Goal: Task Accomplishment & Management: Complete application form

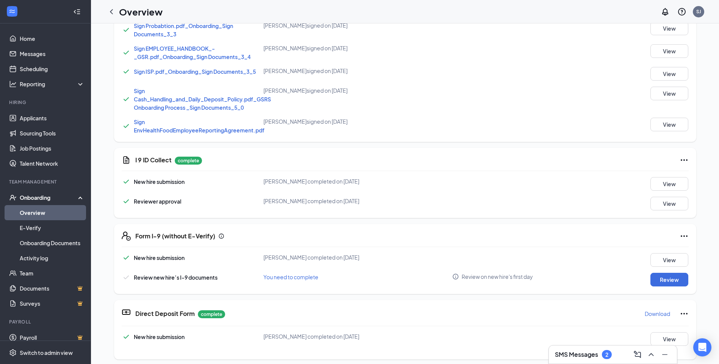
scroll to position [341, 0]
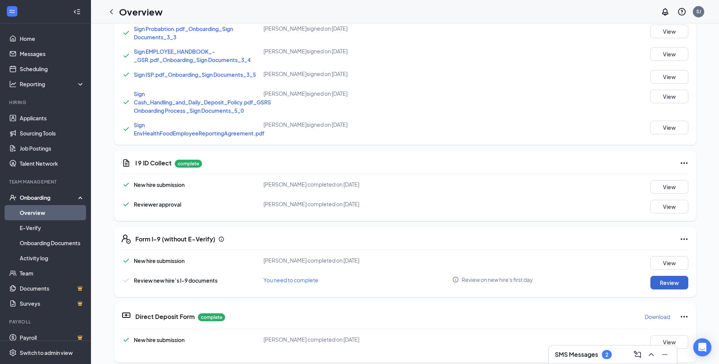
click at [671, 286] on button "Review" at bounding box center [669, 283] width 38 height 14
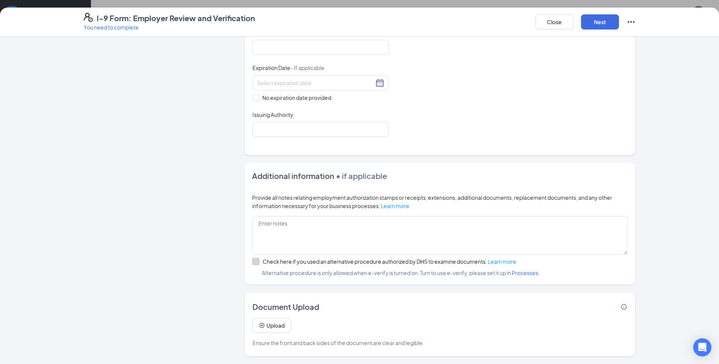
scroll to position [265, 0]
click at [599, 25] on button "Next" at bounding box center [600, 21] width 38 height 15
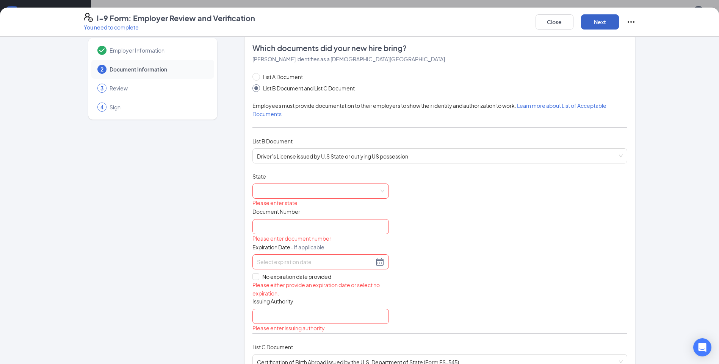
scroll to position [0, 0]
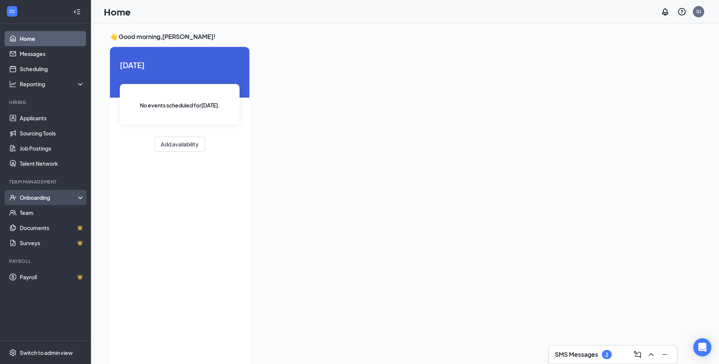
click at [47, 200] on div "Onboarding" at bounding box center [49, 198] width 58 height 8
click at [48, 200] on div "Onboarding" at bounding box center [49, 198] width 58 height 8
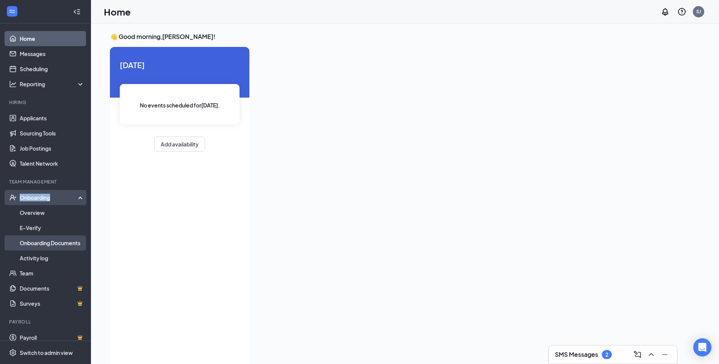
drag, startPoint x: 48, startPoint y: 200, endPoint x: 47, endPoint y: 243, distance: 43.6
click at [47, 243] on link "Onboarding Documents" at bounding box center [52, 243] width 65 height 15
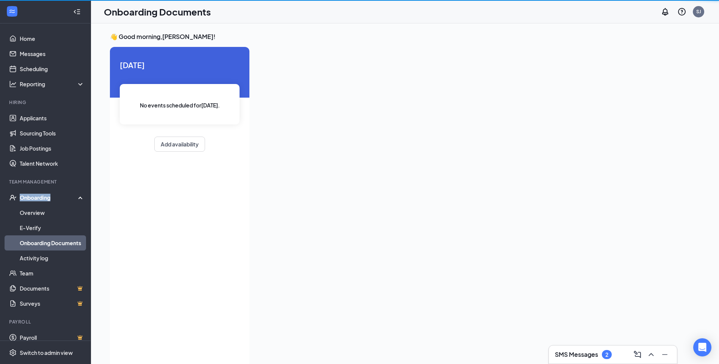
click at [47, 243] on link "Onboarding Documents" at bounding box center [52, 243] width 65 height 15
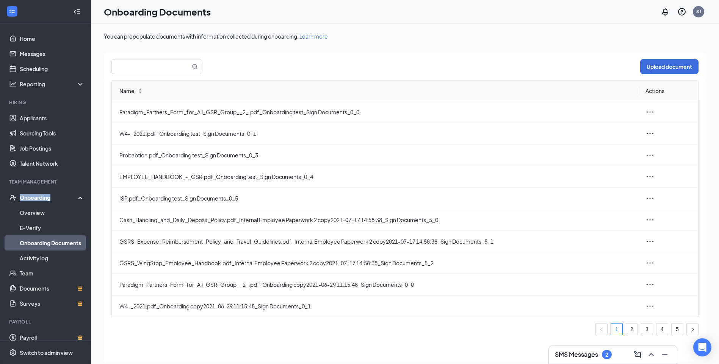
drag, startPoint x: 47, startPoint y: 243, endPoint x: 31, endPoint y: 200, distance: 45.9
click at [31, 200] on div "Onboarding" at bounding box center [49, 198] width 58 height 8
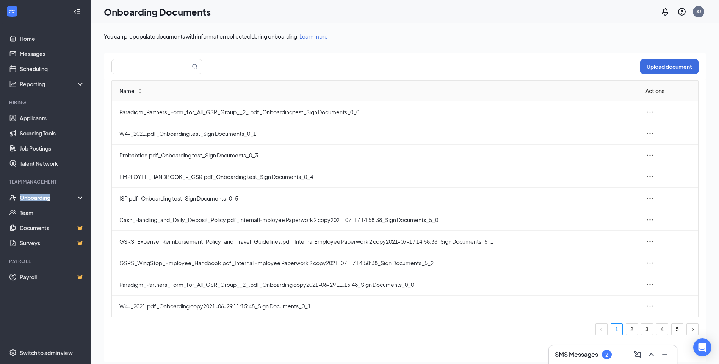
click at [31, 200] on div "Onboarding" at bounding box center [49, 198] width 58 height 8
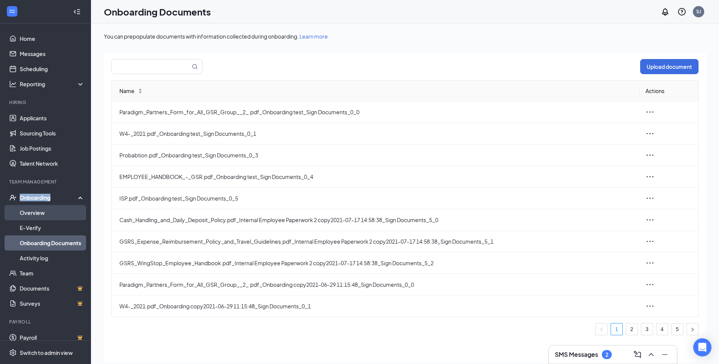
drag, startPoint x: 31, startPoint y: 200, endPoint x: 32, endPoint y: 215, distance: 14.8
click at [32, 215] on link "Overview" at bounding box center [52, 212] width 65 height 15
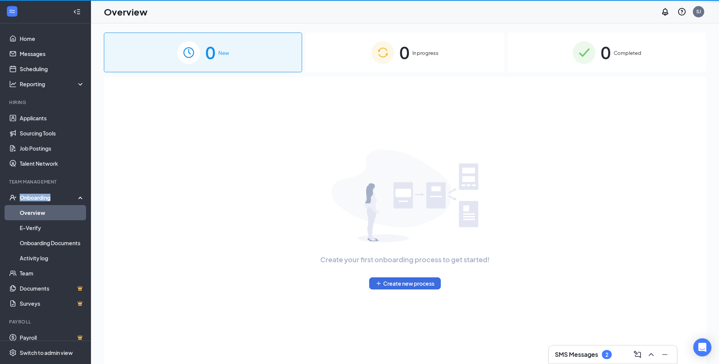
click at [33, 215] on link "Overview" at bounding box center [52, 212] width 65 height 15
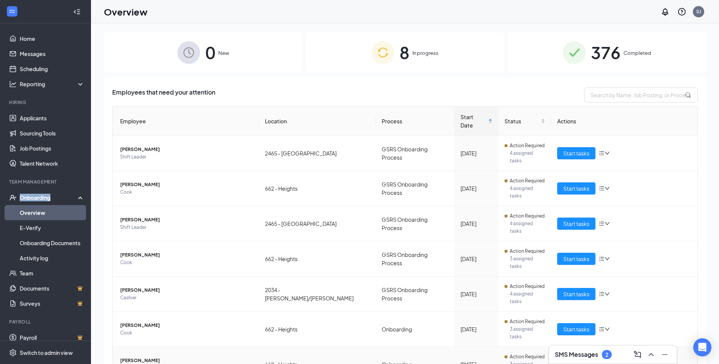
click at [569, 361] on span "Start tasks" at bounding box center [576, 365] width 26 height 8
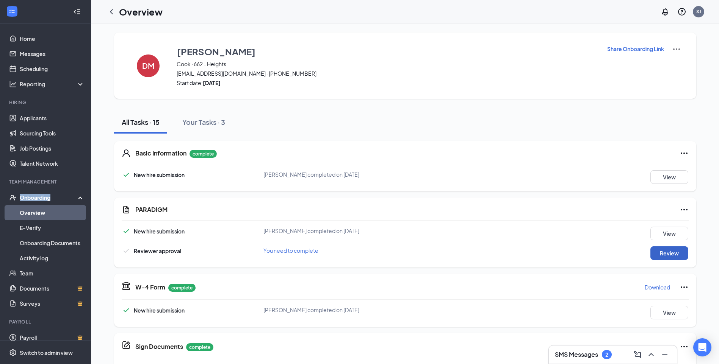
click at [680, 249] on button "Review" at bounding box center [669, 254] width 38 height 14
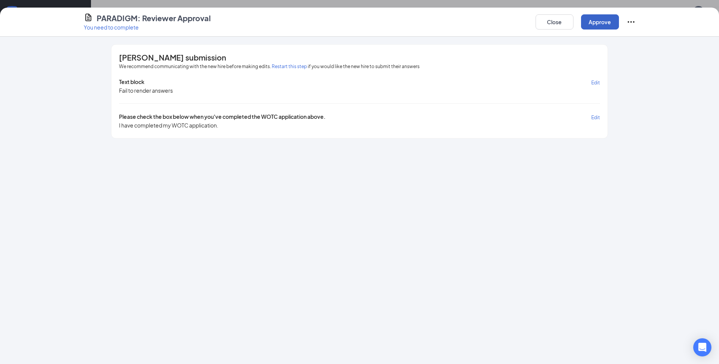
click at [593, 20] on button "Approve" at bounding box center [600, 21] width 38 height 15
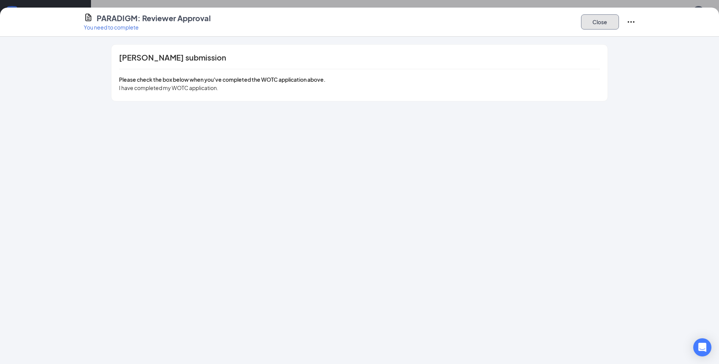
click at [594, 28] on button "Close" at bounding box center [600, 21] width 38 height 15
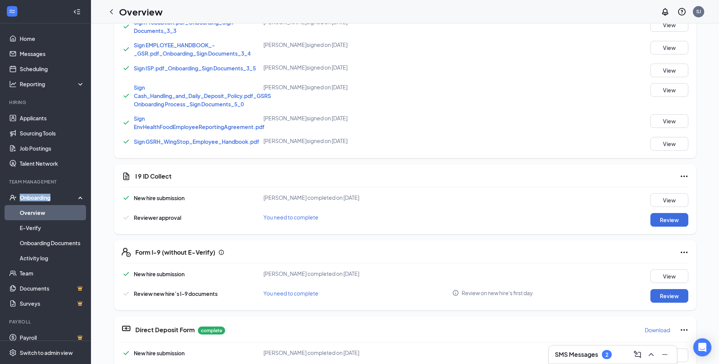
scroll to position [341, 0]
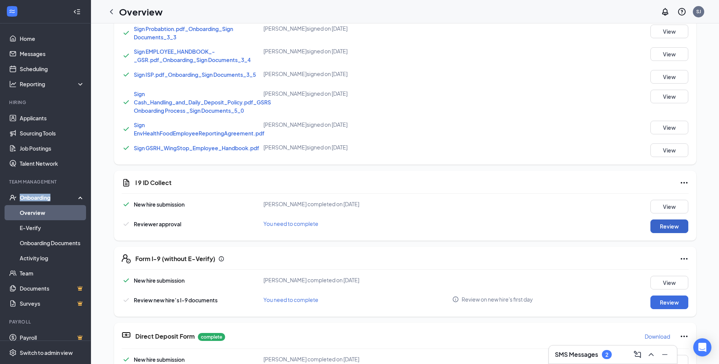
click at [678, 225] on button "Review" at bounding box center [669, 227] width 38 height 14
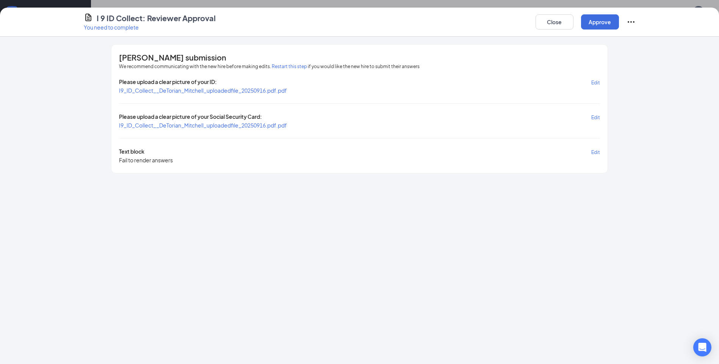
click at [210, 93] on span "I9_ID_Collect__DeTorian_Mitchell_uploadedfile_20250916.pdf.pdf" at bounding box center [203, 90] width 168 height 7
click at [172, 94] on span "I9_ID_Collect__DeTorian_Mitchell_uploadedfile_20250916.pdf.pdf" at bounding box center [203, 90] width 168 height 7
click at [174, 125] on span "I9_ID_Collect__DeTorian_Mitchell_uploadedfile_20250916.pdf.pdf" at bounding box center [203, 125] width 168 height 7
click at [185, 92] on span "I9_ID_Collect__DeTorian_Mitchell_uploadedfile_20250916.pdf.pdf" at bounding box center [203, 90] width 168 height 7
click at [589, 20] on button "Approve" at bounding box center [600, 21] width 38 height 15
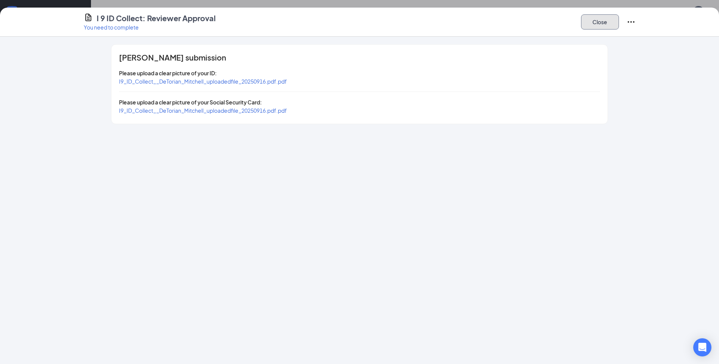
click at [596, 25] on button "Close" at bounding box center [600, 21] width 38 height 15
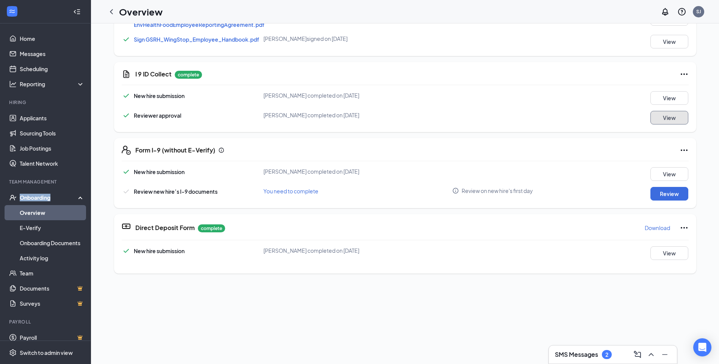
scroll to position [450, 0]
click at [675, 188] on button "Review" at bounding box center [669, 194] width 38 height 14
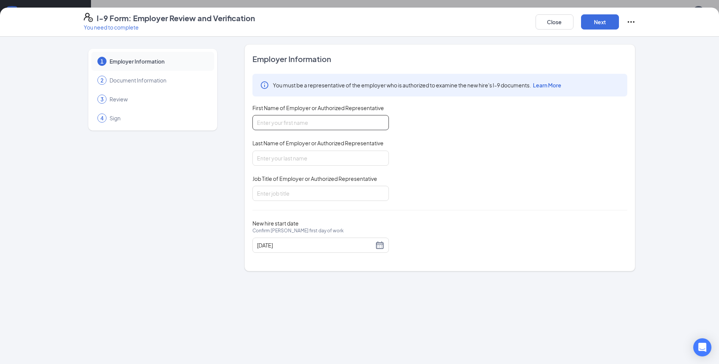
click at [310, 127] on input "First Name of Employer or Authorized Representative" at bounding box center [320, 122] width 136 height 15
type input "Jamail"
click at [280, 156] on input "Last Name of Employer or Authorized Representative" at bounding box center [320, 158] width 136 height 15
type input "Merchant"
click at [283, 191] on input "Job Title of Employer or Authorized Representative" at bounding box center [320, 193] width 136 height 15
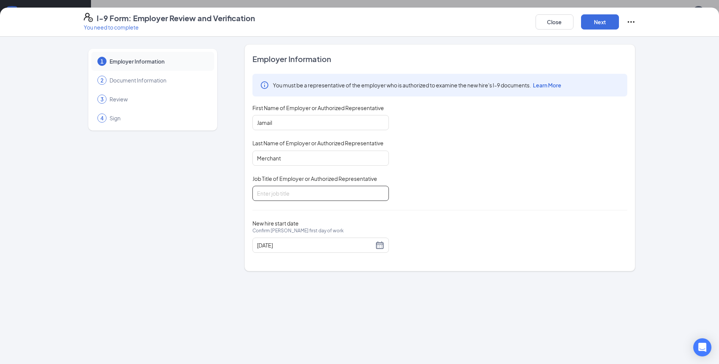
type input "GM"
click at [594, 24] on button "Next" at bounding box center [600, 21] width 38 height 15
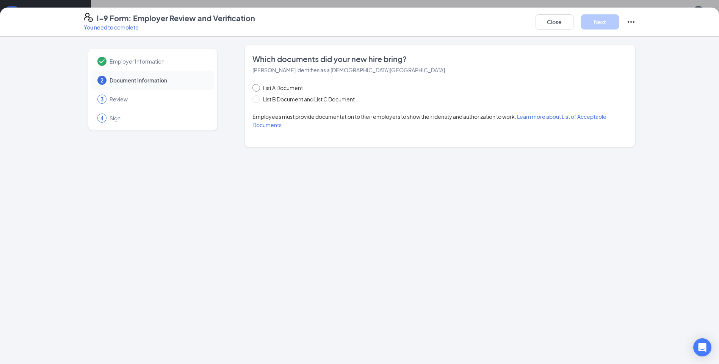
click at [257, 89] on span at bounding box center [256, 88] width 8 height 8
click at [257, 89] on input "List A Document" at bounding box center [254, 86] width 5 height 5
radio input "true"
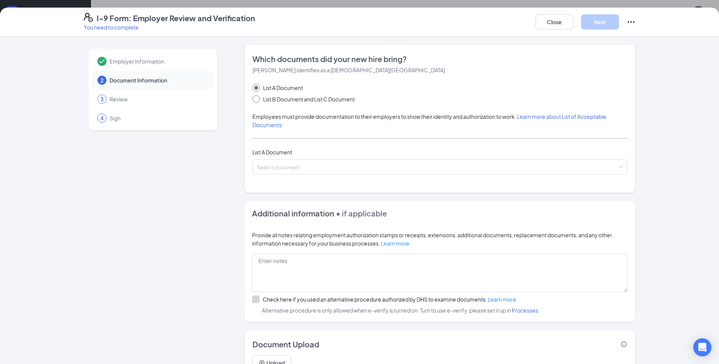
click at [253, 98] on input "List B Document and List C Document" at bounding box center [254, 97] width 5 height 5
radio input "true"
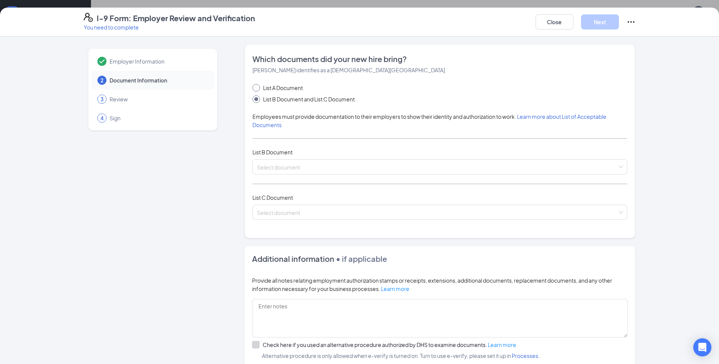
click at [254, 89] on input "List A Document" at bounding box center [254, 86] width 5 height 5
radio input "true"
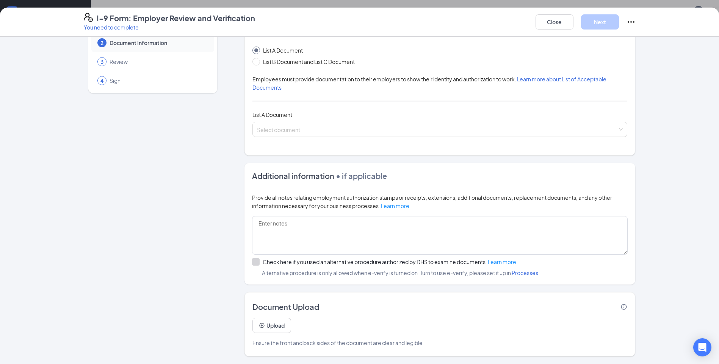
scroll to position [76, 0]
click at [619, 132] on div "Select document" at bounding box center [439, 129] width 375 height 15
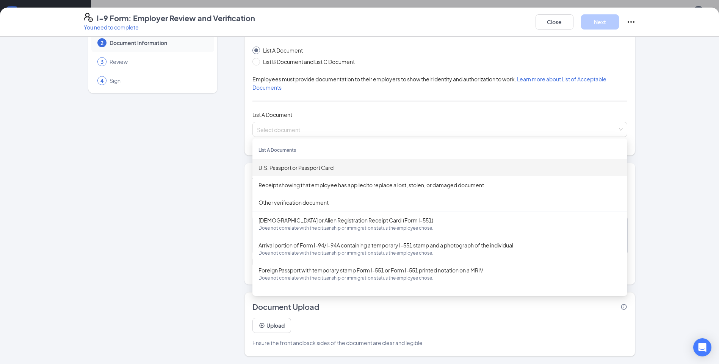
click at [252, 66] on div "List A Document List B Document and List C Document Employees must provide docu…" at bounding box center [439, 91] width 375 height 91
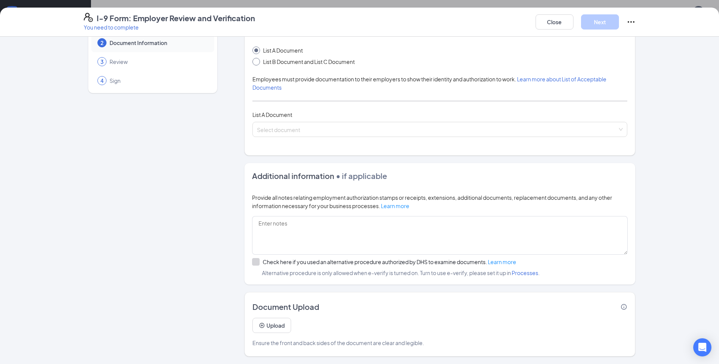
click at [252, 65] on span at bounding box center [256, 62] width 8 height 8
click at [252, 63] on input "List B Document and List C Document" at bounding box center [254, 60] width 5 height 5
radio input "true"
radio input "false"
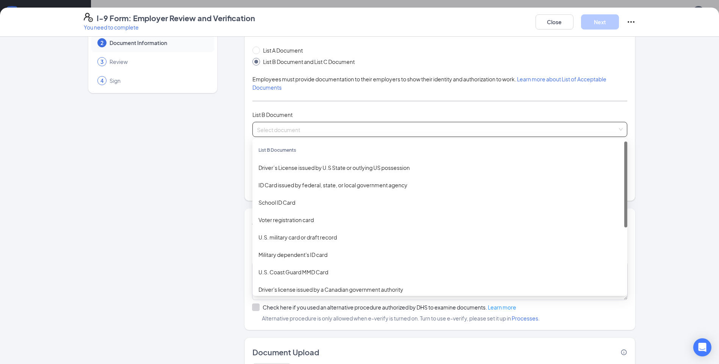
click at [622, 132] on div "Select document" at bounding box center [439, 129] width 375 height 15
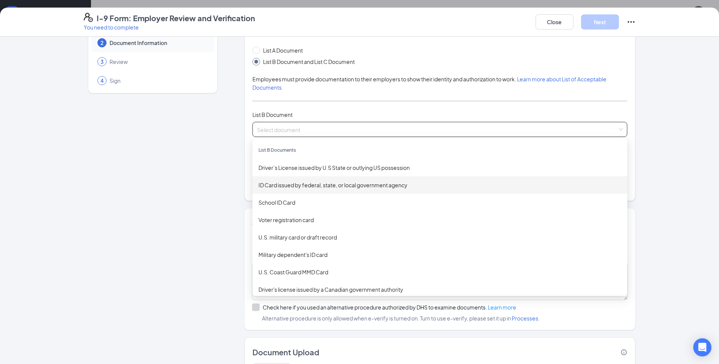
click at [281, 181] on div "ID Card issued by federal, state, or local government agency" at bounding box center [439, 185] width 363 height 8
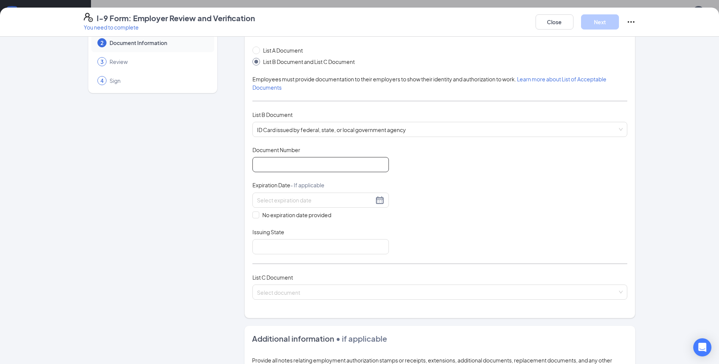
click at [280, 169] on input "Document Number" at bounding box center [320, 164] width 136 height 15
click at [227, 94] on div "Employer Information 2 Document Information 3 Review 4 Sign Which documents did…" at bounding box center [360, 263] width 552 height 513
click at [289, 169] on input "Document Number" at bounding box center [320, 164] width 136 height 15
type input "011924014"
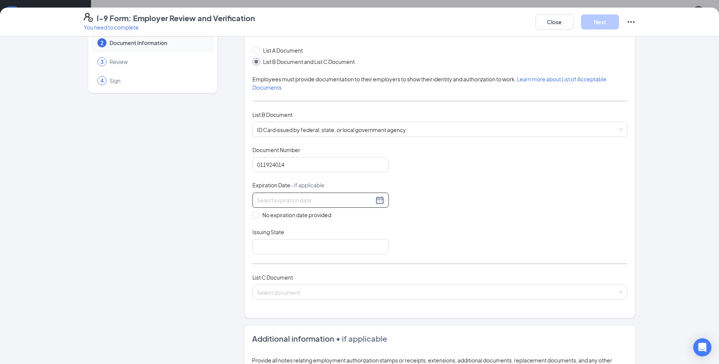
click at [283, 199] on input at bounding box center [315, 200] width 117 height 8
click at [335, 217] on button "button" at bounding box center [339, 216] width 8 height 15
click at [337, 217] on button "button" at bounding box center [339, 216] width 8 height 15
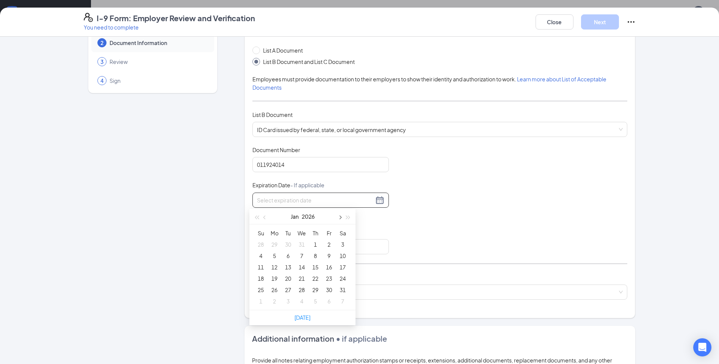
click at [338, 217] on button "button" at bounding box center [339, 216] width 8 height 15
click at [265, 217] on span "button" at bounding box center [265, 218] width 4 height 4
type input "01/07/2026"
click at [304, 255] on div "7" at bounding box center [301, 256] width 9 height 9
click at [302, 250] on input "Issuing State" at bounding box center [320, 246] width 136 height 15
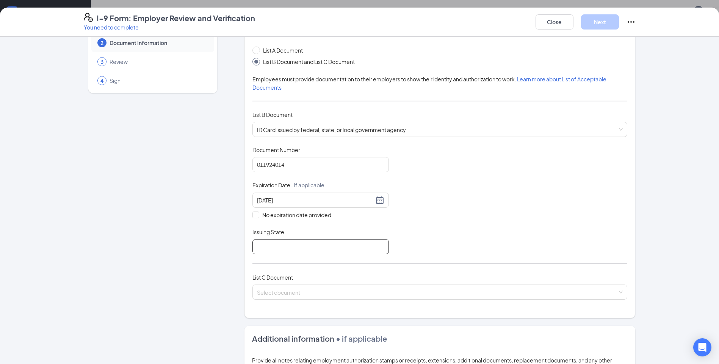
click at [303, 249] on input "Issuing State" at bounding box center [320, 246] width 136 height 15
type input "Louisianna"
click at [301, 274] on div "List C Document" at bounding box center [439, 278] width 375 height 8
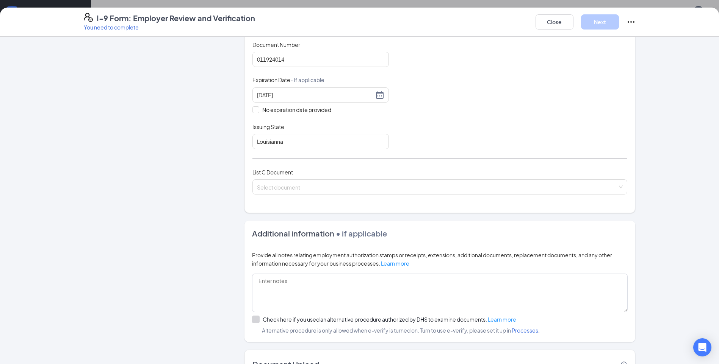
scroll to position [151, 0]
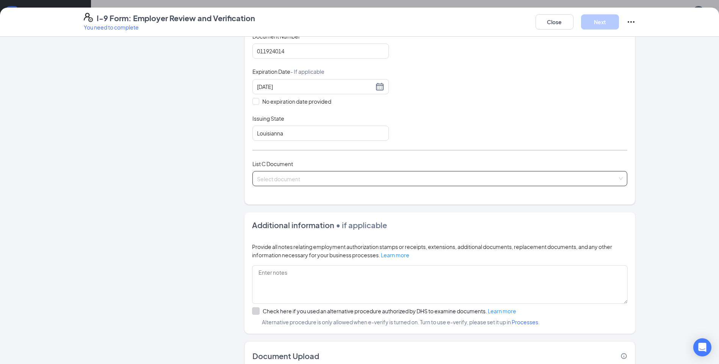
click at [621, 181] on div "Select document" at bounding box center [439, 178] width 375 height 15
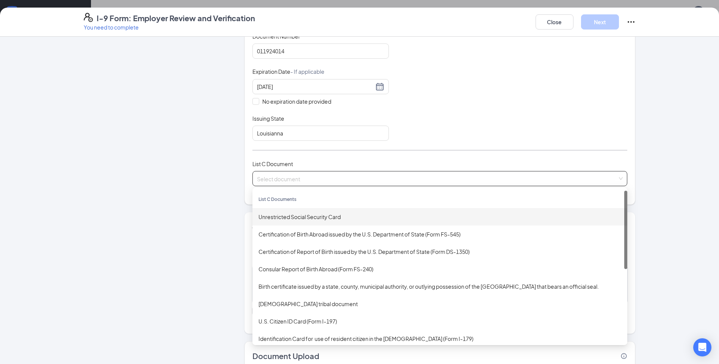
click at [310, 220] on div "Unrestricted Social Security Card" at bounding box center [439, 217] width 363 height 8
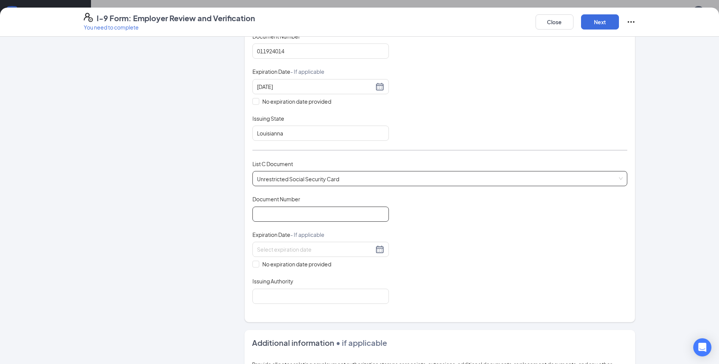
click at [272, 213] on input "Document Number" at bounding box center [320, 214] width 136 height 15
type input "438997350"
click at [254, 266] on input "No expiration date provided" at bounding box center [254, 263] width 5 height 5
checkbox input "true"
click at [304, 299] on input "Issuing Authority" at bounding box center [320, 297] width 136 height 15
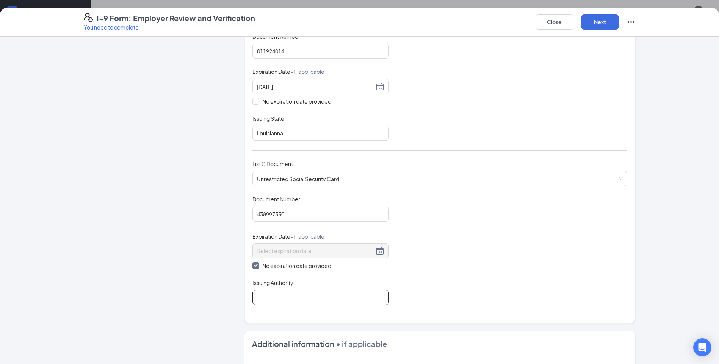
type input "U.S"
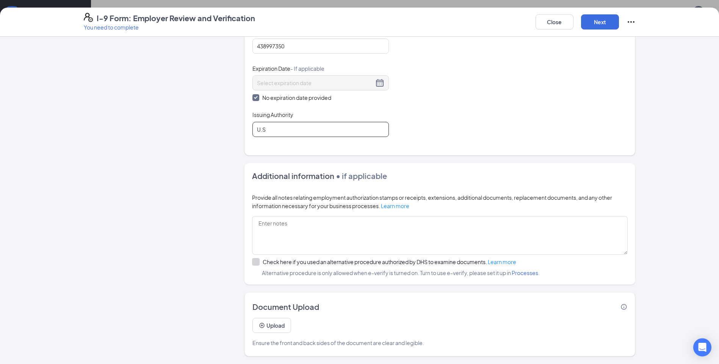
scroll to position [341, 0]
click at [595, 24] on button "Next" at bounding box center [600, 21] width 38 height 15
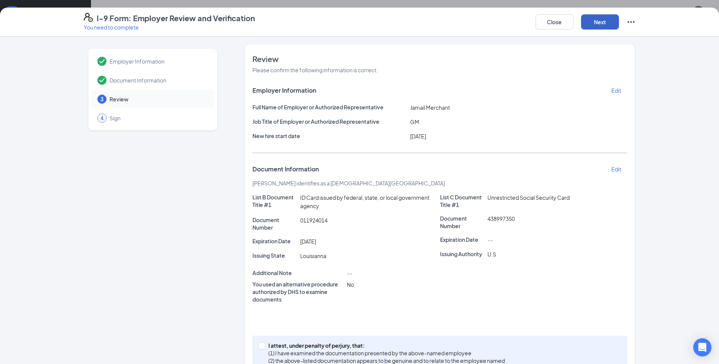
scroll to position [31, 0]
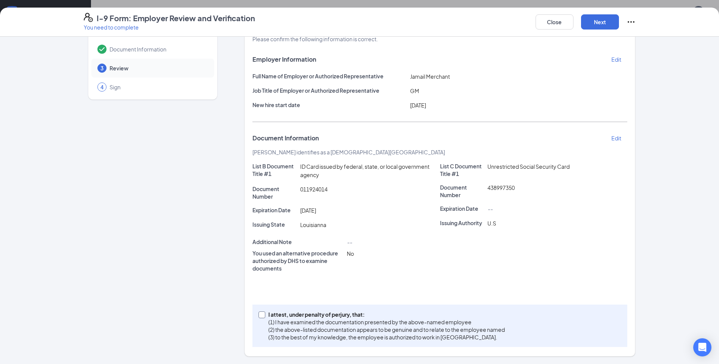
click at [259, 316] on input "I attest, under penalty of perjury, that: (1) I have examined the documentation…" at bounding box center [260, 314] width 5 height 5
checkbox input "true"
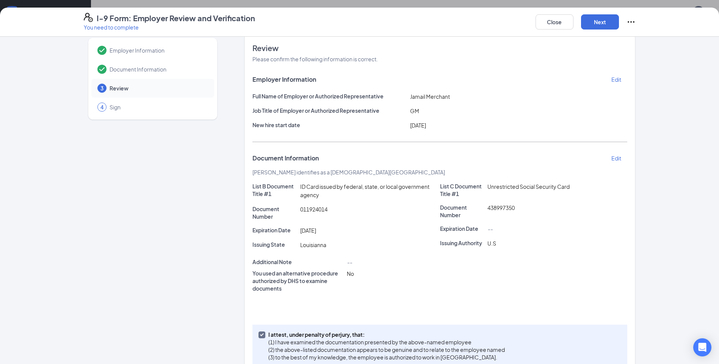
scroll to position [0, 0]
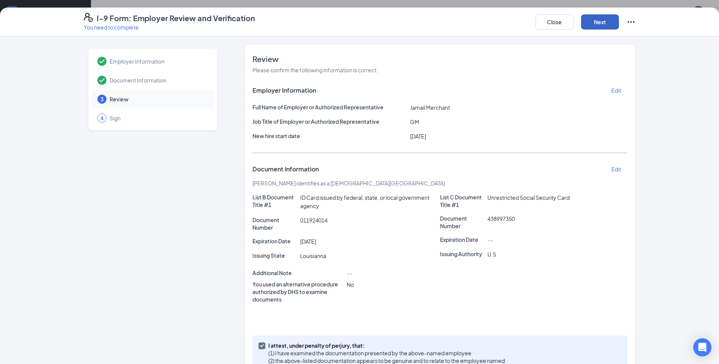
click at [609, 24] on button "Next" at bounding box center [600, 21] width 38 height 15
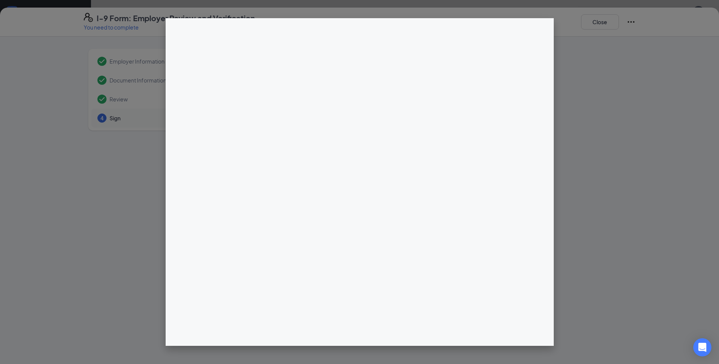
click at [608, 23] on div at bounding box center [359, 182] width 719 height 364
click at [595, 27] on div at bounding box center [359, 182] width 719 height 364
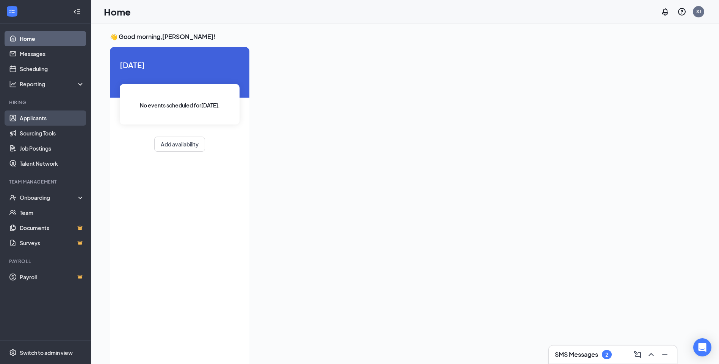
click at [42, 117] on link "Applicants" at bounding box center [52, 118] width 65 height 15
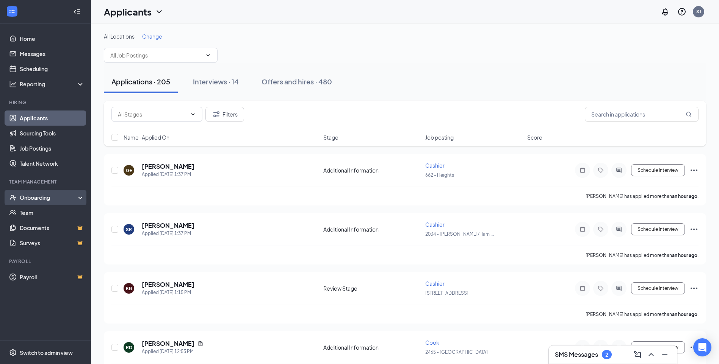
click at [36, 196] on div "Onboarding" at bounding box center [49, 198] width 58 height 8
click at [47, 199] on div "Onboarding" at bounding box center [49, 198] width 58 height 8
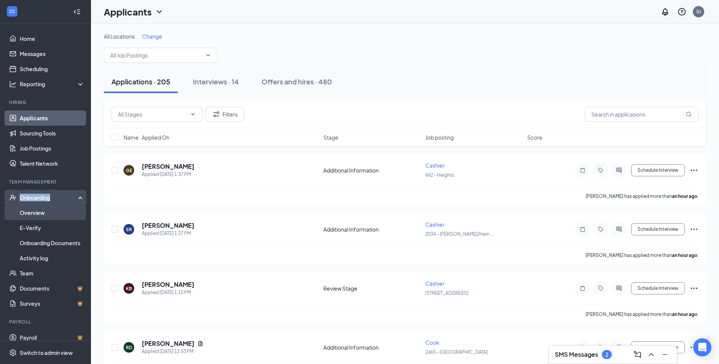
drag, startPoint x: 47, startPoint y: 199, endPoint x: 41, endPoint y: 212, distance: 14.6
click at [41, 212] on link "Overview" at bounding box center [52, 212] width 65 height 15
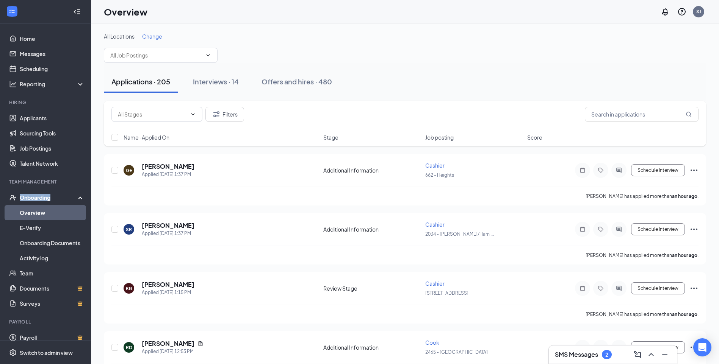
click at [41, 212] on link "Overview" at bounding box center [52, 212] width 65 height 15
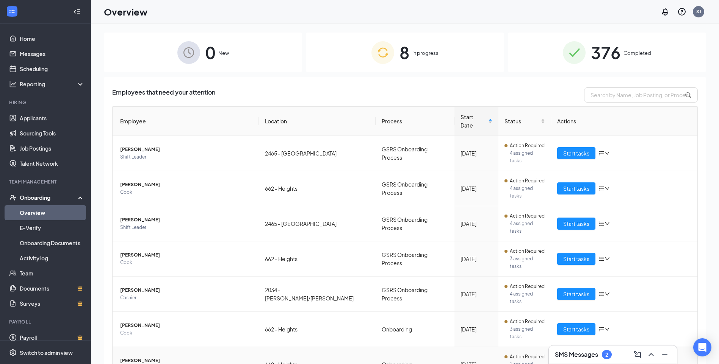
click at [158, 364] on span "Cook" at bounding box center [186, 369] width 133 height 8
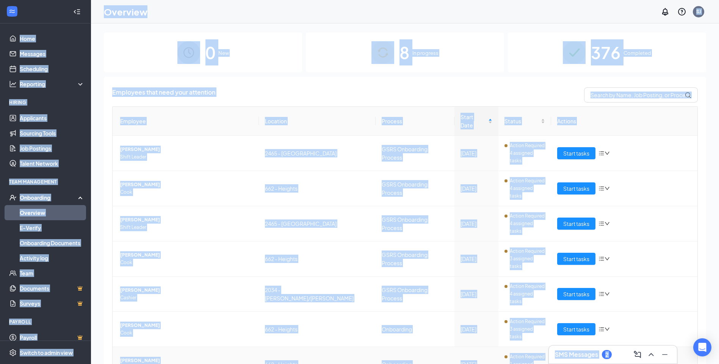
click at [557, 359] on button "Start tasks" at bounding box center [576, 365] width 38 height 12
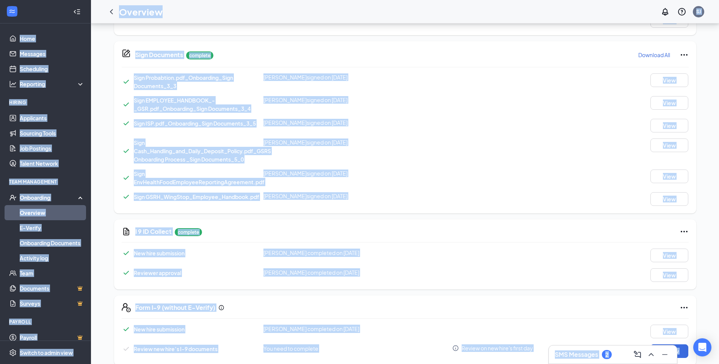
scroll to position [76, 0]
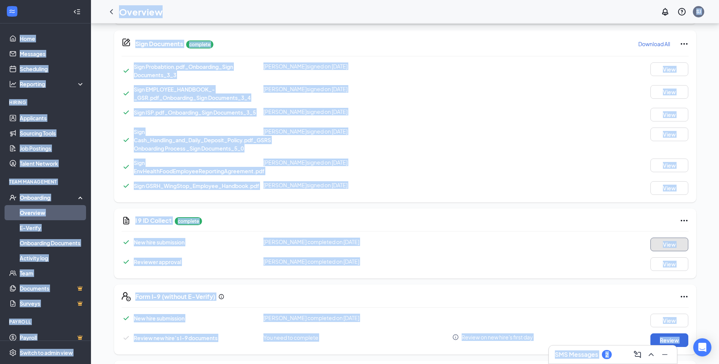
click at [650, 244] on button "View" at bounding box center [669, 245] width 38 height 14
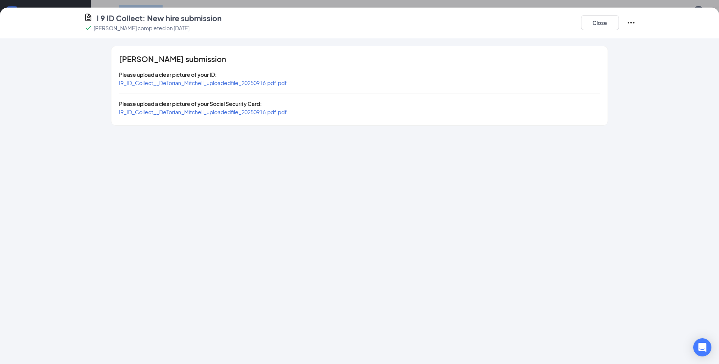
click at [183, 83] on span "I9_ID_Collect__DeTorian_Mitchell_uploadedfile_20250916.pdf.pdf" at bounding box center [203, 83] width 168 height 7
click at [202, 114] on span "I9_ID_Collect__DeTorian_Mitchell_uploadedfile_20250916.pdf.pdf" at bounding box center [203, 112] width 168 height 7
click at [597, 25] on button "Close" at bounding box center [600, 22] width 38 height 15
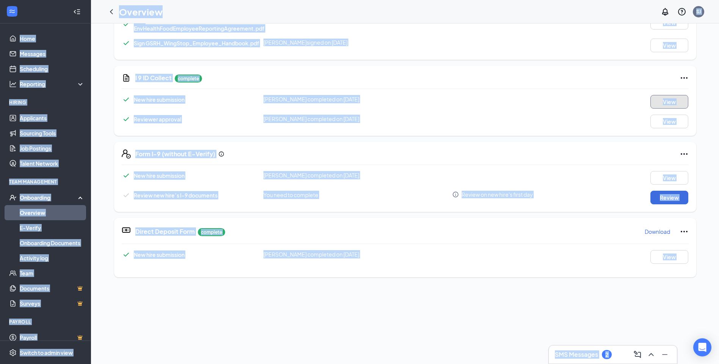
scroll to position [449, 0]
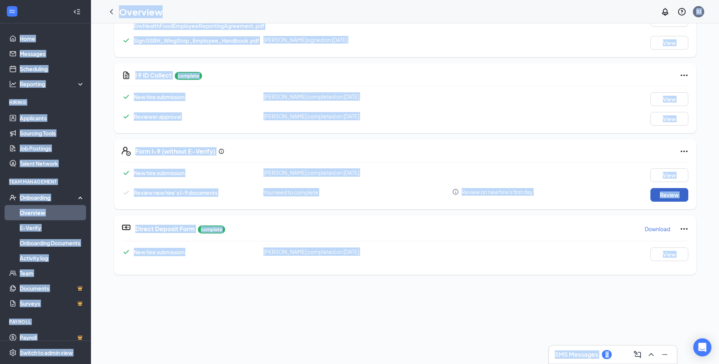
click at [652, 194] on button "Review" at bounding box center [669, 195] width 38 height 14
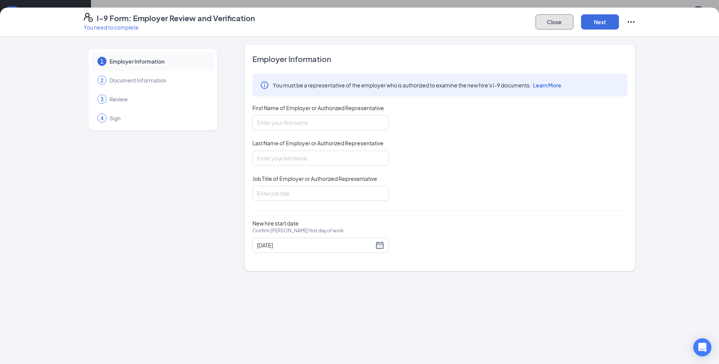
click at [550, 24] on button "Close" at bounding box center [554, 21] width 38 height 15
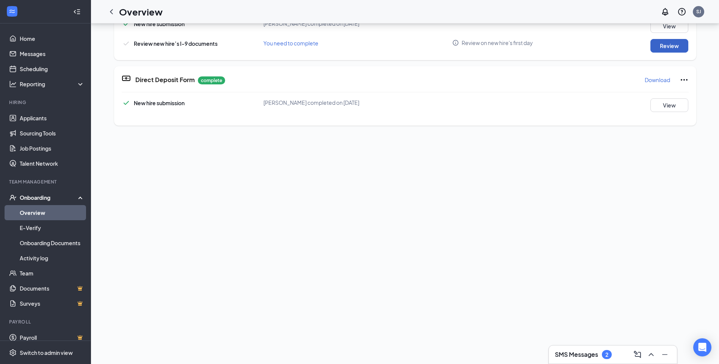
scroll to position [223, 0]
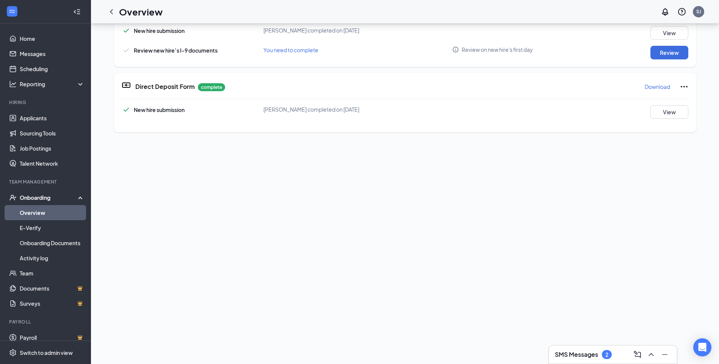
click at [605, 356] on div "2" at bounding box center [607, 354] width 10 height 9
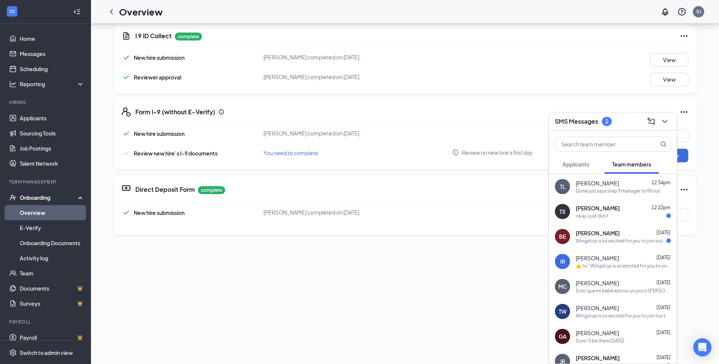
scroll to position [255, 0]
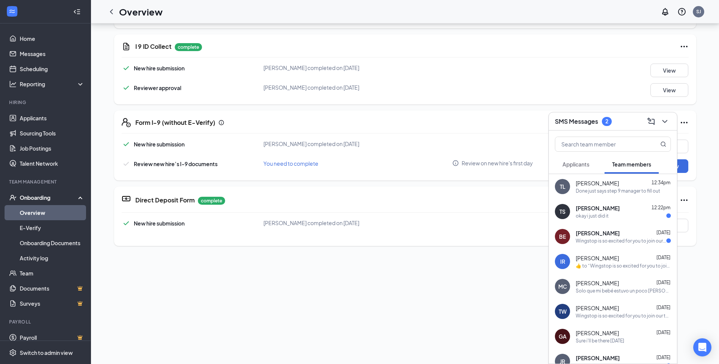
click at [670, 122] on div "SMS Messages 2" at bounding box center [613, 122] width 128 height 18
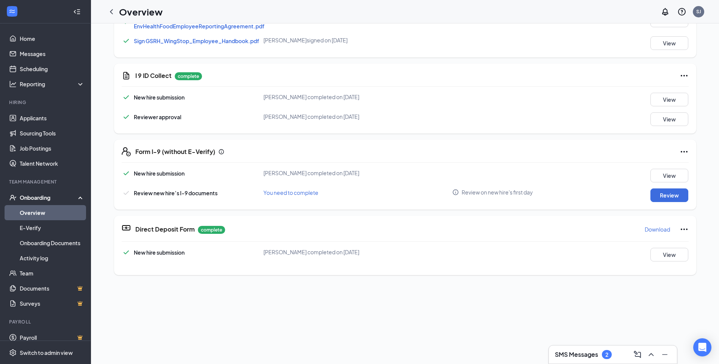
scroll to position [450, 0]
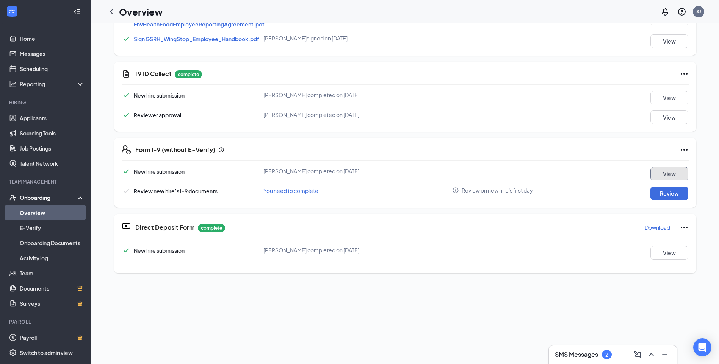
click at [671, 175] on button "View" at bounding box center [669, 174] width 38 height 14
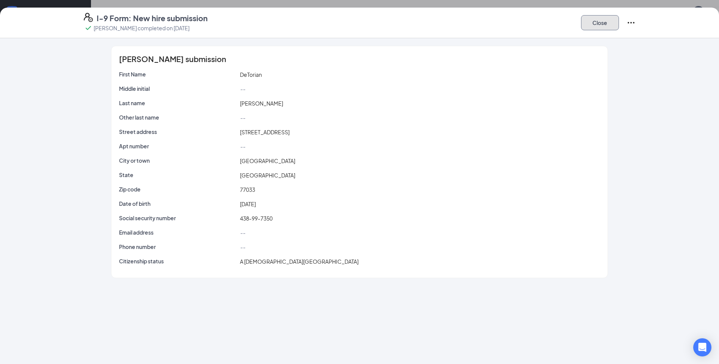
click at [604, 22] on button "Close" at bounding box center [600, 22] width 38 height 15
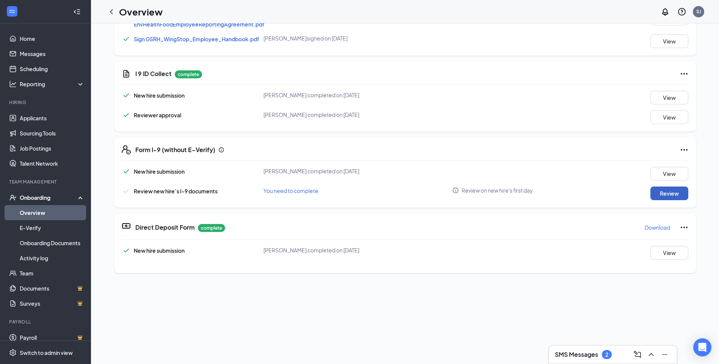
click at [652, 191] on button "Review" at bounding box center [669, 194] width 38 height 14
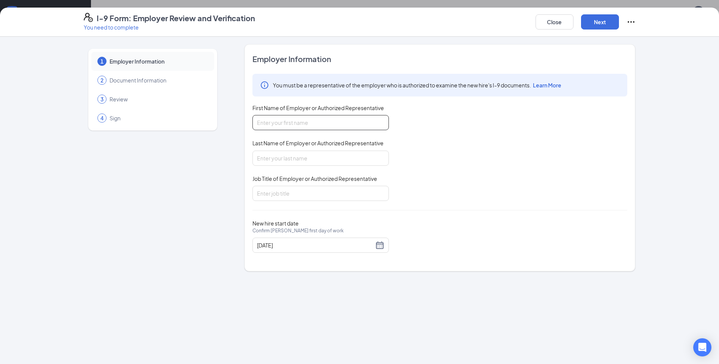
click at [372, 127] on input "First Name of Employer or Authorized Representative" at bounding box center [320, 122] width 136 height 15
type input "Jamail"
type input "Merchant"
click at [313, 200] on input "Job Title of Employer or Authorized Representative" at bounding box center [320, 193] width 136 height 15
type input "GM"
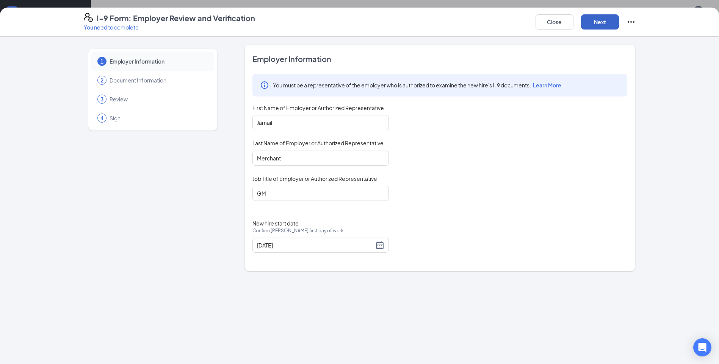
click at [595, 19] on button "Next" at bounding box center [600, 21] width 38 height 15
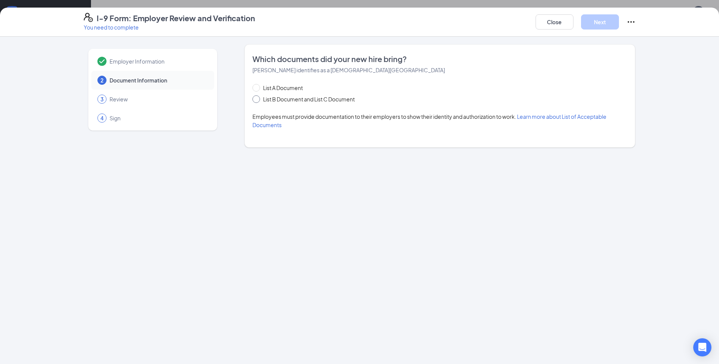
click at [263, 100] on span "List B Document and List C Document" at bounding box center [309, 99] width 98 height 8
click at [258, 100] on input "List B Document and List C Document" at bounding box center [254, 97] width 5 height 5
radio input "true"
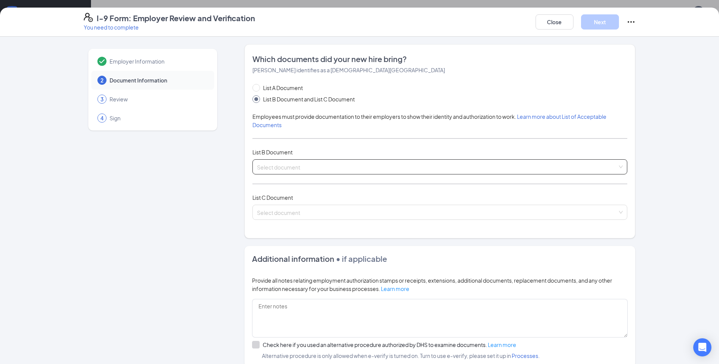
click at [289, 168] on input "search" at bounding box center [437, 165] width 360 height 11
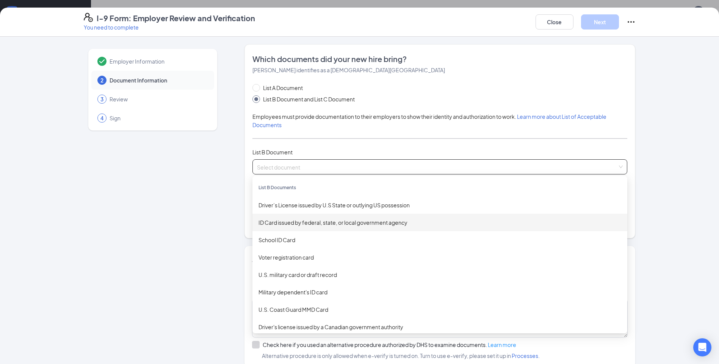
click at [289, 220] on div "ID Card issued by federal, state, or local government agency" at bounding box center [439, 223] width 363 height 8
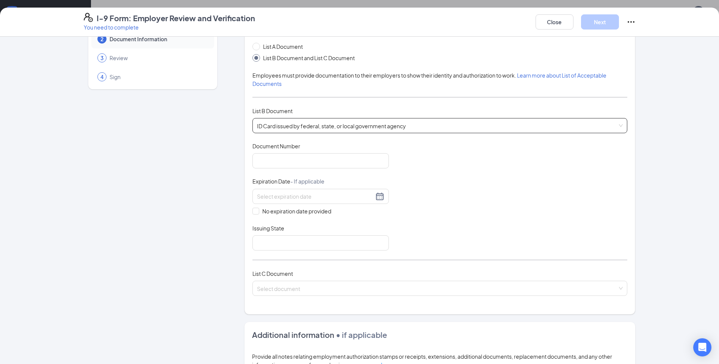
scroll to position [0, 0]
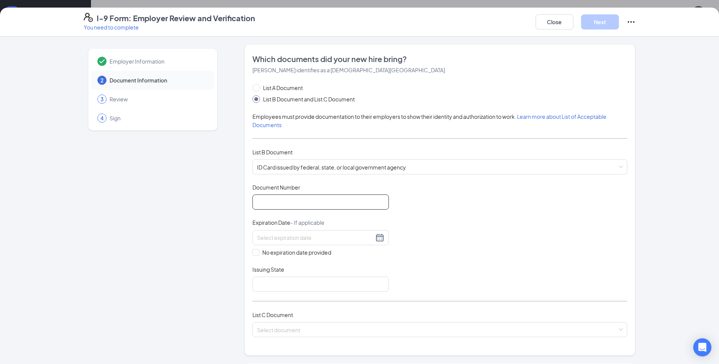
click at [261, 198] on input "Document Number" at bounding box center [320, 202] width 136 height 15
type input "011924014"
click at [292, 235] on input at bounding box center [315, 238] width 117 height 8
click at [340, 256] on span "button" at bounding box center [340, 255] width 4 height 4
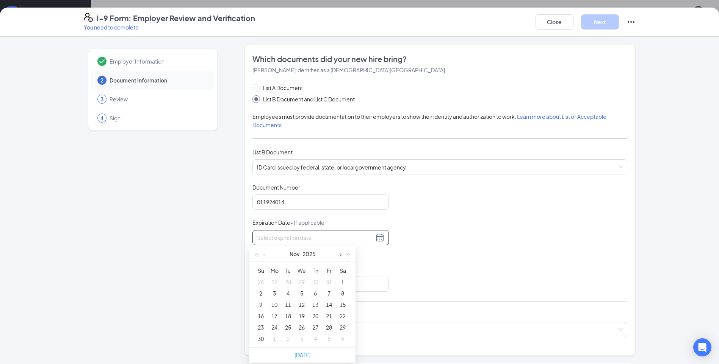
click at [340, 256] on span "button" at bounding box center [340, 255] width 4 height 4
type input "01/07/2026"
click at [299, 294] on div "7" at bounding box center [301, 293] width 9 height 9
click at [264, 289] on input "Issuing State" at bounding box center [320, 284] width 136 height 15
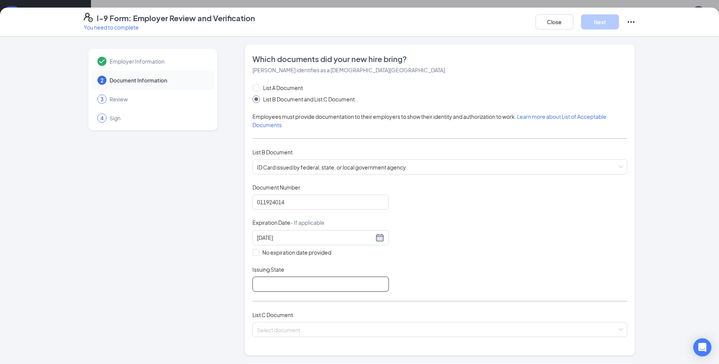
type input "Louisianna"
click at [314, 328] on input "search" at bounding box center [437, 328] width 360 height 11
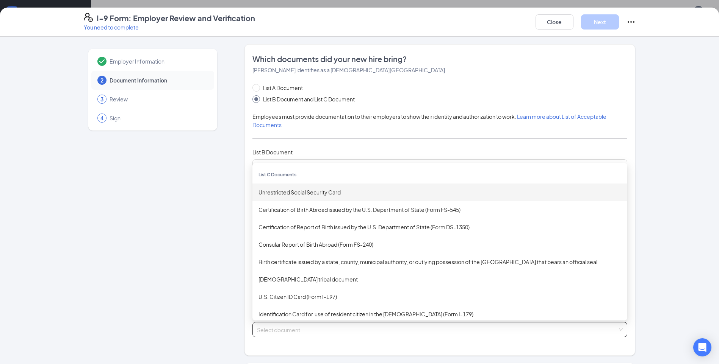
click at [303, 194] on div "Unrestricted Social Security Card" at bounding box center [439, 192] width 363 height 8
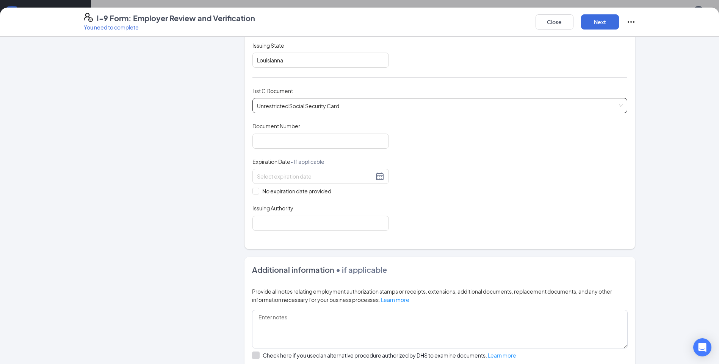
scroll to position [227, 0]
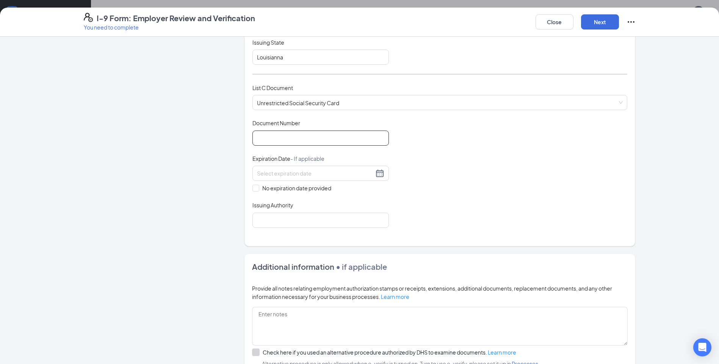
click at [267, 138] on input "Document Number" at bounding box center [320, 138] width 136 height 15
type input "438997350"
click at [252, 186] on input "No expiration date provided" at bounding box center [254, 187] width 5 height 5
checkbox input "true"
click at [258, 221] on input "Issuing Authority" at bounding box center [320, 221] width 136 height 15
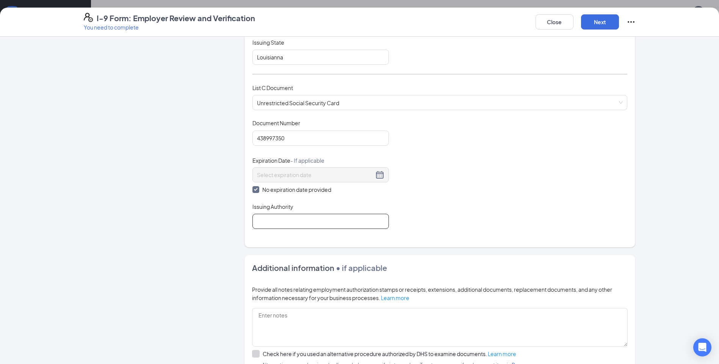
type input "U.S"
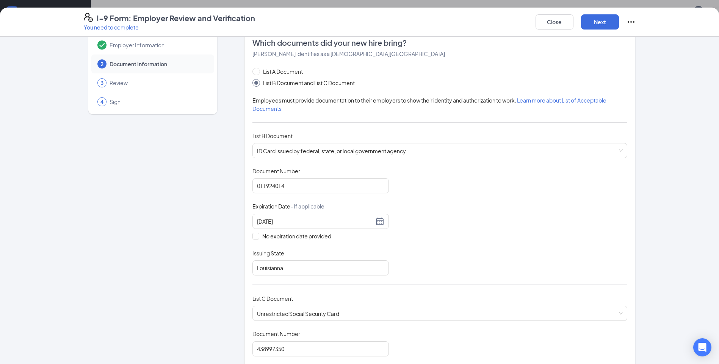
scroll to position [0, 0]
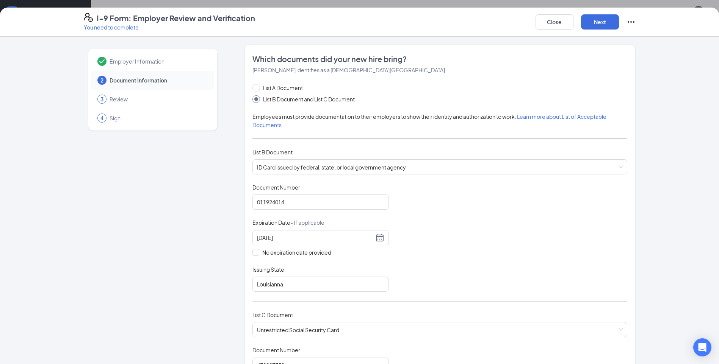
click at [529, 175] on div "List A Document List B Document and List C Document Employees must provide docu…" at bounding box center [439, 270] width 375 height 373
click at [596, 25] on button "Next" at bounding box center [600, 21] width 38 height 15
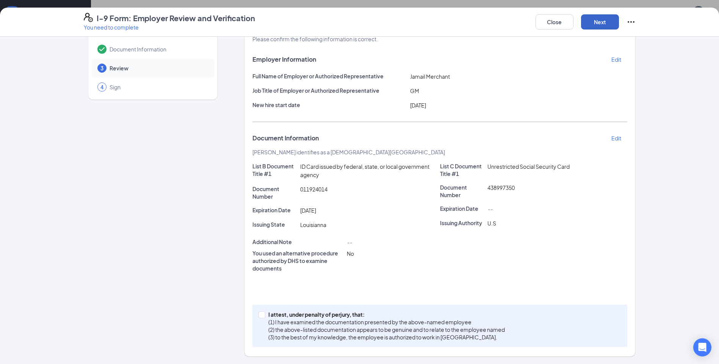
scroll to position [189, 0]
click at [262, 317] on span at bounding box center [261, 315] width 7 height 7
click at [262, 317] on input "I attest, under penalty of perjury, that: (1) I have examined the documentation…" at bounding box center [260, 314] width 5 height 5
checkbox input "true"
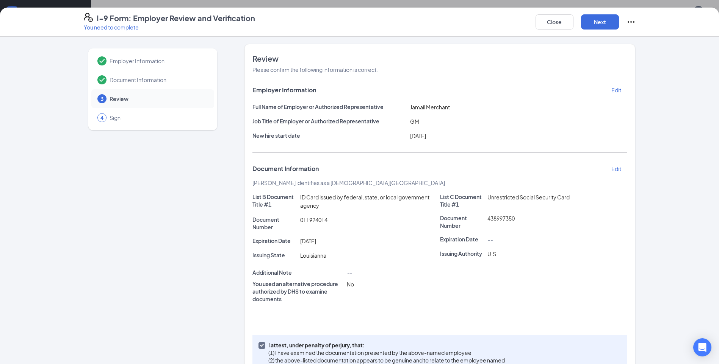
scroll to position [0, 0]
click at [595, 21] on button "Next" at bounding box center [600, 21] width 38 height 15
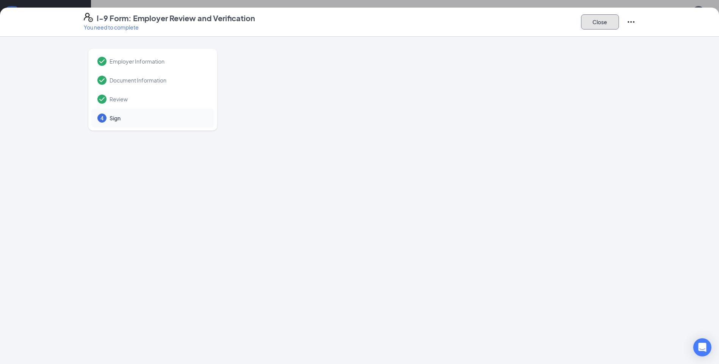
click at [593, 22] on button "Close" at bounding box center [600, 21] width 38 height 15
click at [603, 22] on button "Close" at bounding box center [600, 21] width 38 height 15
click at [607, 28] on button "Close" at bounding box center [600, 21] width 38 height 15
click at [630, 23] on icon "Ellipses" at bounding box center [630, 21] width 9 height 9
click at [636, 35] on button "Mark as complete" at bounding box center [658, 37] width 56 height 12
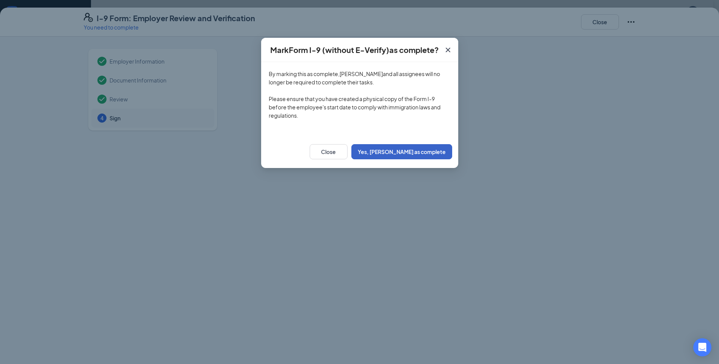
click at [423, 155] on button "Yes, mark as complete" at bounding box center [401, 151] width 101 height 15
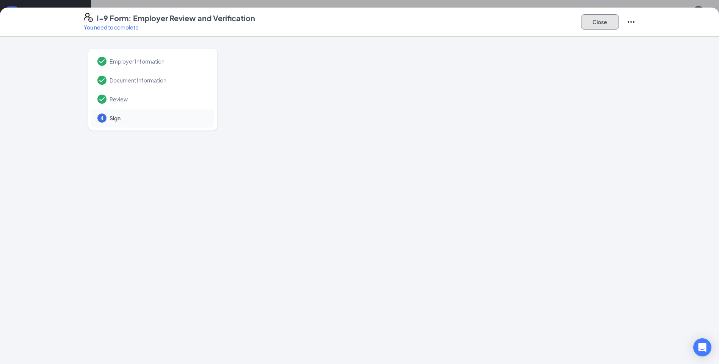
click at [596, 17] on button "Close" at bounding box center [600, 21] width 38 height 15
click at [581, 24] on button "Close" at bounding box center [600, 21] width 38 height 15
click at [590, 24] on button "Close" at bounding box center [600, 21] width 38 height 15
click at [599, 20] on button "Close" at bounding box center [600, 21] width 38 height 15
click at [633, 23] on icon "Ellipses" at bounding box center [630, 21] width 9 height 9
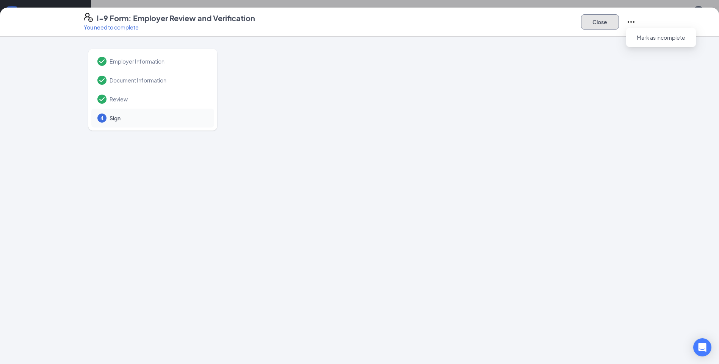
click at [602, 22] on button "Close" at bounding box center [600, 21] width 38 height 15
click at [602, 24] on button "Close" at bounding box center [600, 21] width 38 height 15
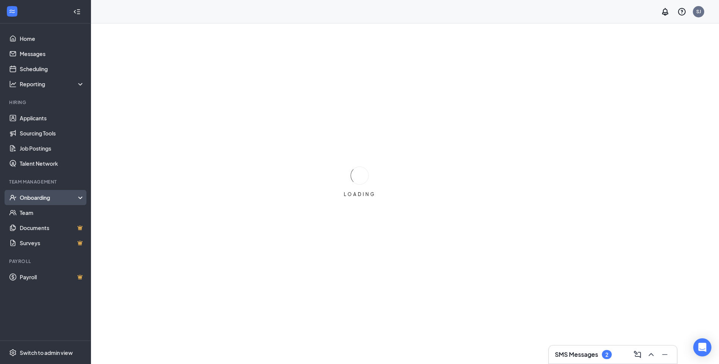
click at [35, 198] on div "Onboarding" at bounding box center [49, 198] width 58 height 8
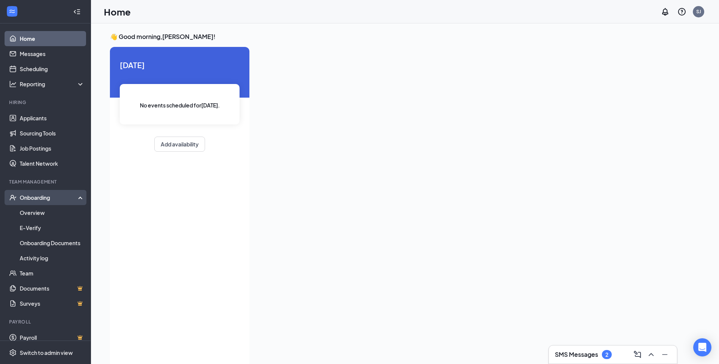
click at [44, 197] on div "Onboarding" at bounding box center [49, 198] width 58 height 8
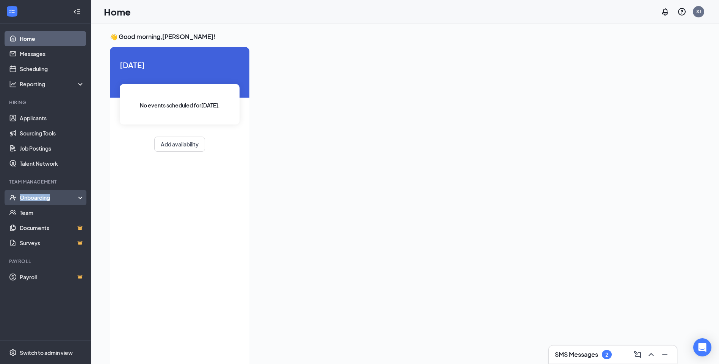
click at [44, 197] on div "Onboarding" at bounding box center [49, 198] width 58 height 8
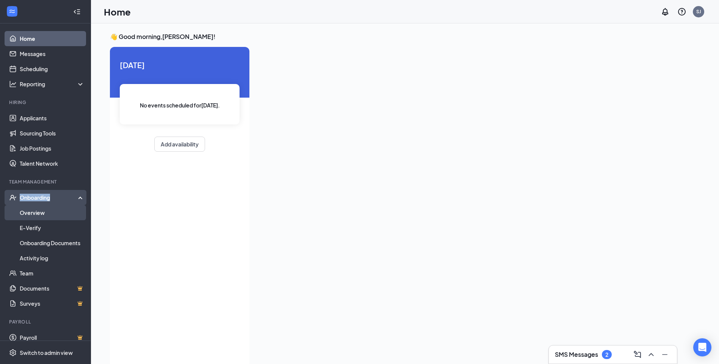
drag, startPoint x: 44, startPoint y: 197, endPoint x: 39, endPoint y: 214, distance: 18.3
click at [39, 214] on link "Overview" at bounding box center [52, 212] width 65 height 15
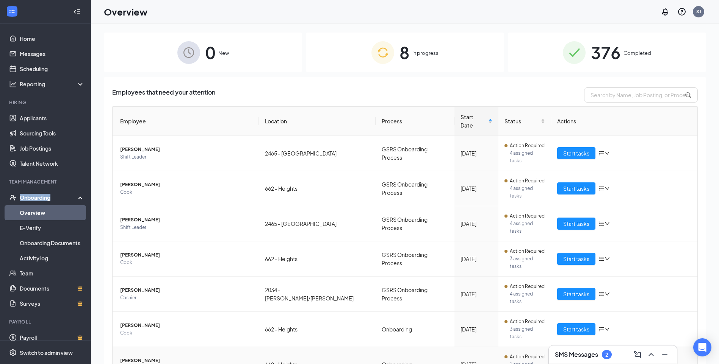
click at [588, 359] on button "Start tasks" at bounding box center [576, 365] width 38 height 12
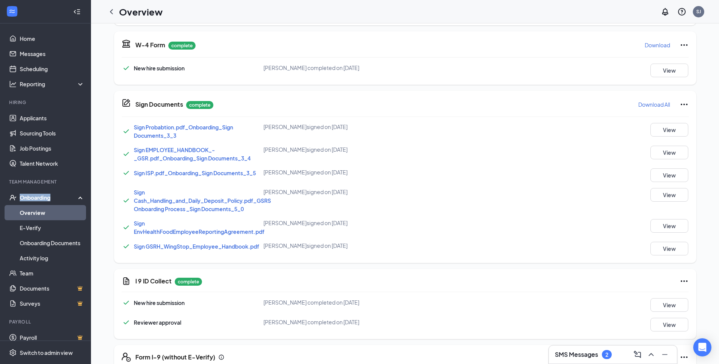
scroll to position [261, 0]
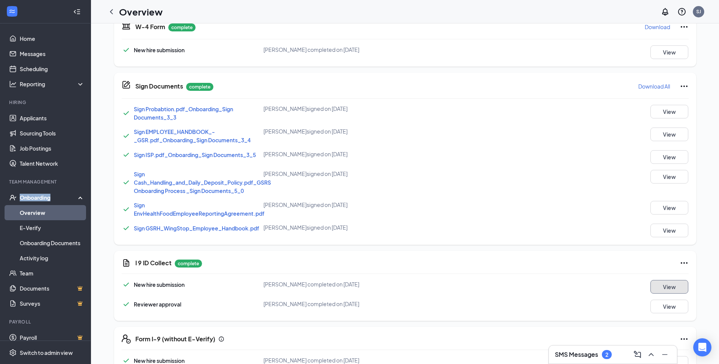
click at [657, 290] on button "View" at bounding box center [669, 287] width 38 height 14
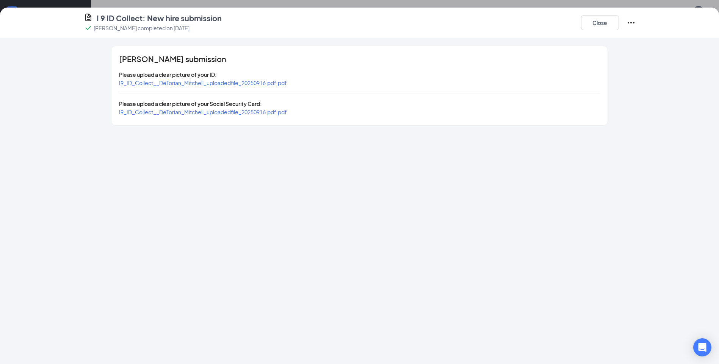
click at [266, 80] on span "I9_ID_Collect__DeTorian_Mitchell_uploadedfile_20250916.pdf.pdf" at bounding box center [203, 83] width 168 height 7
click at [227, 112] on span "I9_ID_Collect__DeTorian_Mitchell_uploadedfile_20250916.pdf.pdf" at bounding box center [203, 112] width 168 height 7
click at [593, 23] on button "Close" at bounding box center [600, 22] width 38 height 15
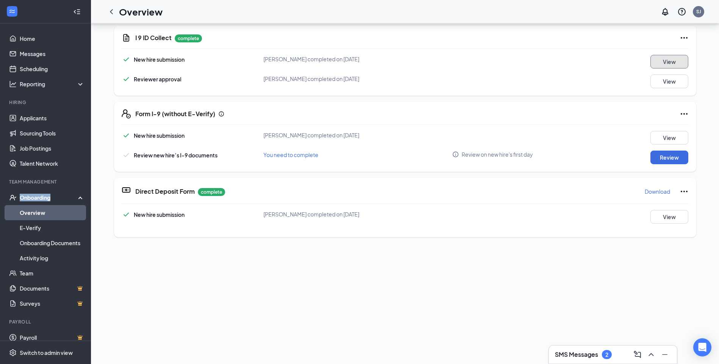
scroll to position [38, 0]
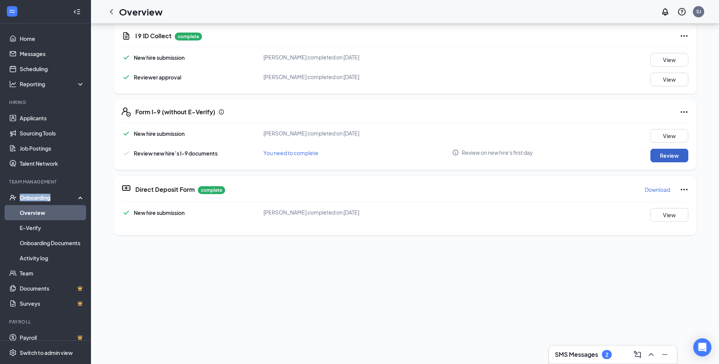
click at [673, 153] on button "Review" at bounding box center [669, 156] width 38 height 14
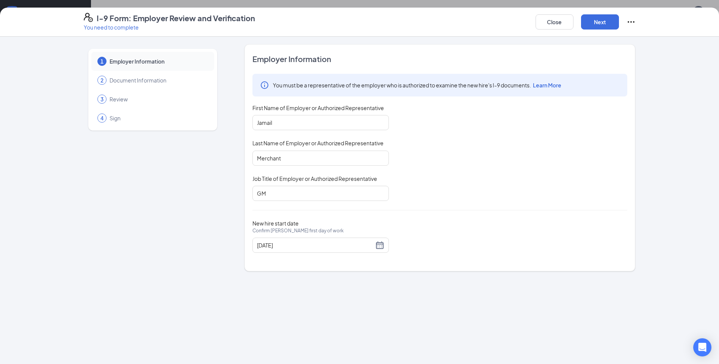
scroll to position [227, 0]
click at [595, 23] on button "Next" at bounding box center [600, 21] width 38 height 15
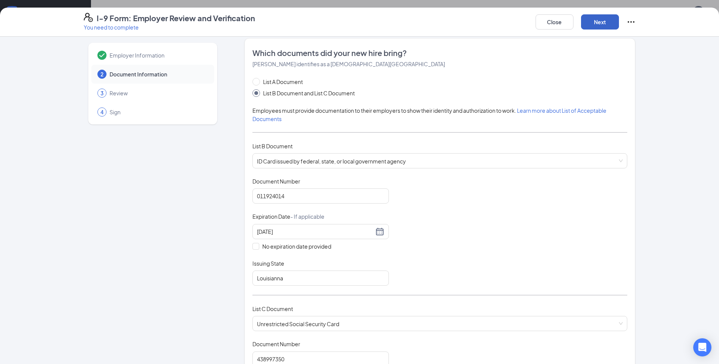
scroll to position [0, 0]
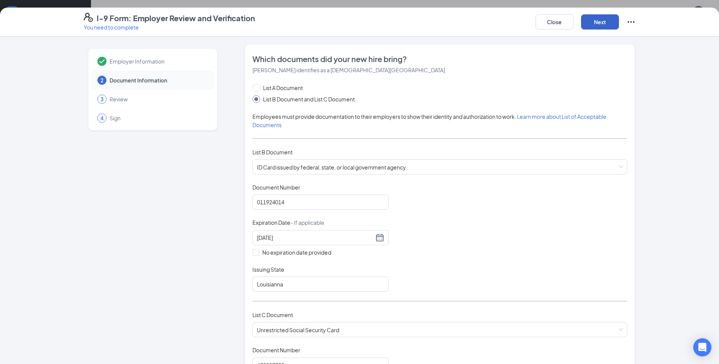
click at [602, 22] on button "Next" at bounding box center [600, 21] width 38 height 15
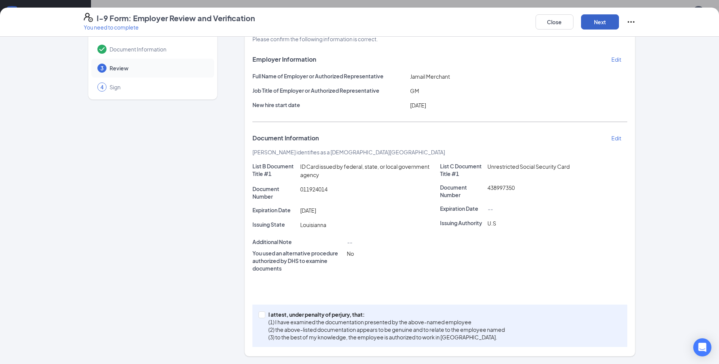
scroll to position [368, 0]
click at [260, 317] on span at bounding box center [261, 315] width 7 height 7
click at [260, 317] on input "I attest, under penalty of perjury, that: (1) I have examined the documentation…" at bounding box center [260, 314] width 5 height 5
checkbox input "true"
click at [601, 26] on button "Next" at bounding box center [600, 21] width 38 height 15
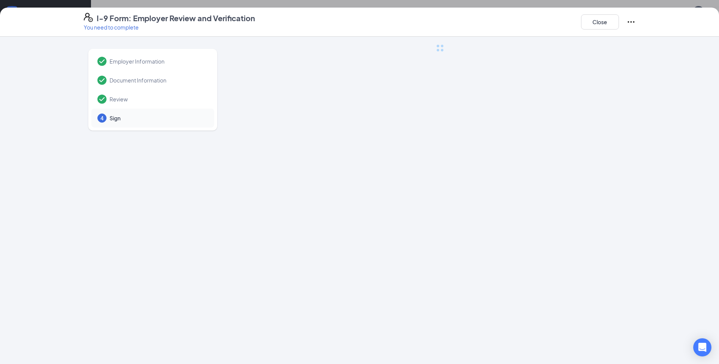
scroll to position [0, 0]
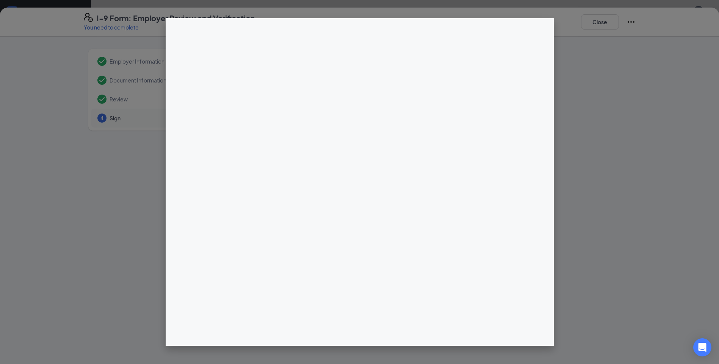
click at [564, 43] on div at bounding box center [359, 182] width 719 height 364
click at [635, 22] on div at bounding box center [359, 182] width 719 height 364
drag, startPoint x: 586, startPoint y: 36, endPoint x: 581, endPoint y: 41, distance: 6.7
click at [584, 38] on div at bounding box center [359, 182] width 719 height 364
click at [632, 19] on div at bounding box center [359, 182] width 719 height 364
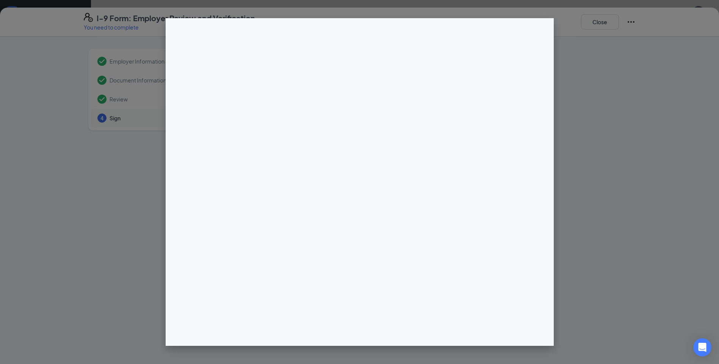
click at [630, 21] on div at bounding box center [359, 182] width 719 height 364
click at [631, 19] on div at bounding box center [359, 182] width 719 height 364
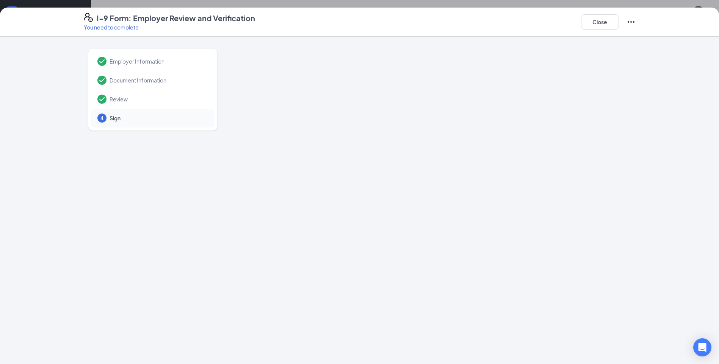
click at [636, 21] on div "I-9 Form: Employer Review and Verification You need to complete Close" at bounding box center [360, 22] width 582 height 18
click at [635, 22] on icon "Ellipses" at bounding box center [630, 21] width 9 height 9
click at [634, 38] on button "Mark as complete" at bounding box center [658, 37] width 56 height 12
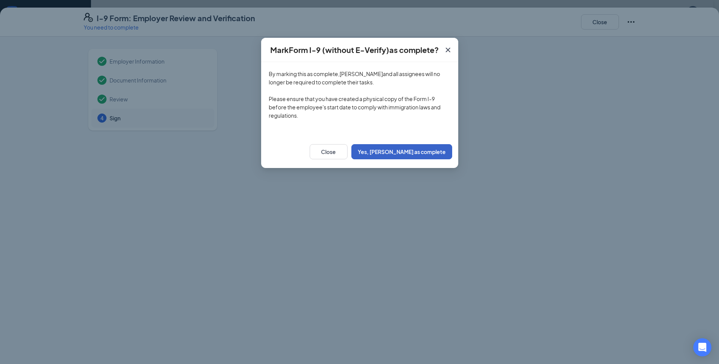
click at [430, 150] on button "Yes, mark as complete" at bounding box center [401, 151] width 101 height 15
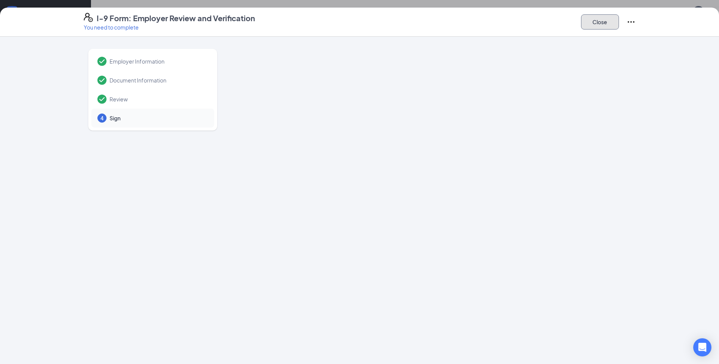
click at [586, 19] on button "Close" at bounding box center [600, 21] width 38 height 15
click at [600, 22] on button "Close" at bounding box center [600, 21] width 38 height 15
click at [610, 21] on button "Close" at bounding box center [600, 21] width 38 height 15
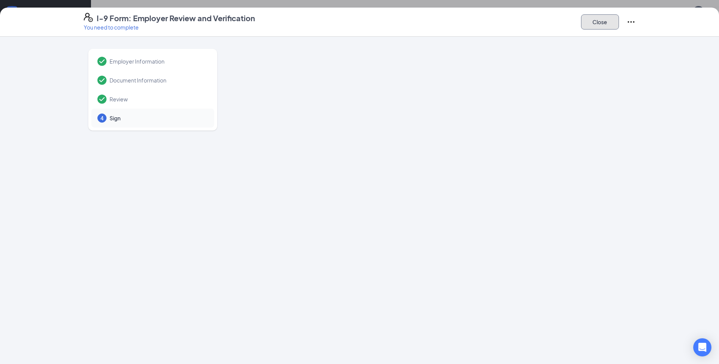
click at [610, 21] on button "Close" at bounding box center [600, 21] width 38 height 15
click at [609, 23] on button "Close" at bounding box center [600, 21] width 38 height 15
click at [608, 23] on button "Close" at bounding box center [600, 21] width 38 height 15
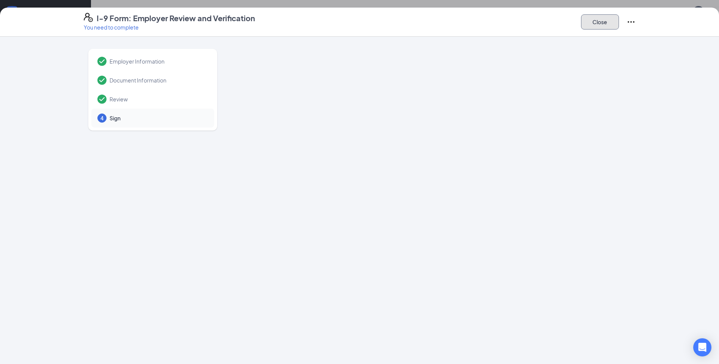
click at [606, 25] on button "Close" at bounding box center [600, 21] width 38 height 15
click at [605, 25] on button "Close" at bounding box center [600, 21] width 38 height 15
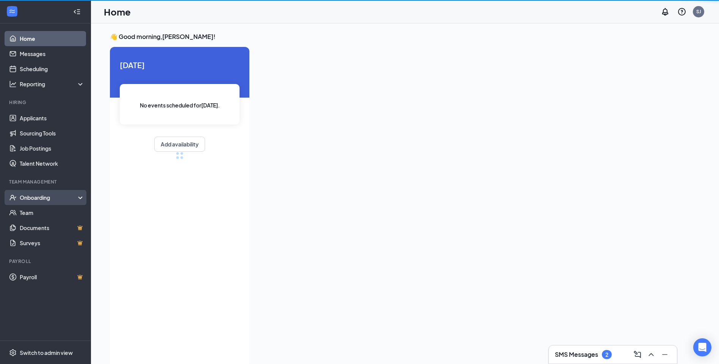
click at [38, 198] on div "Onboarding" at bounding box center [49, 198] width 58 height 8
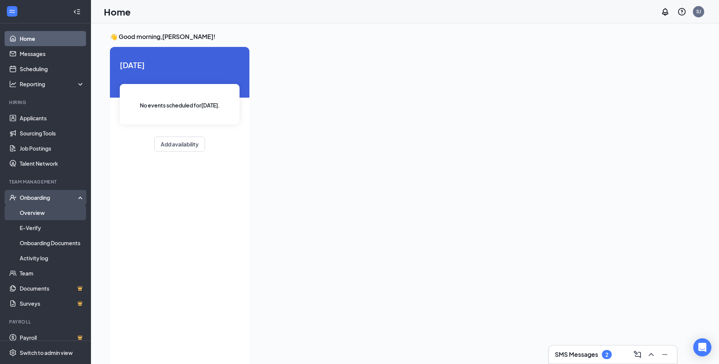
click at [41, 211] on link "Overview" at bounding box center [52, 212] width 65 height 15
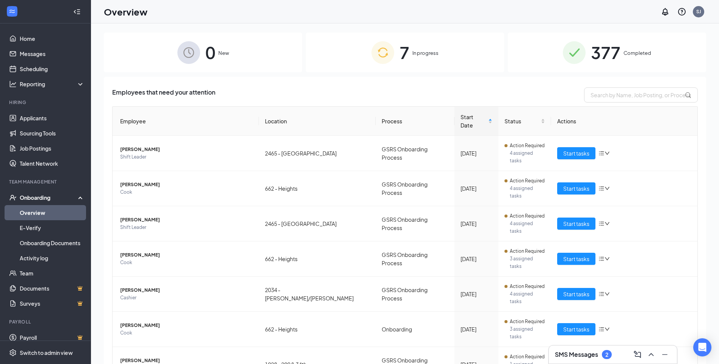
click at [611, 19] on div "Overview SJ" at bounding box center [405, 11] width 628 height 23
click at [600, 42] on span "377" at bounding box center [606, 52] width 30 height 26
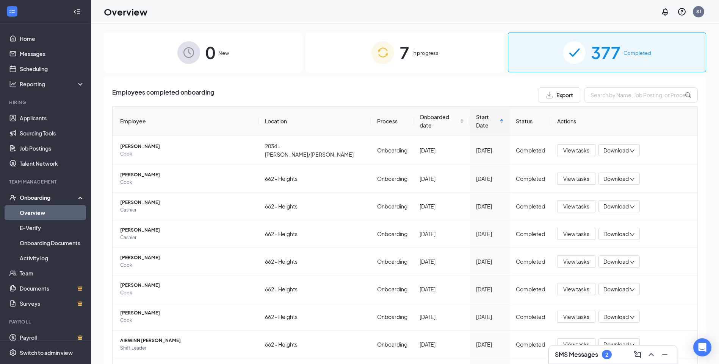
click at [393, 58] on div "7 In progress" at bounding box center [405, 53] width 198 height 40
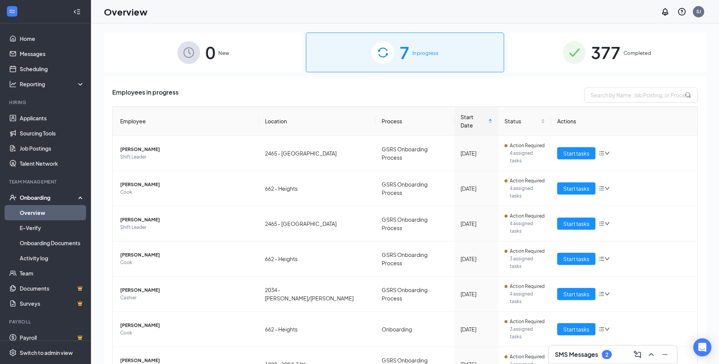
click at [584, 58] on img at bounding box center [574, 52] width 23 height 23
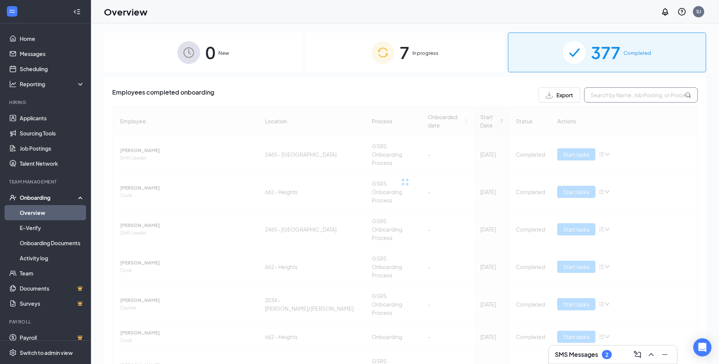
click at [608, 96] on input "text" at bounding box center [641, 95] width 114 height 15
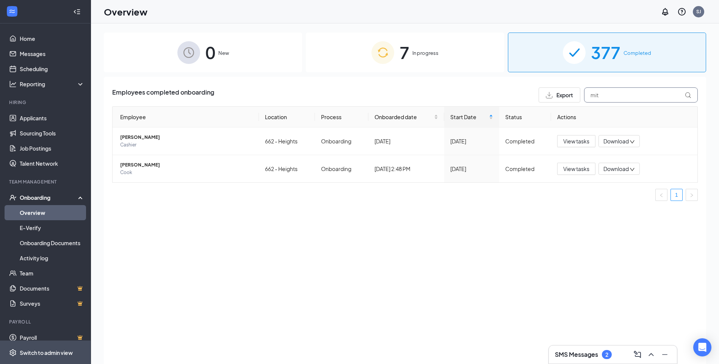
type input "mit"
click at [460, 170] on div "[DATE]" at bounding box center [471, 169] width 43 height 8
click at [140, 164] on span "[PERSON_NAME]" at bounding box center [186, 165] width 133 height 8
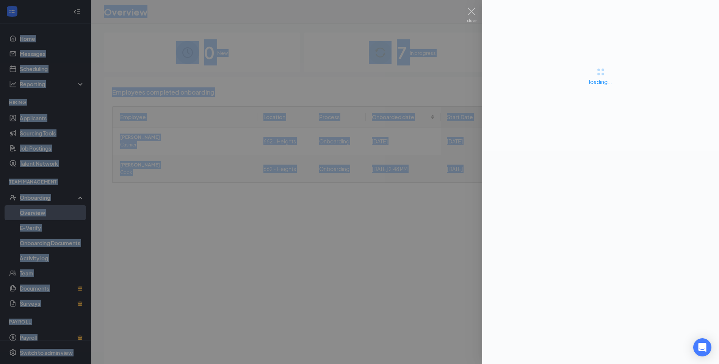
click at [140, 164] on div at bounding box center [359, 182] width 719 height 364
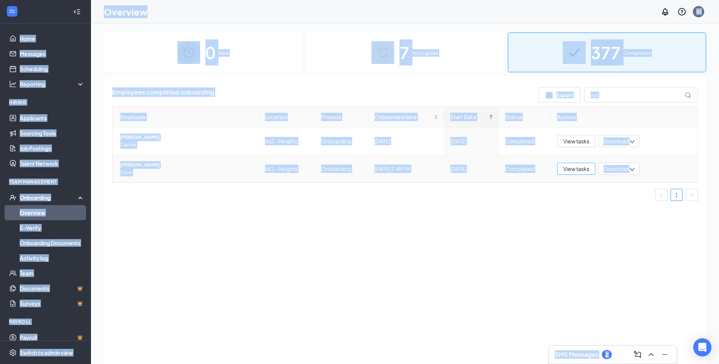
click at [575, 171] on span "View tasks" at bounding box center [576, 169] width 26 height 8
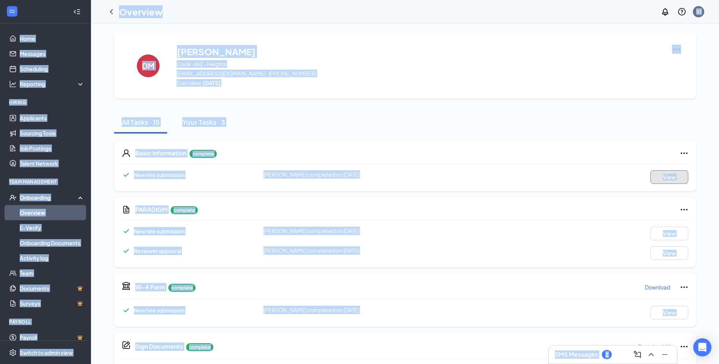
click at [651, 175] on button "View" at bounding box center [669, 177] width 38 height 14
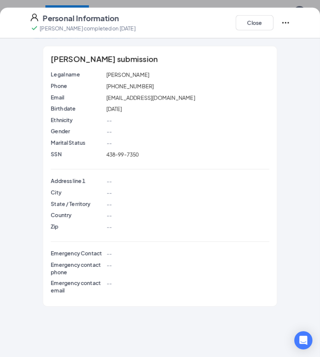
scroll to position [114, 0]
click at [249, 22] on button "Close" at bounding box center [255, 22] width 38 height 15
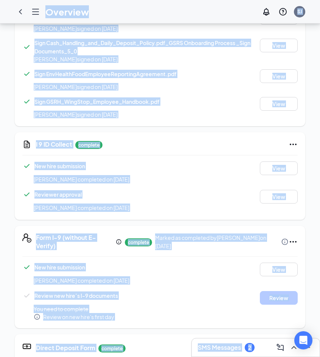
scroll to position [379, 0]
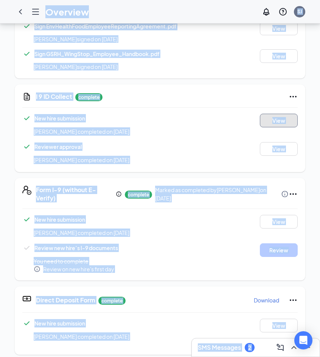
click at [272, 119] on button "View" at bounding box center [279, 121] width 38 height 14
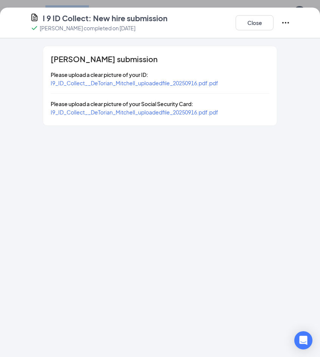
click at [129, 85] on span "I9_ID_Collect__DeTorian_Mitchell_uploadedfile_20250916.pdf.pdf" at bounding box center [135, 83] width 168 height 7
click at [244, 20] on button "Close" at bounding box center [255, 22] width 38 height 15
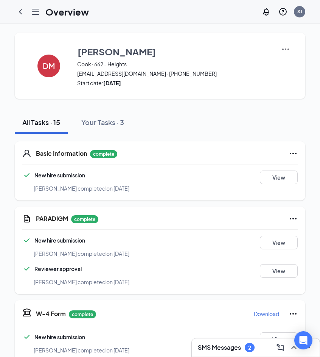
click at [54, 186] on span "[PERSON_NAME] completed on [DATE]" at bounding box center [82, 188] width 96 height 7
click at [282, 177] on button "View" at bounding box center [279, 177] width 38 height 14
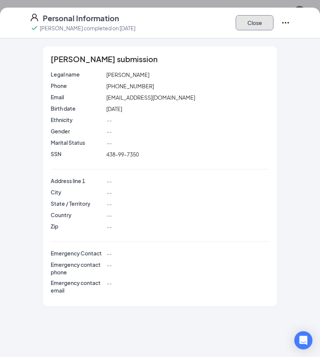
click at [257, 23] on button "Close" at bounding box center [255, 22] width 38 height 15
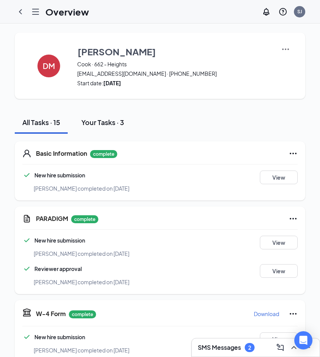
click at [87, 122] on div "Your Tasks · 3" at bounding box center [102, 121] width 43 height 9
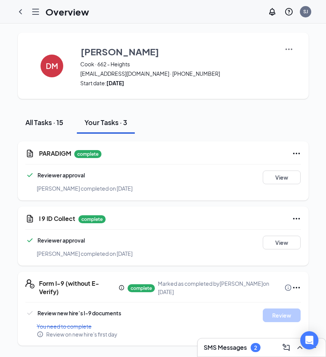
click at [62, 121] on div "All Tasks · 15" at bounding box center [44, 121] width 38 height 9
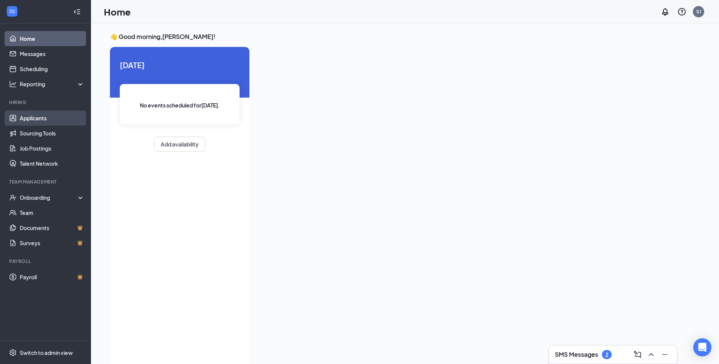
click at [48, 116] on link "Applicants" at bounding box center [52, 118] width 65 height 15
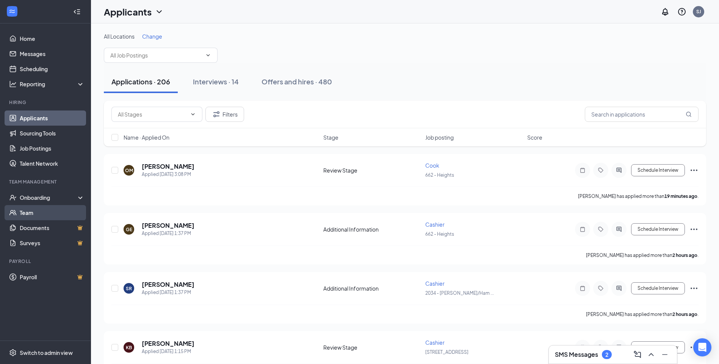
click at [45, 208] on link "Team" at bounding box center [52, 212] width 65 height 15
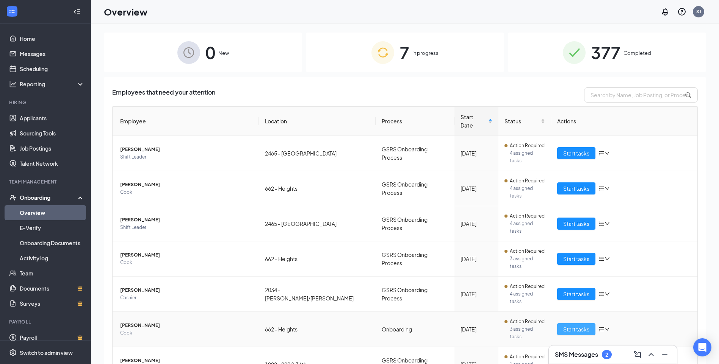
click at [572, 325] on span "Start tasks" at bounding box center [576, 329] width 26 height 8
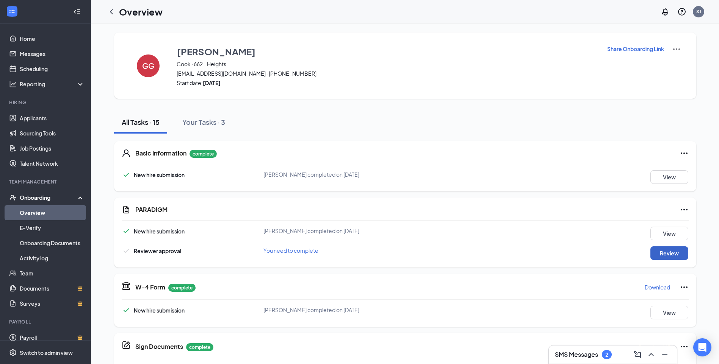
click at [670, 252] on button "Review" at bounding box center [669, 254] width 38 height 14
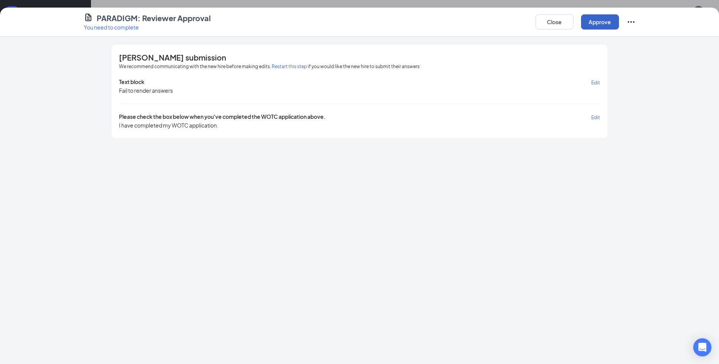
click at [603, 16] on button "Approve" at bounding box center [600, 21] width 38 height 15
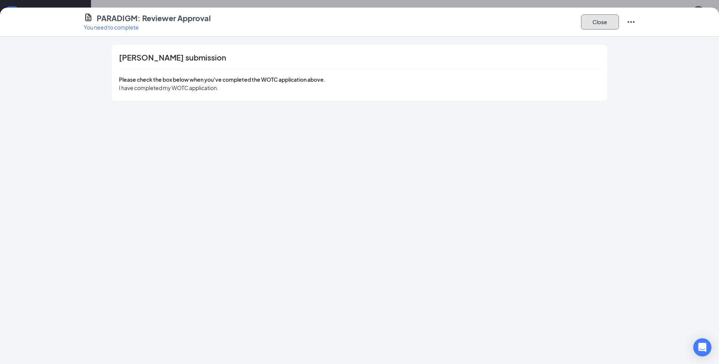
click at [601, 24] on button "Close" at bounding box center [600, 21] width 38 height 15
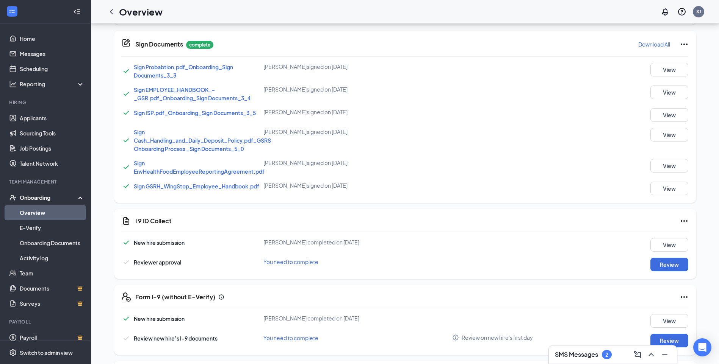
scroll to position [303, 0]
click at [666, 265] on button "Review" at bounding box center [669, 265] width 38 height 14
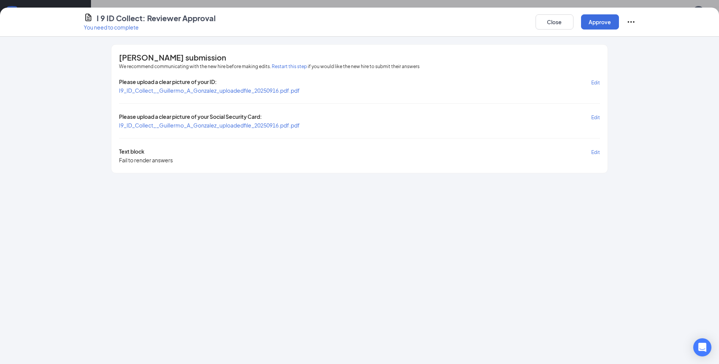
click at [245, 92] on span "I9_ID_Collect__Guillermo_A_Gonzalez_uploadedfile_20250916.pdf.pdf" at bounding box center [209, 90] width 181 height 7
click at [235, 124] on span "I9_ID_Collect__Guillermo_A_Gonzalez_uploadedfile_20250916.pdf.pdf" at bounding box center [209, 125] width 181 height 7
click at [597, 24] on button "Approve" at bounding box center [600, 21] width 38 height 15
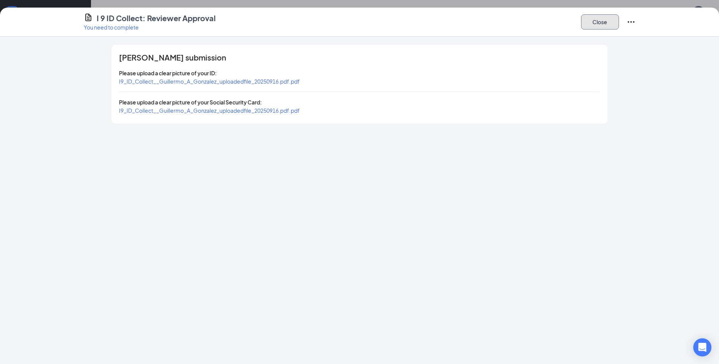
click at [597, 20] on button "Close" at bounding box center [600, 21] width 38 height 15
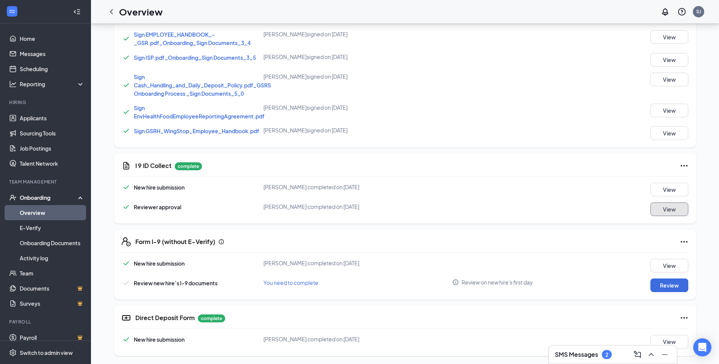
scroll to position [359, 0]
click at [674, 281] on button "Review" at bounding box center [669, 285] width 38 height 14
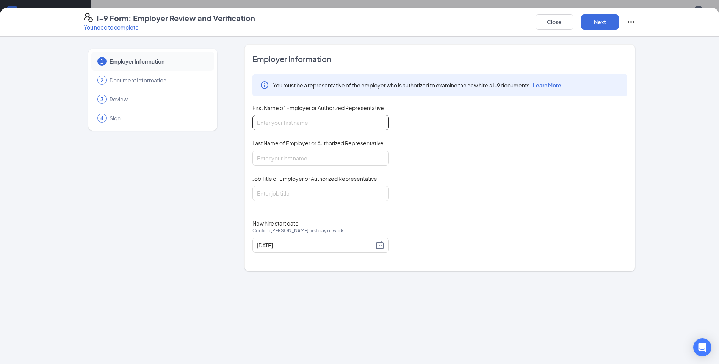
click at [331, 122] on input "First Name of Employer or Authorized Representative" at bounding box center [320, 122] width 136 height 15
type input "Jamail"
click at [297, 155] on input "Last Name of Employer or Authorized Representative" at bounding box center [320, 158] width 136 height 15
type input "Merchant"
click at [292, 196] on input "Job Title of Employer or Authorized Representative" at bounding box center [320, 193] width 136 height 15
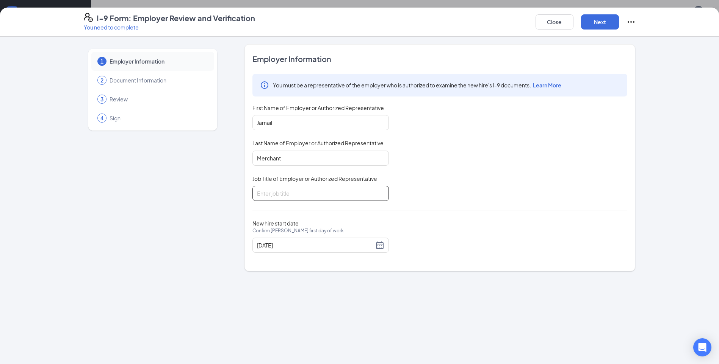
type input "GM"
click at [316, 156] on input "Merchant" at bounding box center [320, 158] width 136 height 15
click at [321, 193] on input "GM" at bounding box center [320, 193] width 136 height 15
click at [618, 23] on div "Close Next" at bounding box center [585, 22] width 100 height 18
click at [596, 25] on button "Next" at bounding box center [600, 21] width 38 height 15
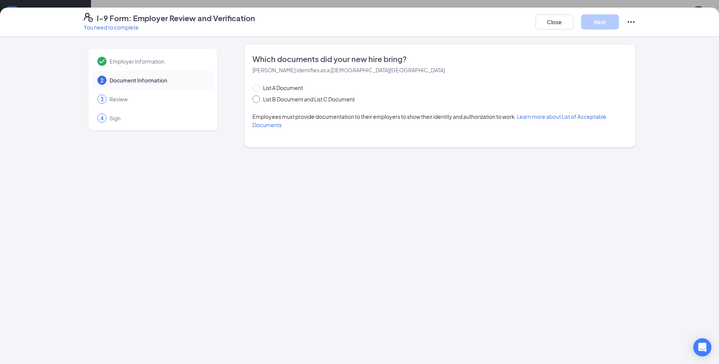
click at [264, 100] on span "List B Document and List C Document" at bounding box center [309, 99] width 98 height 8
click at [258, 100] on input "List B Document and List C Document" at bounding box center [254, 97] width 5 height 5
radio input "true"
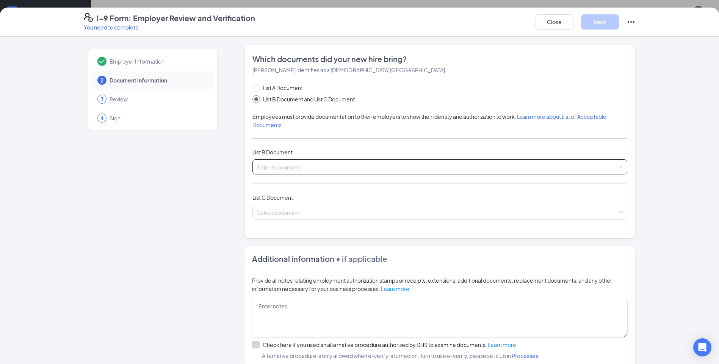
click at [612, 170] on input "search" at bounding box center [437, 165] width 360 height 11
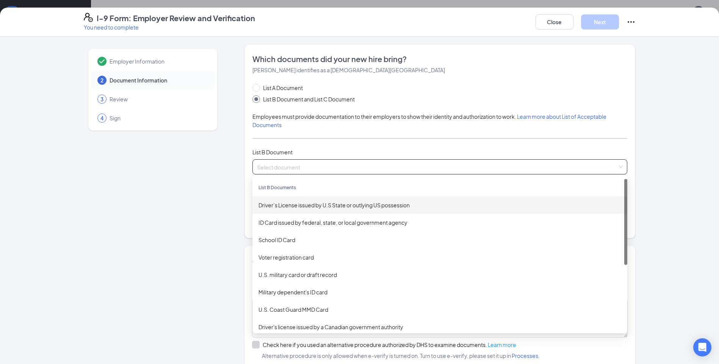
click at [340, 209] on div "Driver’s License issued by U.S State or outlying US possession" at bounding box center [439, 205] width 363 height 8
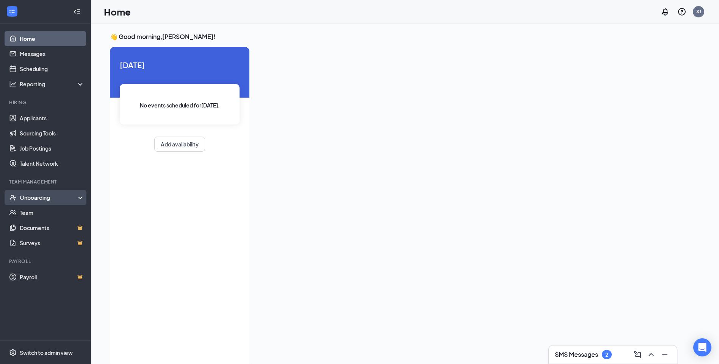
click at [25, 198] on div "Onboarding" at bounding box center [49, 198] width 58 height 8
click at [26, 198] on div "Onboarding" at bounding box center [49, 198] width 58 height 8
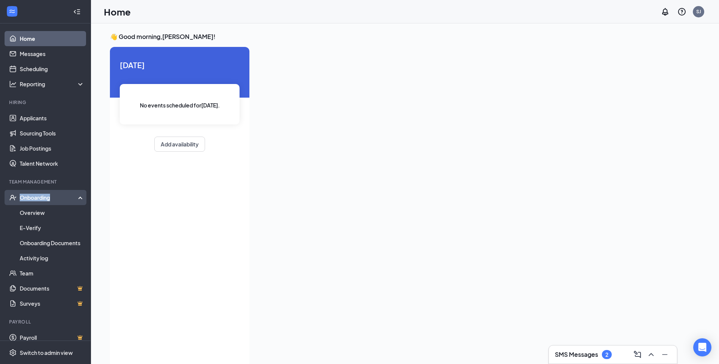
click at [26, 198] on div "Onboarding" at bounding box center [49, 198] width 58 height 8
click at [27, 198] on div "Onboarding" at bounding box center [49, 198] width 58 height 8
click at [31, 211] on link "Overview" at bounding box center [52, 212] width 65 height 15
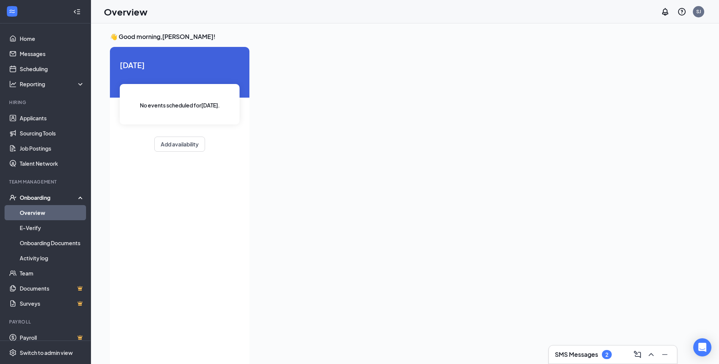
click at [31, 211] on link "Overview" at bounding box center [52, 212] width 65 height 15
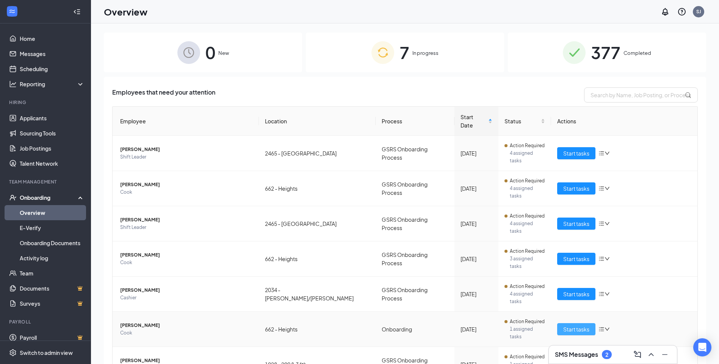
click at [585, 325] on span "Start tasks" at bounding box center [576, 329] width 26 height 8
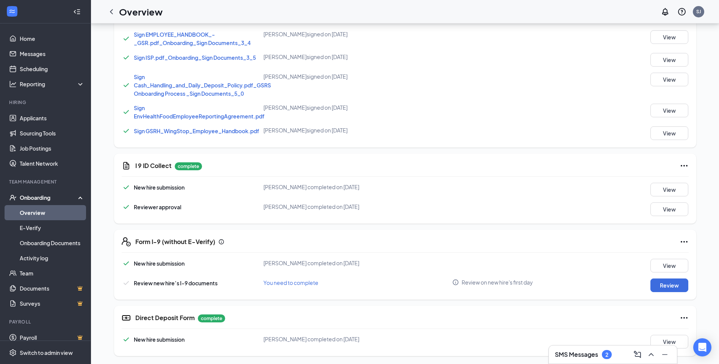
scroll to position [359, 0]
click at [678, 285] on button "Review" at bounding box center [669, 285] width 38 height 14
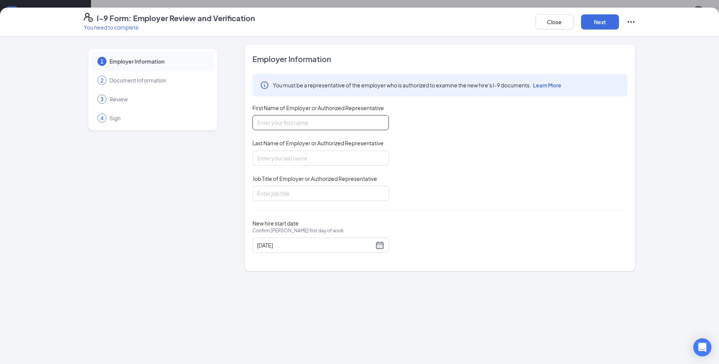
click at [334, 124] on input "First Name of Employer or Authorized Representative" at bounding box center [320, 122] width 136 height 15
type input "Jamail"
type input "Merchant"
type input "GM"
click at [604, 21] on button "Next" at bounding box center [600, 21] width 38 height 15
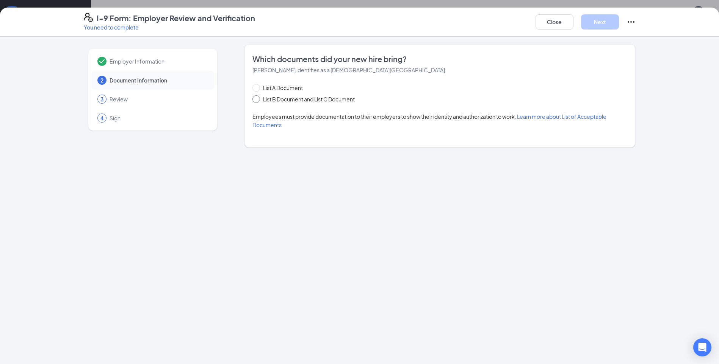
click at [260, 99] on span "List B Document and List C Document" at bounding box center [309, 99] width 98 height 8
click at [258, 99] on input "List B Document and List C Document" at bounding box center [254, 97] width 5 height 5
radio input "true"
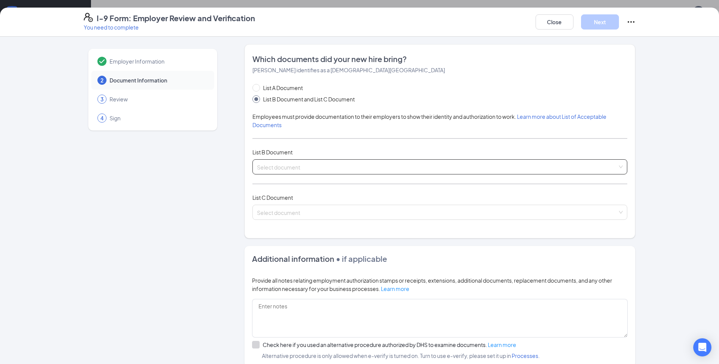
click at [281, 174] on span at bounding box center [437, 167] width 360 height 14
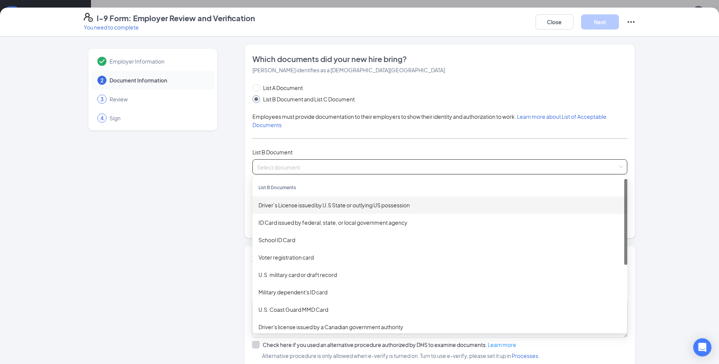
click at [291, 208] on div "Driver’s License issued by U.S State or outlying US possession" at bounding box center [439, 205] width 363 height 8
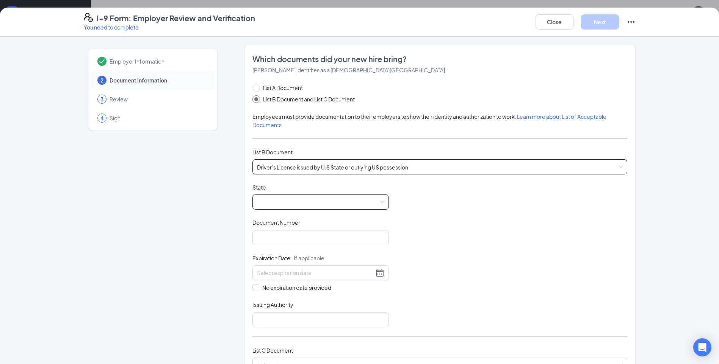
click at [297, 204] on span at bounding box center [320, 202] width 127 height 14
click at [334, 205] on span at bounding box center [320, 202] width 127 height 14
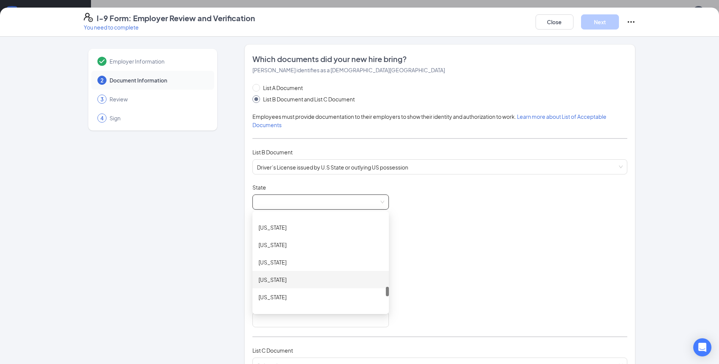
scroll to position [803, 0]
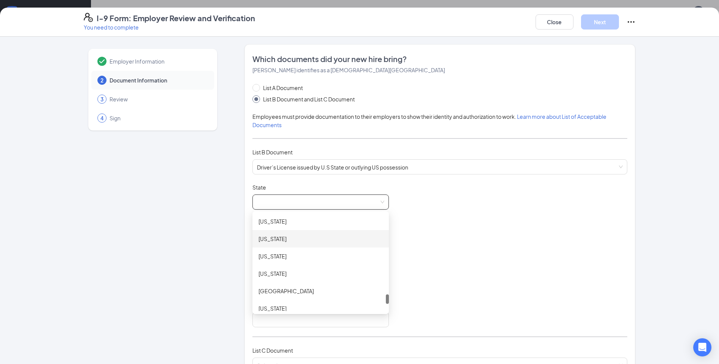
click at [291, 242] on div "[US_STATE]" at bounding box center [320, 239] width 124 height 8
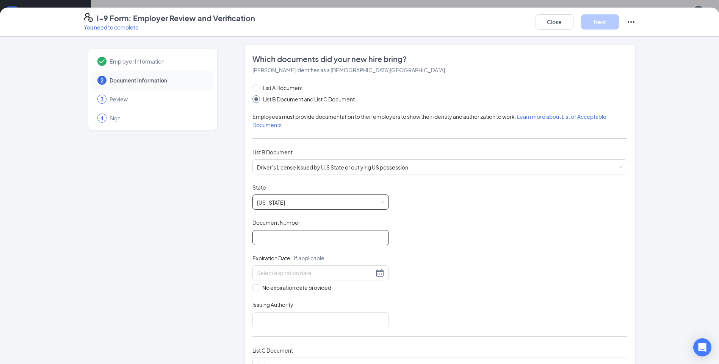
click at [284, 238] on input "Document Number" at bounding box center [320, 237] width 136 height 15
type input "45733211"
click at [378, 274] on div at bounding box center [320, 273] width 127 height 9
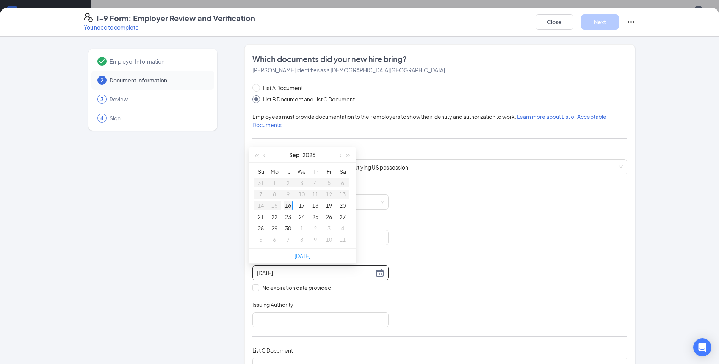
type input "09/16/2025"
type input "09/19/2025"
click at [342, 157] on button "button" at bounding box center [339, 154] width 8 height 15
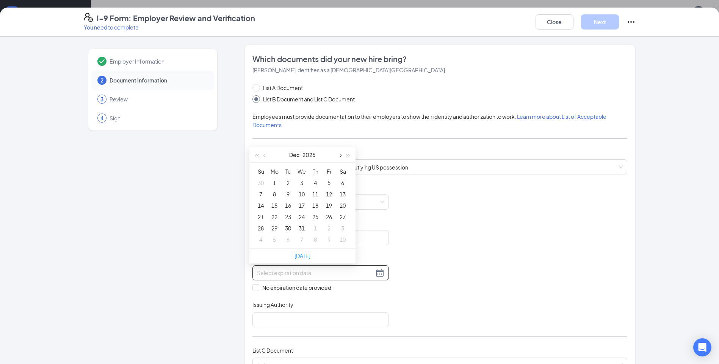
click at [342, 157] on button "button" at bounding box center [339, 154] width 8 height 15
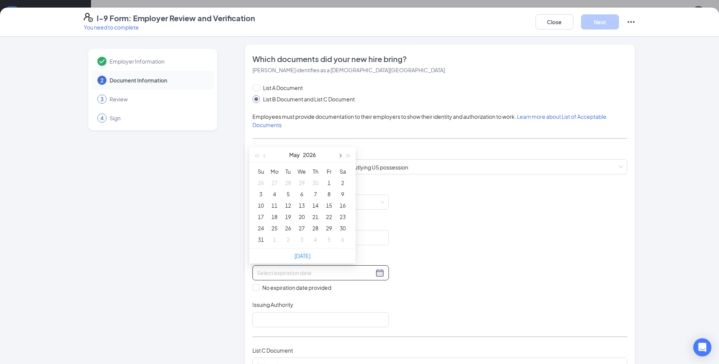
click at [342, 157] on button "button" at bounding box center [339, 154] width 8 height 15
type input "08/18/2026"
click at [287, 216] on div "18" at bounding box center [287, 217] width 9 height 9
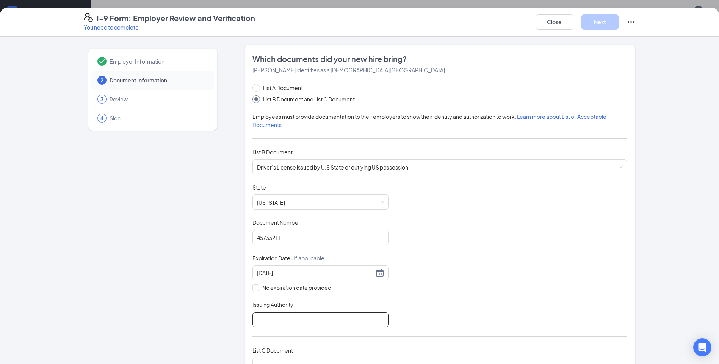
click at [323, 318] on input "Issuing Authority" at bounding box center [320, 320] width 136 height 15
type input "[US_STATE]"
click at [487, 269] on div "Document Title Driver’s License issued by U.S State or outlying US possession S…" at bounding box center [439, 256] width 375 height 144
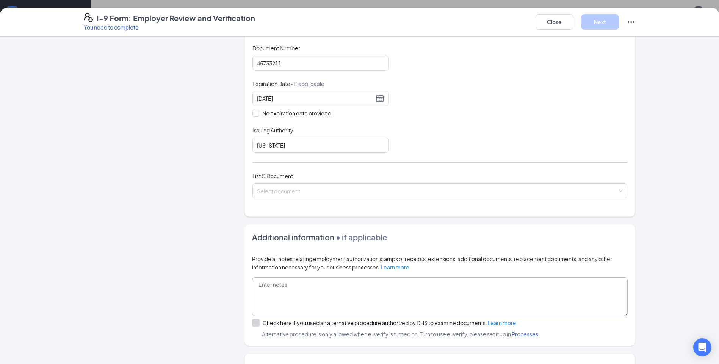
scroll to position [189, 0]
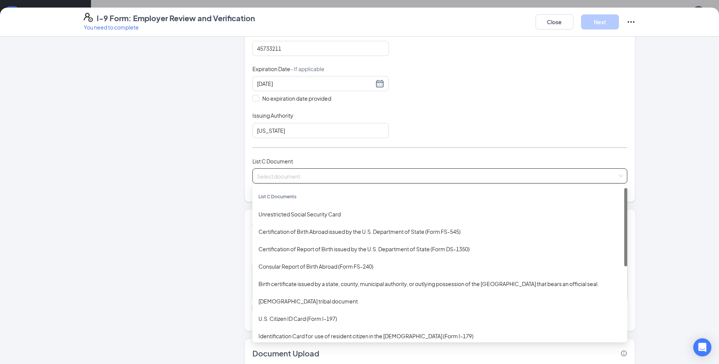
click at [343, 171] on input "search" at bounding box center [437, 174] width 360 height 11
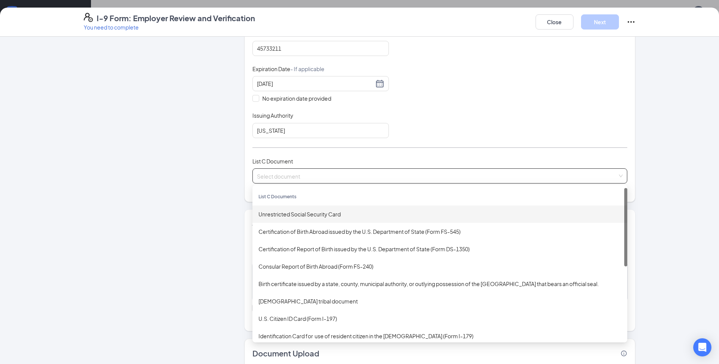
click at [313, 215] on div "Unrestricted Social Security Card" at bounding box center [439, 214] width 363 height 8
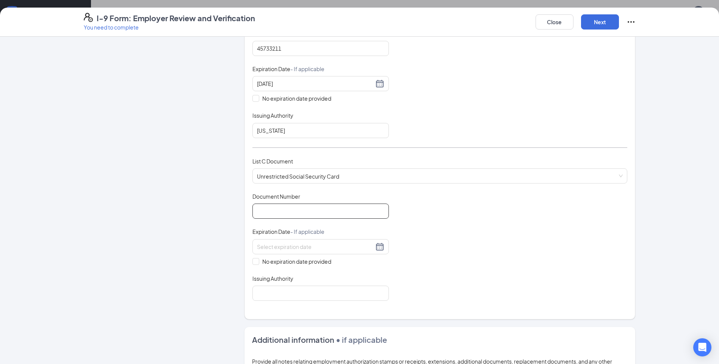
click at [271, 210] on input "Document Number" at bounding box center [320, 211] width 136 height 15
type input "629179683"
click at [253, 261] on input "No expiration date provided" at bounding box center [254, 260] width 5 height 5
checkbox input "true"
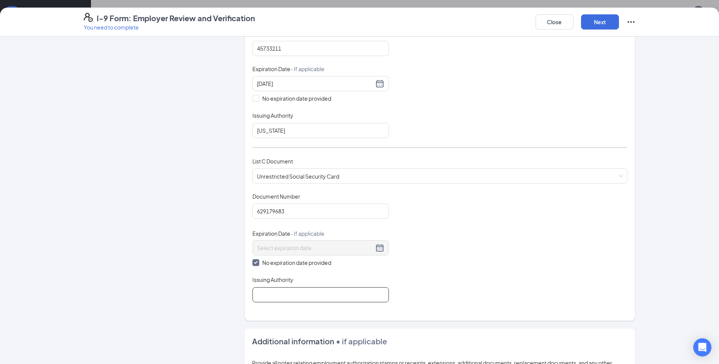
click at [271, 291] on input "Issuing Authority" at bounding box center [320, 295] width 136 height 15
type input "U.S"
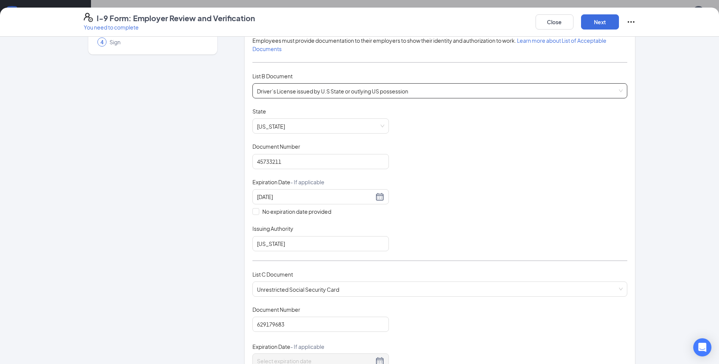
scroll to position [0, 0]
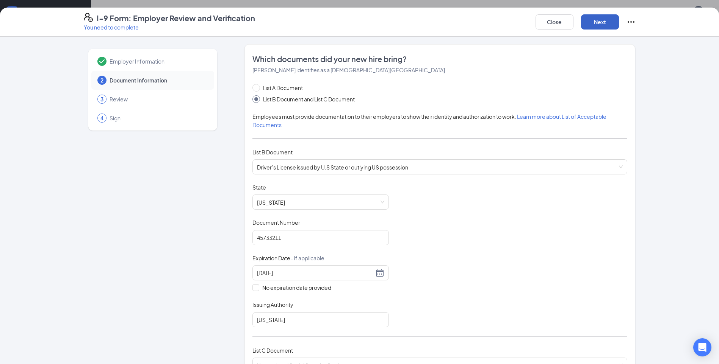
click at [601, 24] on button "Next" at bounding box center [600, 21] width 38 height 15
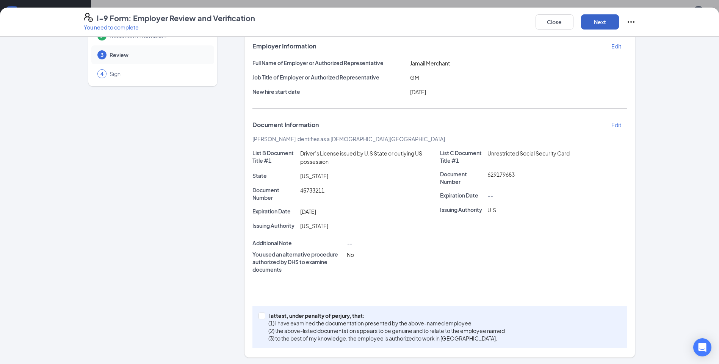
scroll to position [45, 0]
click at [258, 315] on input "I attest, under penalty of perjury, that: (1) I have examined the documentation…" at bounding box center [260, 314] width 5 height 5
checkbox input "true"
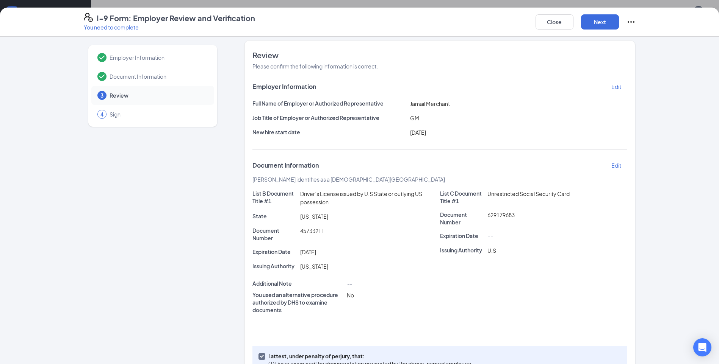
scroll to position [0, 0]
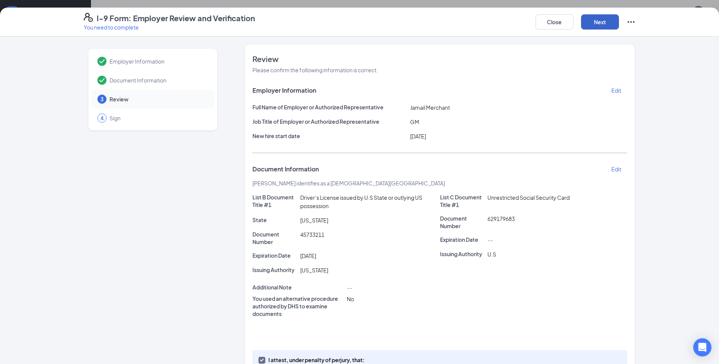
click at [598, 25] on button "Next" at bounding box center [600, 21] width 38 height 15
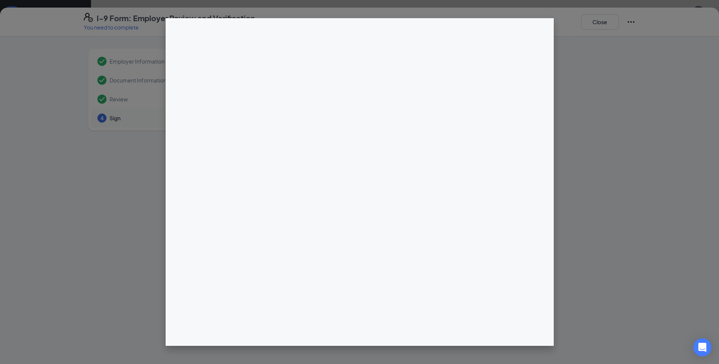
click at [603, 17] on div at bounding box center [359, 182] width 719 height 364
click at [596, 17] on div at bounding box center [359, 182] width 719 height 364
click at [594, 23] on div at bounding box center [359, 182] width 719 height 364
click at [628, 22] on div at bounding box center [359, 182] width 719 height 364
click at [595, 20] on div at bounding box center [359, 182] width 719 height 364
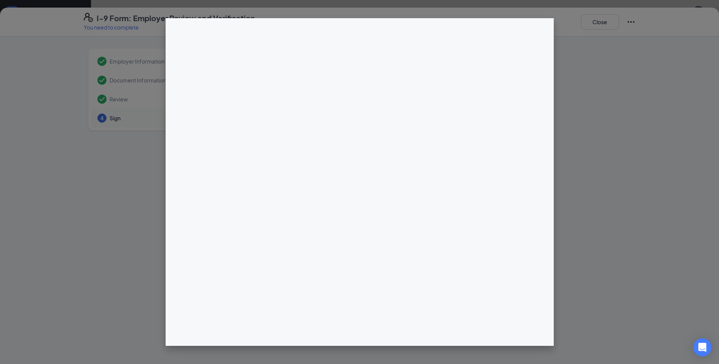
click at [575, 63] on div at bounding box center [359, 182] width 719 height 364
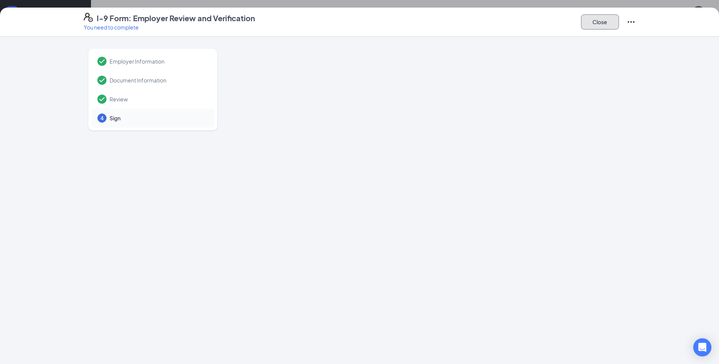
click at [593, 24] on button "Close" at bounding box center [600, 21] width 38 height 15
click at [629, 22] on icon "Ellipses" at bounding box center [630, 21] width 9 height 9
click at [641, 44] on li "Mark as complete" at bounding box center [659, 38] width 66 height 16
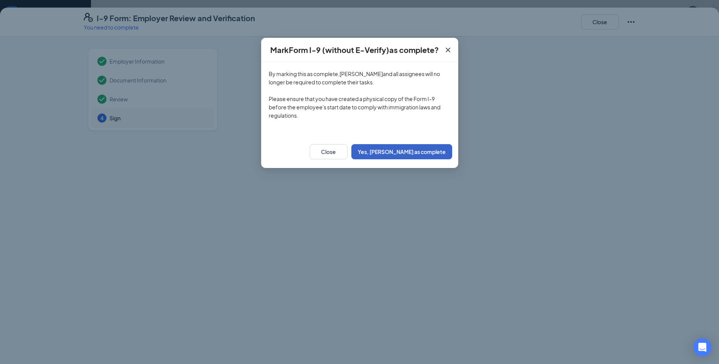
click at [396, 151] on button "Yes, mark as complete" at bounding box center [401, 151] width 101 height 15
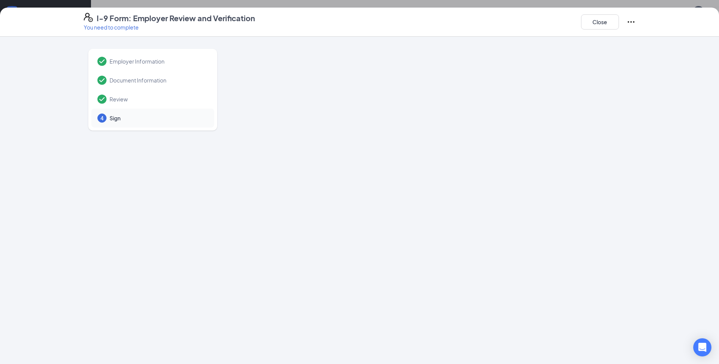
click at [581, 28] on div "Close" at bounding box center [608, 22] width 55 height 18
click at [586, 22] on button "Close" at bounding box center [600, 21] width 38 height 15
click at [593, 23] on button "Close" at bounding box center [600, 21] width 38 height 15
click at [604, 23] on button "Close" at bounding box center [600, 21] width 38 height 15
click at [601, 23] on button "Close" at bounding box center [600, 21] width 38 height 15
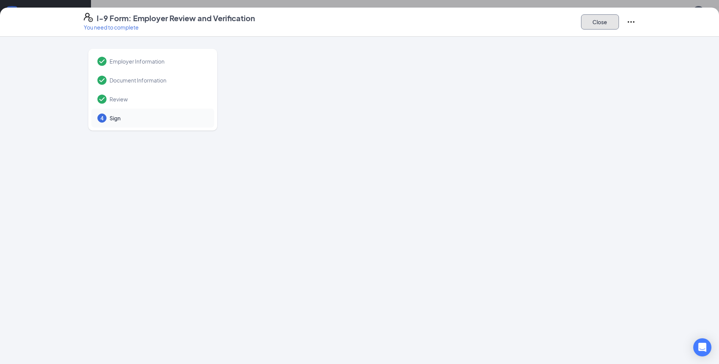
click at [600, 16] on button "Close" at bounding box center [600, 21] width 38 height 15
click at [603, 25] on button "Close" at bounding box center [600, 21] width 38 height 15
click at [608, 18] on button "Close" at bounding box center [600, 21] width 38 height 15
click at [606, 24] on button "Close" at bounding box center [600, 21] width 38 height 15
click at [594, 28] on button "Close" at bounding box center [600, 21] width 38 height 15
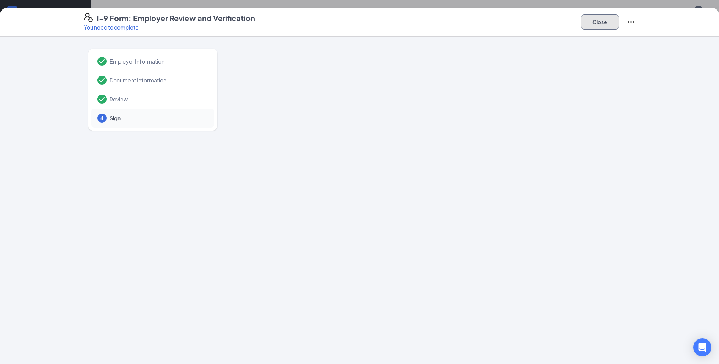
click at [588, 23] on button "Close" at bounding box center [600, 21] width 38 height 15
click at [633, 27] on div "Close" at bounding box center [608, 22] width 55 height 18
click at [599, 23] on button "Close" at bounding box center [600, 21] width 38 height 15
click at [630, 23] on icon "Ellipses" at bounding box center [630, 21] width 9 height 9
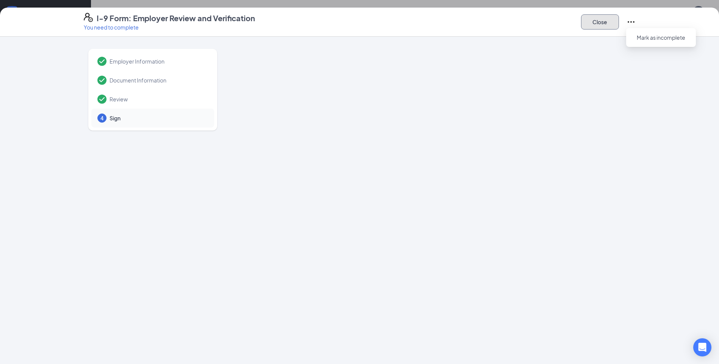
click at [591, 23] on button "Close" at bounding box center [600, 21] width 38 height 15
click at [594, 22] on button "Close" at bounding box center [600, 21] width 38 height 15
click at [603, 22] on button "Close" at bounding box center [600, 21] width 38 height 15
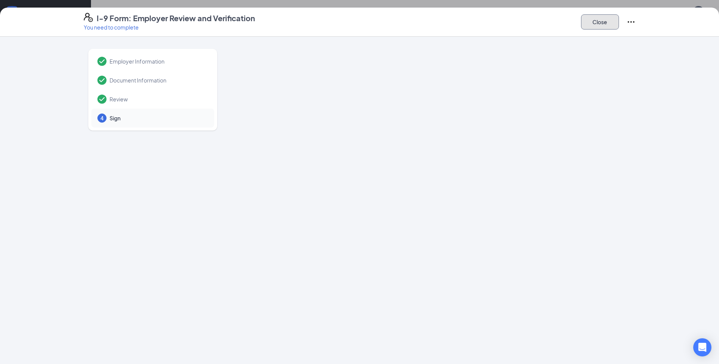
click at [603, 22] on button "Close" at bounding box center [600, 21] width 38 height 15
click at [596, 24] on button "Close" at bounding box center [600, 21] width 38 height 15
click at [594, 22] on button "Close" at bounding box center [600, 21] width 38 height 15
click at [593, 24] on button "Close" at bounding box center [600, 21] width 38 height 15
click at [594, 22] on button "Close" at bounding box center [600, 21] width 38 height 15
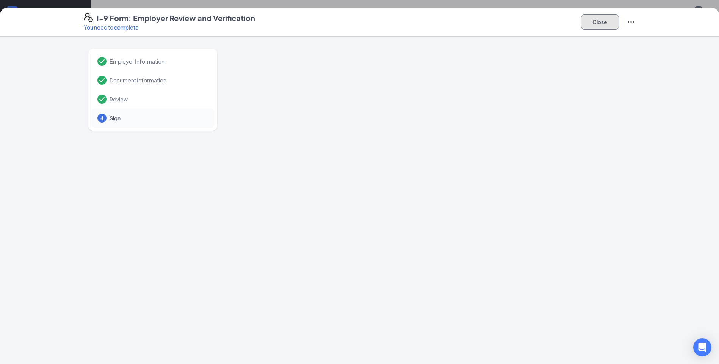
click at [594, 22] on button "Close" at bounding box center [600, 21] width 38 height 15
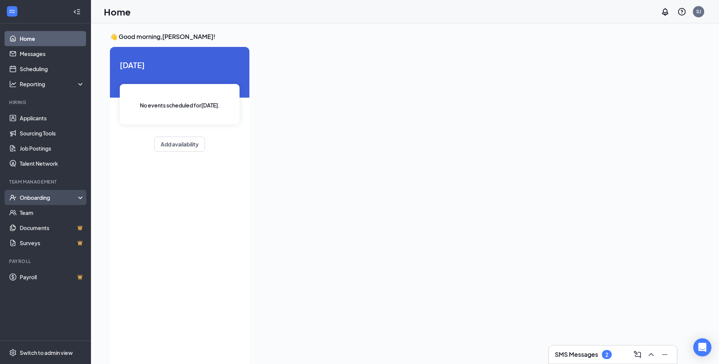
click at [45, 199] on div "Onboarding" at bounding box center [49, 198] width 58 height 8
click at [54, 197] on div "Onboarding" at bounding box center [49, 198] width 58 height 8
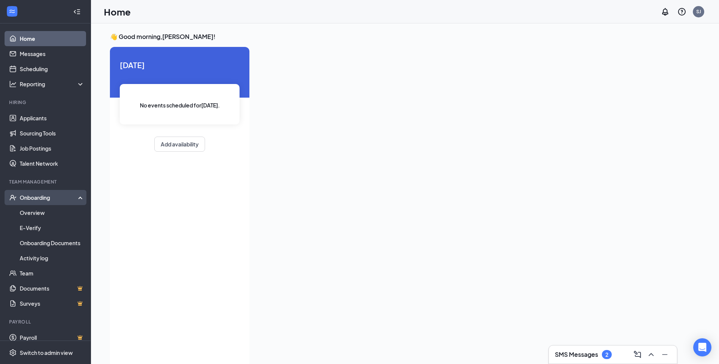
click at [54, 197] on div "Onboarding" at bounding box center [49, 198] width 58 height 8
click at [32, 199] on div "Onboarding" at bounding box center [49, 198] width 58 height 8
click at [43, 243] on link "Onboarding Documents" at bounding box center [52, 243] width 65 height 15
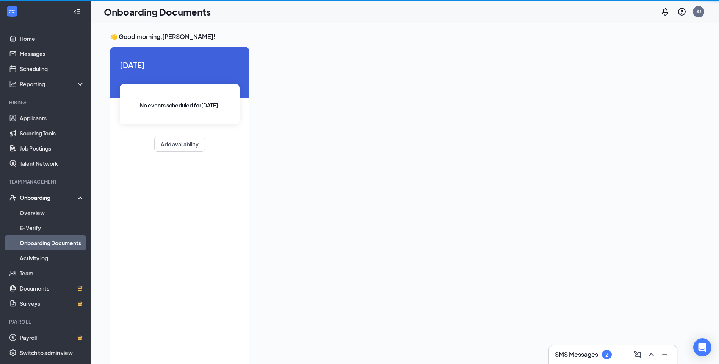
click at [43, 243] on link "Onboarding Documents" at bounding box center [52, 243] width 65 height 15
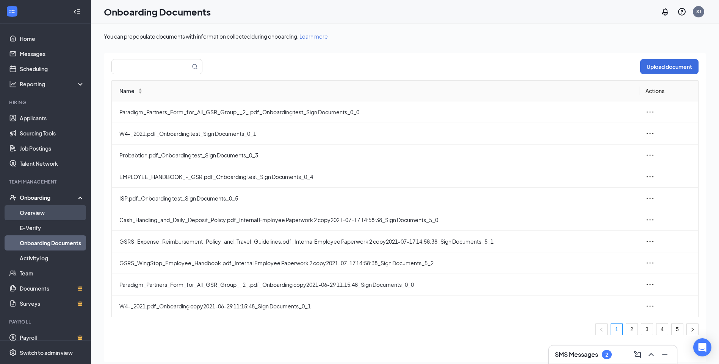
click at [36, 209] on link "Overview" at bounding box center [52, 212] width 65 height 15
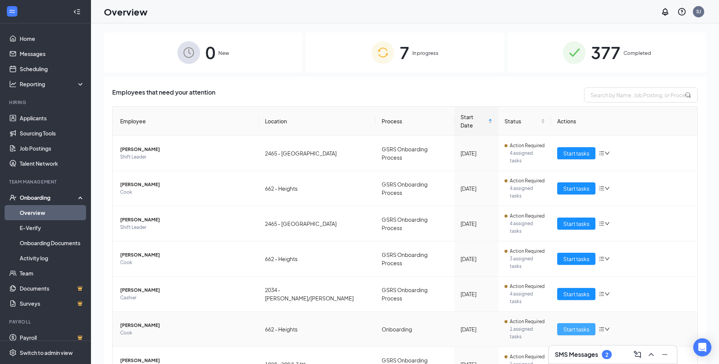
click at [584, 325] on span "Start tasks" at bounding box center [576, 329] width 26 height 8
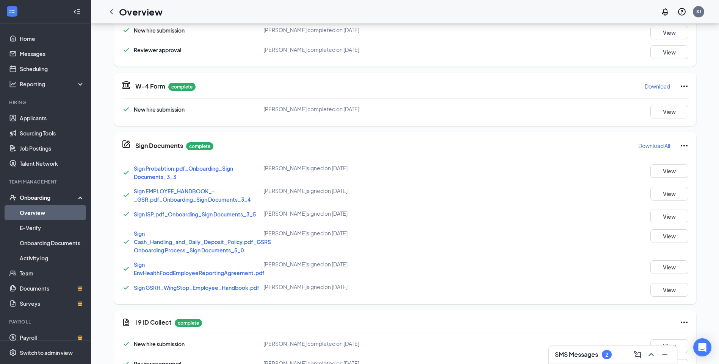
scroll to position [265, 0]
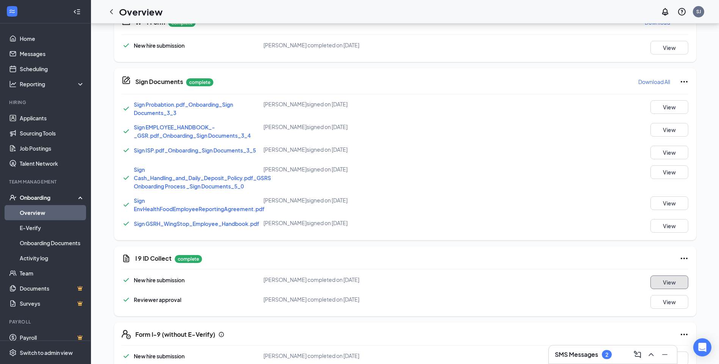
click at [669, 284] on button "View" at bounding box center [669, 283] width 38 height 14
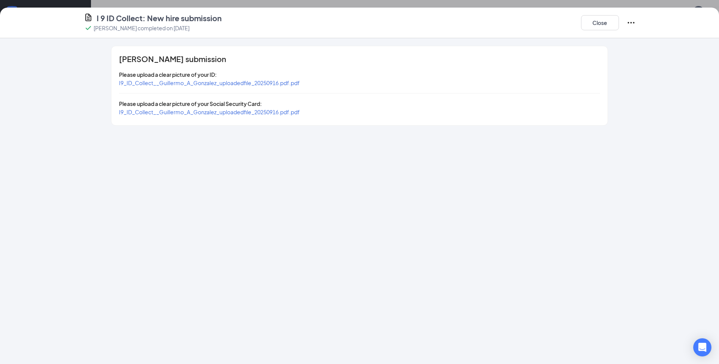
click at [230, 80] on span "I9_ID_Collect__Guillermo_A_Gonzalez_uploadedfile_20250916.pdf.pdf" at bounding box center [209, 83] width 181 height 7
click at [238, 108] on div "I9_ID_Collect__Guillermo_A_Gonzalez_uploadedfile_20250916.pdf.pdf" at bounding box center [209, 112] width 181 height 8
click at [238, 113] on span "I9_ID_Collect__Guillermo_A_Gonzalez_uploadedfile_20250916.pdf.pdf" at bounding box center [209, 112] width 181 height 7
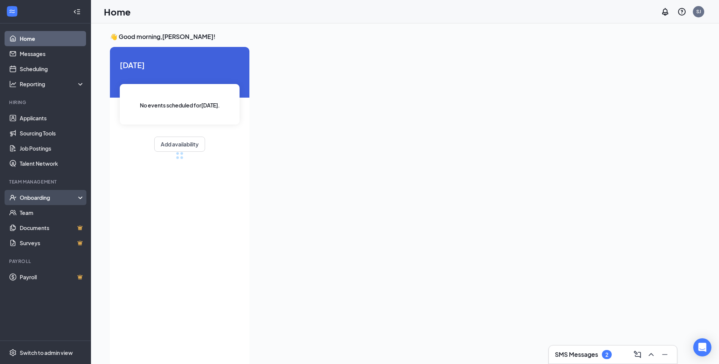
click at [37, 196] on div "Onboarding" at bounding box center [49, 198] width 58 height 8
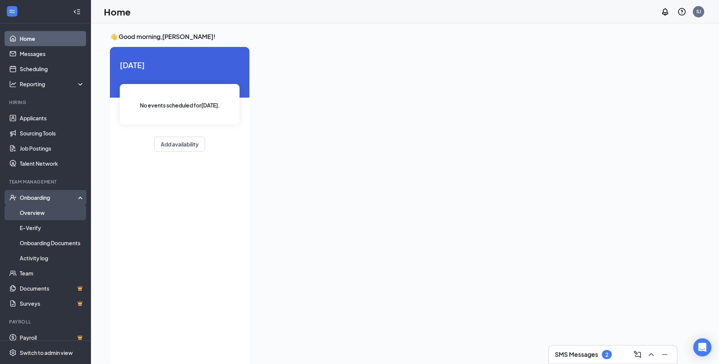
click at [37, 208] on link "Overview" at bounding box center [52, 212] width 65 height 15
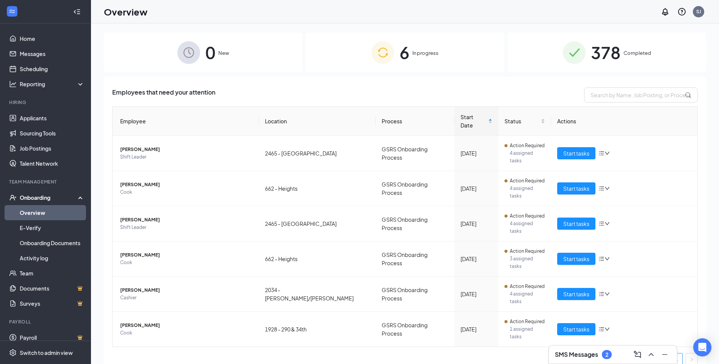
click at [589, 53] on div "378 Completed" at bounding box center [607, 53] width 198 height 40
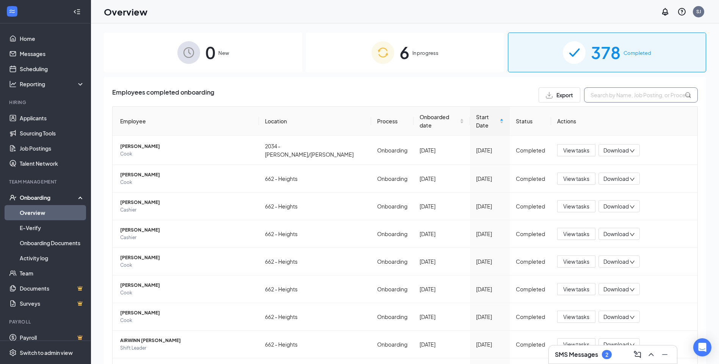
click at [621, 100] on input "text" at bounding box center [641, 95] width 114 height 15
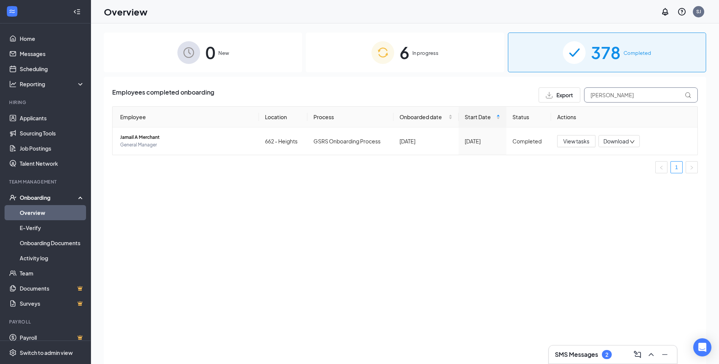
type input "J"
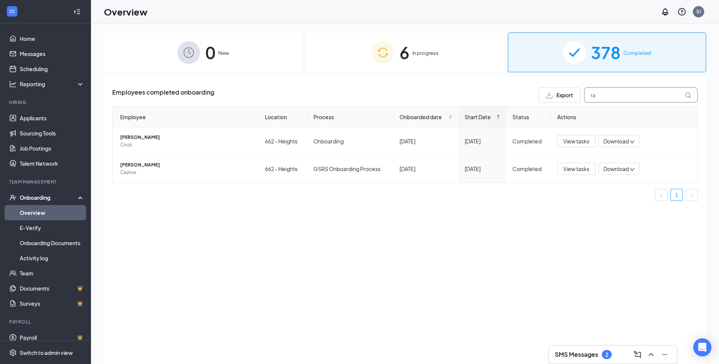
type input "r"
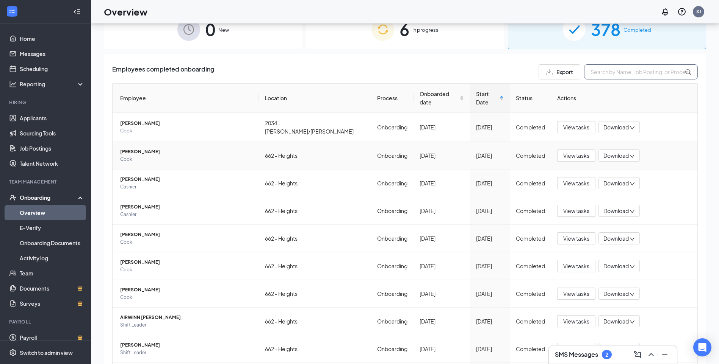
scroll to position [34, 0]
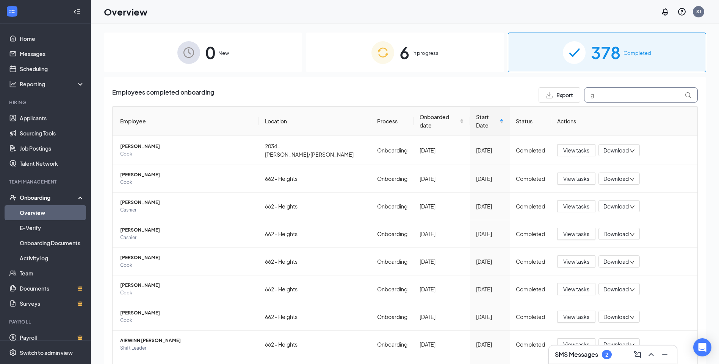
type input "g"
click at [568, 95] on button "Export" at bounding box center [559, 95] width 42 height 15
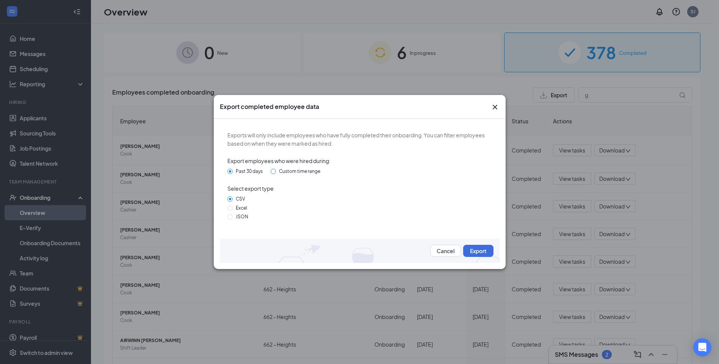
click at [274, 168] on label "Custom time range" at bounding box center [296, 171] width 53 height 7
click at [274, 169] on input "Custom time range" at bounding box center [272, 171] width 5 height 5
radio input "true"
radio input "false"
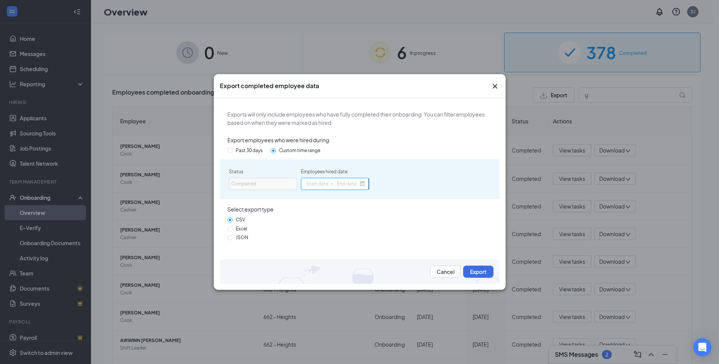
click at [329, 188] on span "~" at bounding box center [335, 184] width 68 height 12
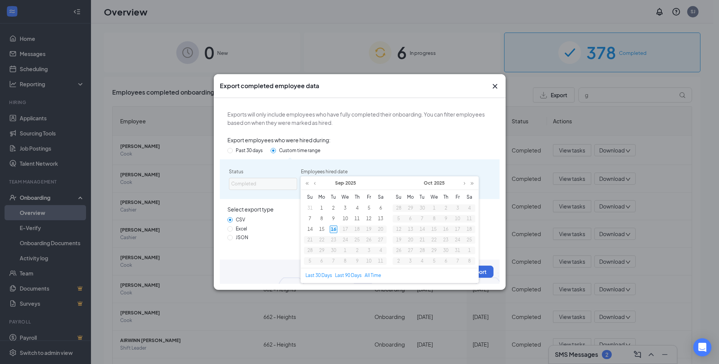
click at [331, 229] on div "16" at bounding box center [334, 230] width 8 height 8
click at [279, 270] on div "Cancel Export" at bounding box center [360, 272] width 280 height 24
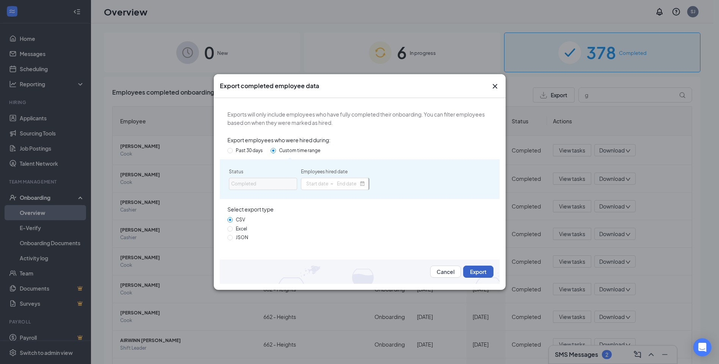
click at [467, 271] on button "Export" at bounding box center [478, 272] width 30 height 12
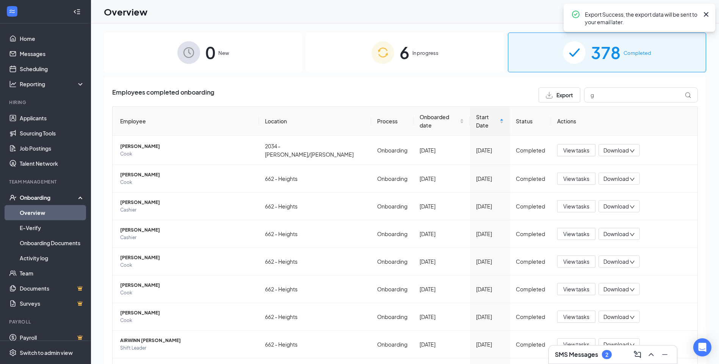
click at [543, 102] on button "Export" at bounding box center [559, 95] width 42 height 15
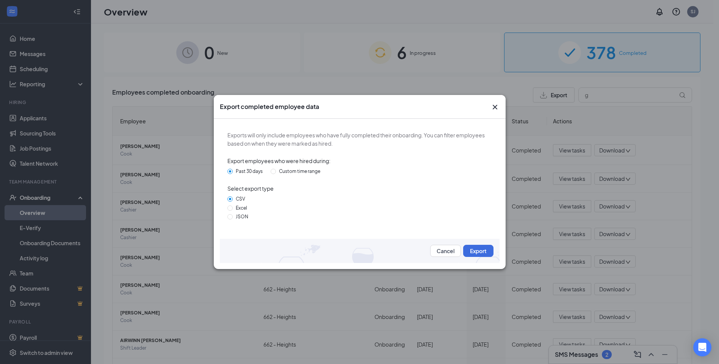
click at [495, 110] on icon "Cross" at bounding box center [494, 107] width 9 height 9
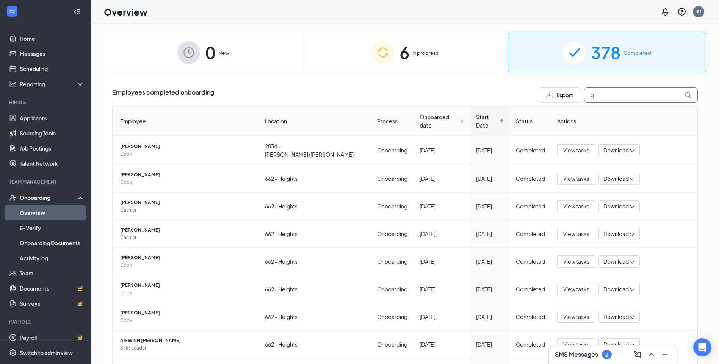
click at [594, 97] on input "g" at bounding box center [641, 95] width 114 height 15
click at [42, 118] on link "Applicants" at bounding box center [52, 118] width 65 height 15
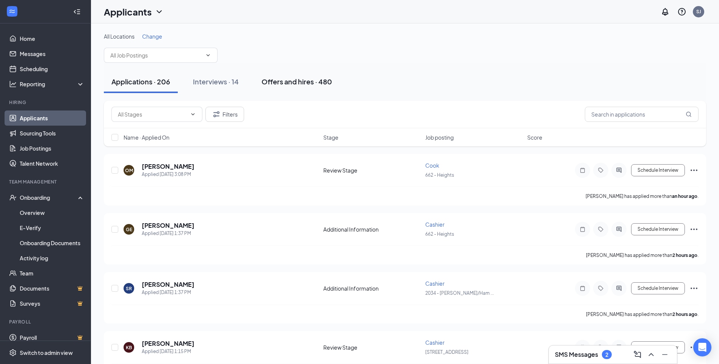
click at [294, 81] on div "Offers and hires · 480" at bounding box center [296, 81] width 70 height 9
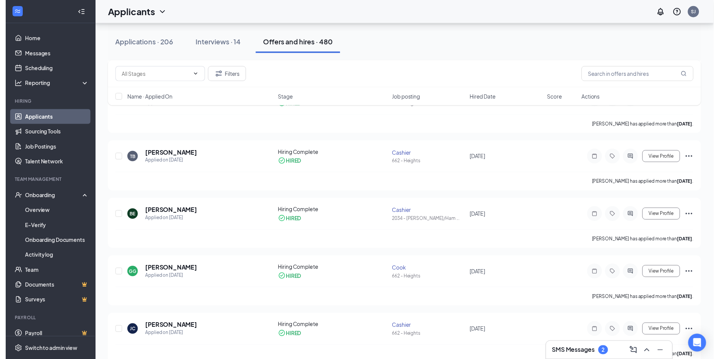
scroll to position [379, 0]
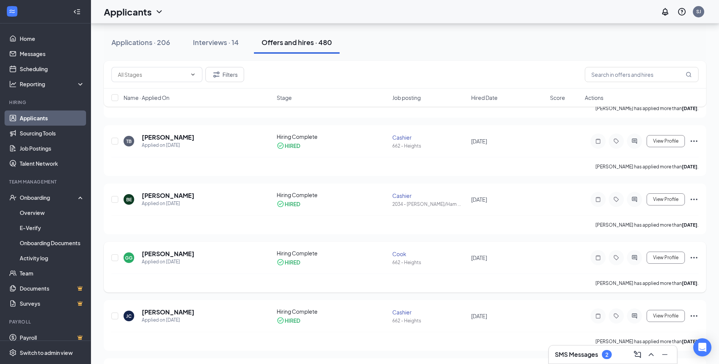
click at [691, 257] on icon "Ellipses" at bounding box center [693, 257] width 9 height 9
click at [534, 270] on div "GG [PERSON_NAME] Applied on [DATE] Hiring Complete HIRED Cook 662 - Heights [DA…" at bounding box center [404, 262] width 587 height 24
click at [178, 255] on h5 "[PERSON_NAME]" at bounding box center [168, 254] width 53 height 8
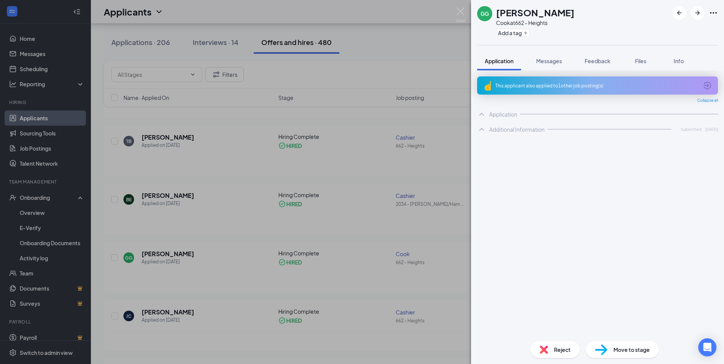
drag, startPoint x: 178, startPoint y: 255, endPoint x: 233, endPoint y: 273, distance: 57.5
click at [233, 273] on div "GG [PERSON_NAME] at 662 - Heights Add a tag Application Messages Feedback Files…" at bounding box center [362, 182] width 724 height 364
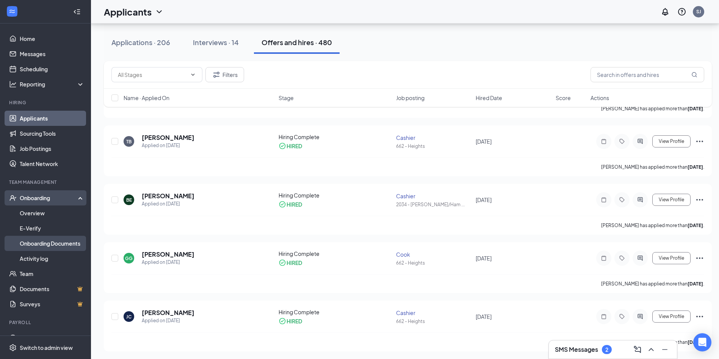
click at [44, 244] on link "Onboarding Documents" at bounding box center [52, 243] width 65 height 15
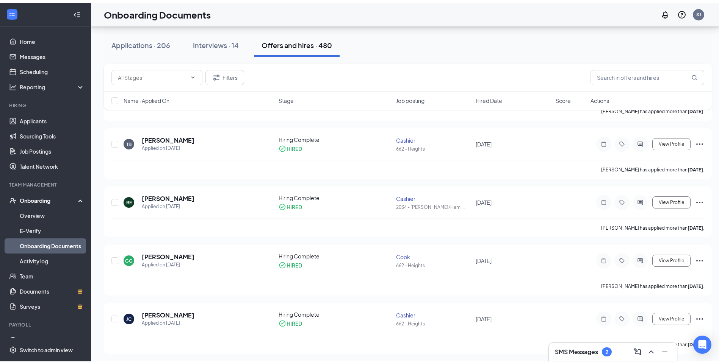
scroll to position [34, 0]
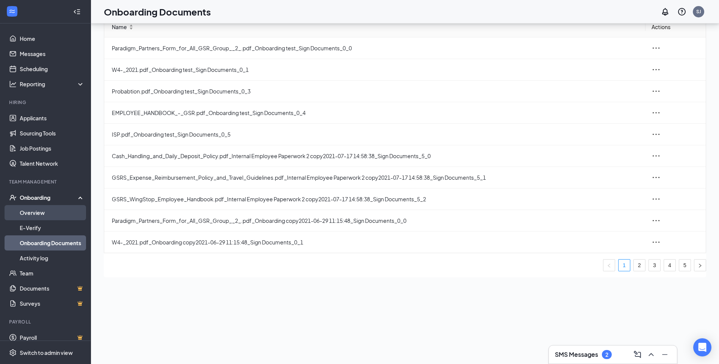
click at [40, 218] on link "Overview" at bounding box center [52, 212] width 65 height 15
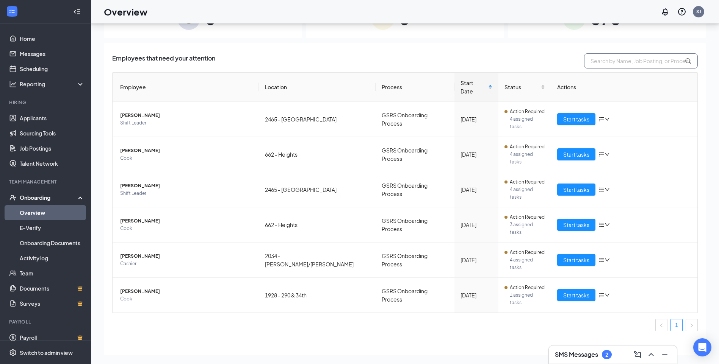
click at [612, 63] on input "text" at bounding box center [641, 60] width 114 height 15
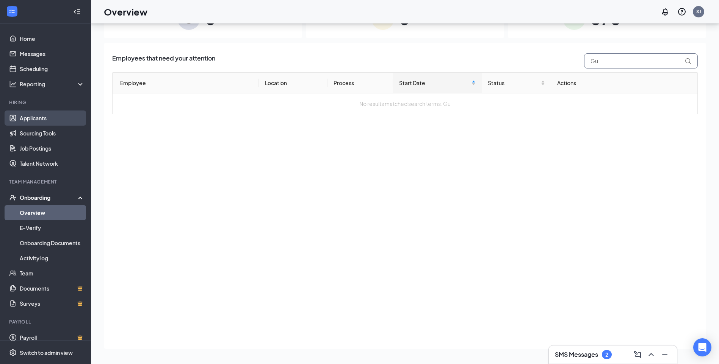
type input "Gu"
click at [31, 119] on link "Applicants" at bounding box center [52, 118] width 65 height 15
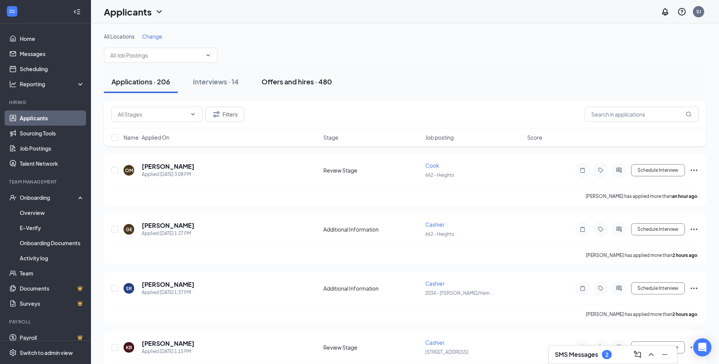
click at [307, 84] on div "Offers and hires · 480" at bounding box center [296, 81] width 70 height 9
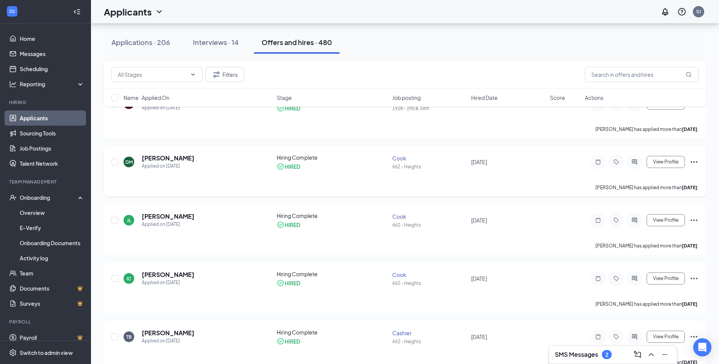
scroll to position [152, 0]
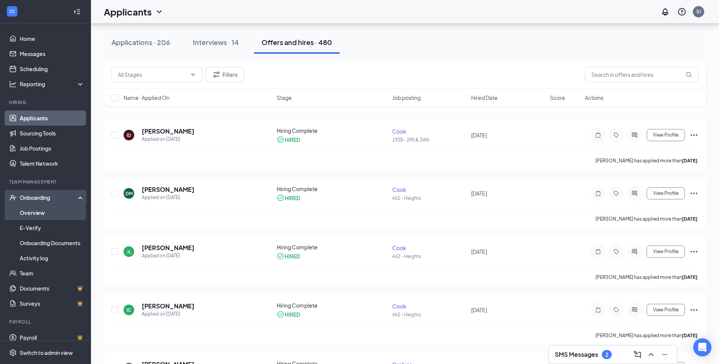
click at [40, 214] on link "Overview" at bounding box center [52, 212] width 65 height 15
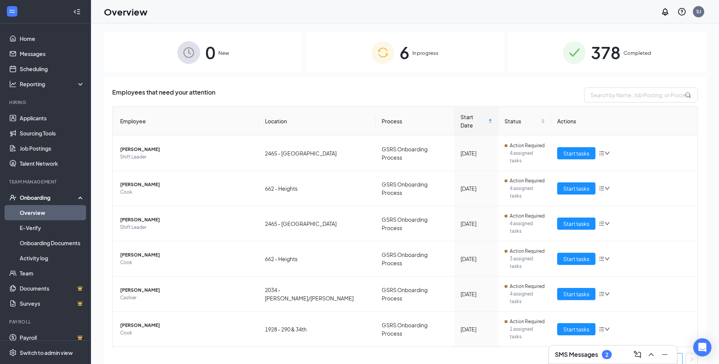
click at [607, 53] on span "378" at bounding box center [606, 52] width 30 height 26
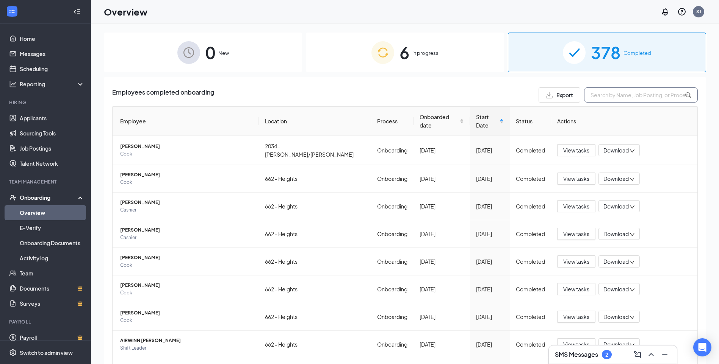
click at [638, 98] on input "text" at bounding box center [641, 95] width 114 height 15
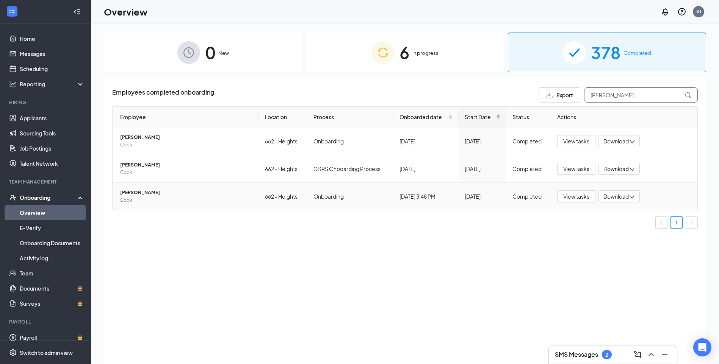
type input "[PERSON_NAME]"
click at [207, 196] on span "[PERSON_NAME]" at bounding box center [186, 193] width 133 height 8
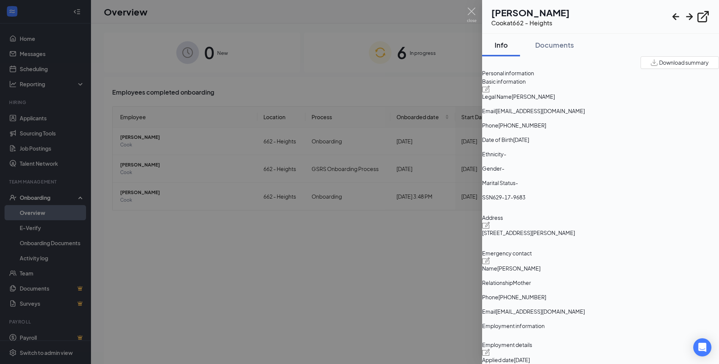
click at [156, 191] on div at bounding box center [359, 182] width 719 height 364
click at [156, 191] on span "[PERSON_NAME]" at bounding box center [185, 193] width 131 height 8
click at [561, 44] on div "Documents" at bounding box center [554, 44] width 39 height 9
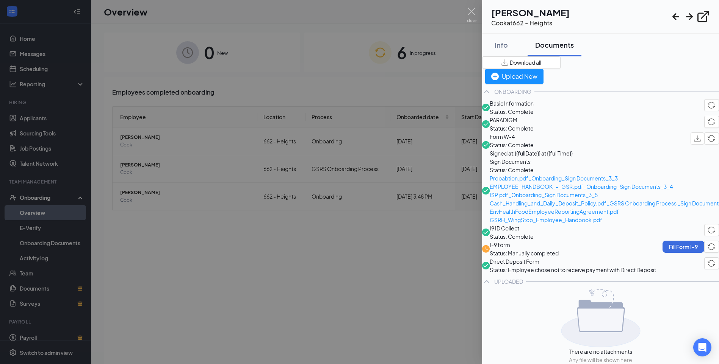
click at [535, 141] on span "Form W-4" at bounding box center [530, 137] width 83 height 8
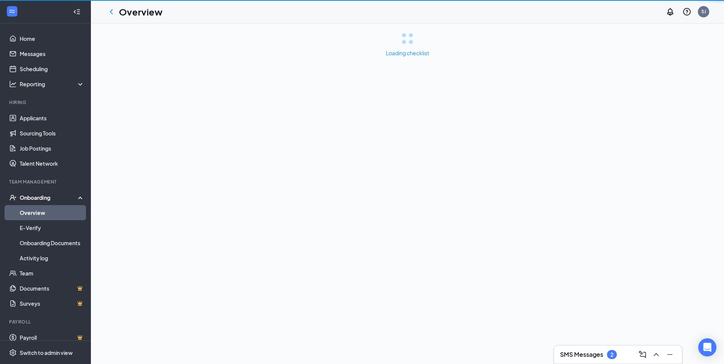
click at [535, 163] on div "Loading checklist" at bounding box center [407, 193] width 633 height 341
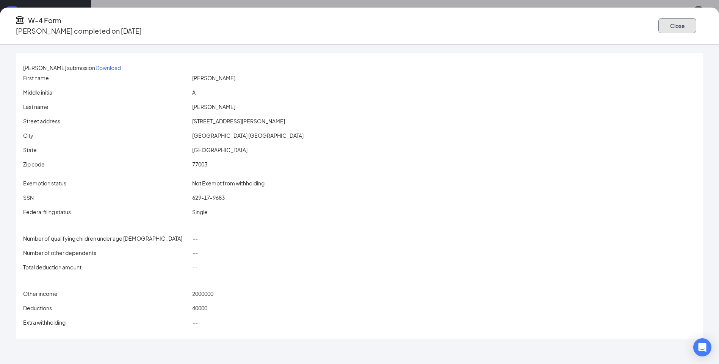
click at [658, 28] on button "Close" at bounding box center [677, 25] width 38 height 15
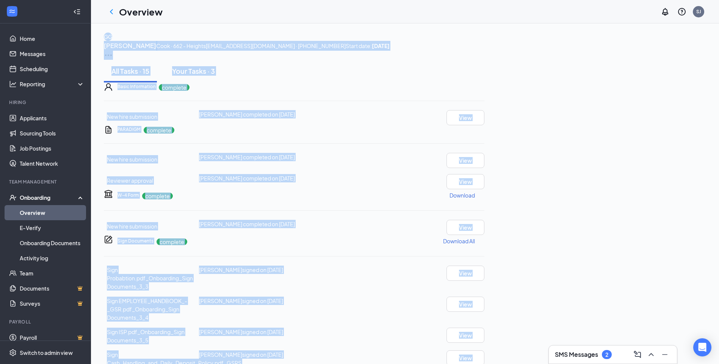
click at [305, 134] on div "PARADIGM complete" at bounding box center [300, 129] width 367 height 8
click at [484, 168] on div "New hire submission [PERSON_NAME] completed on [DATE] View" at bounding box center [294, 160] width 380 height 15
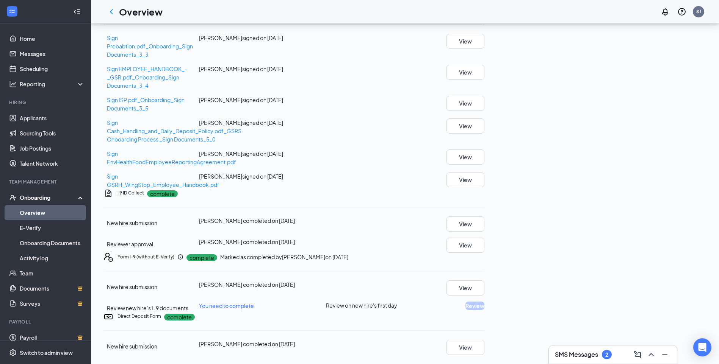
scroll to position [303, 0]
click at [484, 232] on button "View" at bounding box center [465, 224] width 38 height 15
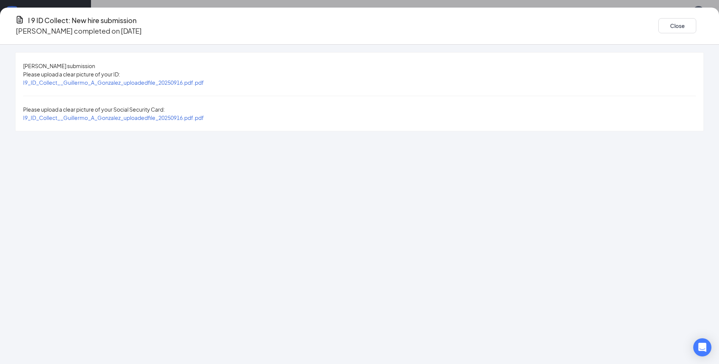
click at [204, 84] on span "I9_ID_Collect__Guillermo_A_Gonzalez_uploadedfile_20250916.pdf.pdf" at bounding box center [113, 82] width 181 height 7
click at [658, 28] on button "Close" at bounding box center [677, 25] width 38 height 15
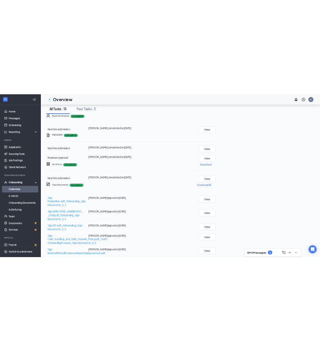
scroll to position [0, 0]
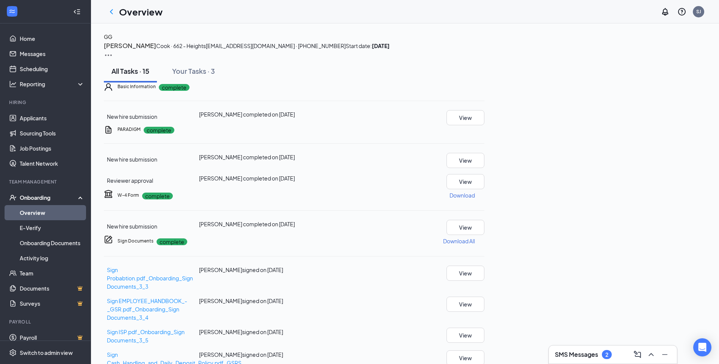
click at [157, 121] on div "New hire submission" at bounding box center [132, 117] width 50 height 8
click at [484, 125] on button "View" at bounding box center [465, 117] width 38 height 15
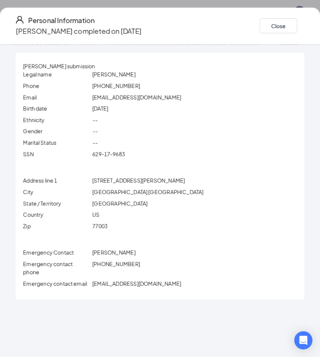
drag, startPoint x: 105, startPoint y: 253, endPoint x: 143, endPoint y: 250, distance: 38.4
click at [143, 250] on div "[PERSON_NAME]" at bounding box center [195, 252] width 208 height 8
drag, startPoint x: 143, startPoint y: 250, endPoint x: 141, endPoint y: 253, distance: 4.1
copy span "[PERSON_NAME]"
click at [107, 264] on span "[PHONE_NUMBER]" at bounding box center [116, 263] width 48 height 7
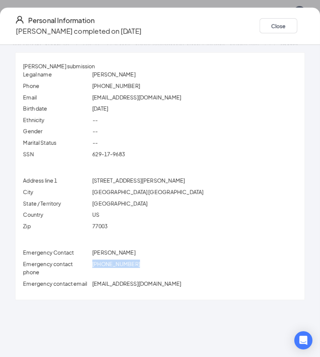
drag, startPoint x: 107, startPoint y: 264, endPoint x: 144, endPoint y: 267, distance: 37.6
click at [144, 267] on div "[PHONE_NUMBER]" at bounding box center [195, 268] width 208 height 17
drag, startPoint x: 144, startPoint y: 267, endPoint x: 122, endPoint y: 262, distance: 22.5
copy span "[PHONE_NUMBER]"
click at [260, 23] on button "Close" at bounding box center [279, 25] width 38 height 15
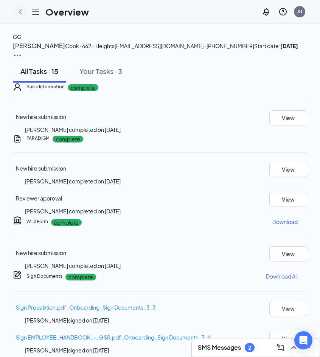
click at [22, 15] on icon "ChevronLeft" at bounding box center [20, 11] width 9 height 9
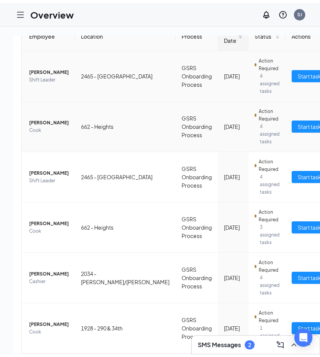
scroll to position [108, 0]
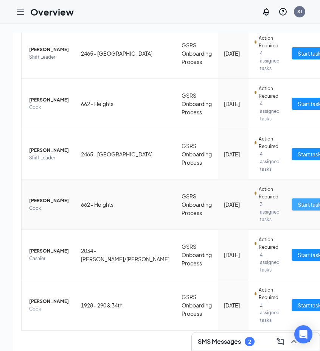
click at [298, 203] on span "Start tasks" at bounding box center [311, 204] width 26 height 8
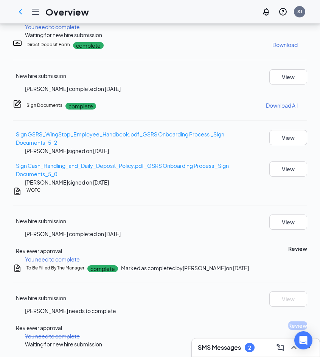
click at [258, 244] on div "Review" at bounding box center [282, 248] width 49 height 8
click at [289, 244] on button "Review" at bounding box center [298, 248] width 19 height 8
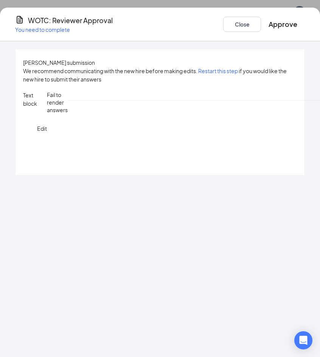
click at [224, 30] on div "Close Approve" at bounding box center [265, 24] width 82 height 18
click at [224, 21] on button "Close" at bounding box center [243, 24] width 38 height 15
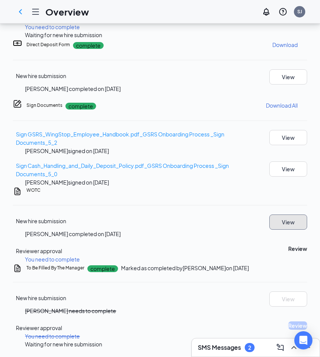
click at [270, 214] on button "View" at bounding box center [289, 221] width 38 height 15
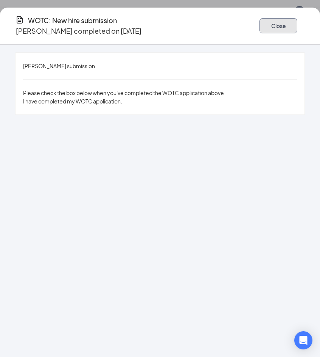
click at [260, 26] on button "Close" at bounding box center [279, 25] width 38 height 15
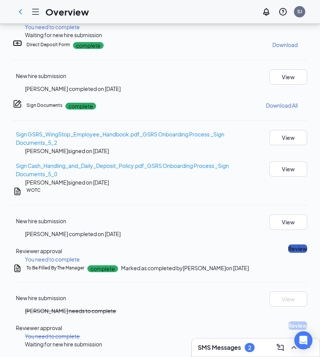
click at [289, 244] on button "Review" at bounding box center [298, 248] width 19 height 8
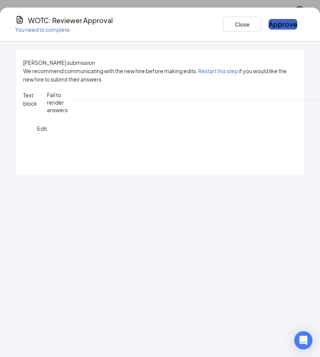
click at [269, 23] on button "Approve" at bounding box center [283, 24] width 29 height 11
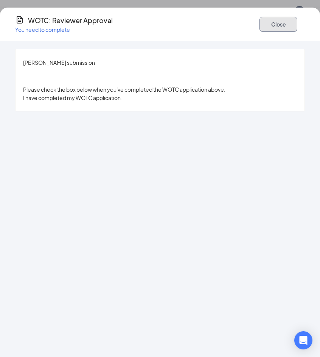
click at [260, 20] on button "Close" at bounding box center [279, 24] width 38 height 15
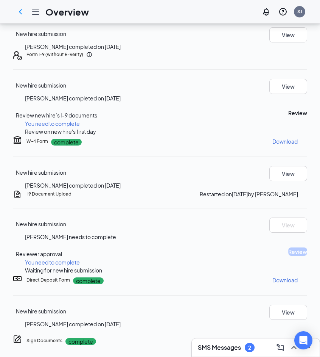
scroll to position [38, 0]
click at [289, 117] on button "Review" at bounding box center [298, 113] width 19 height 8
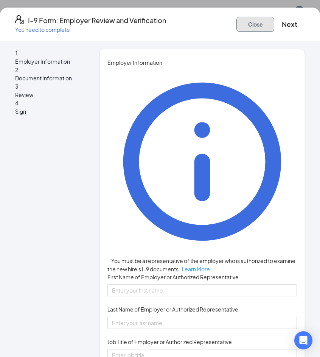
click at [237, 27] on button "Close" at bounding box center [256, 24] width 38 height 15
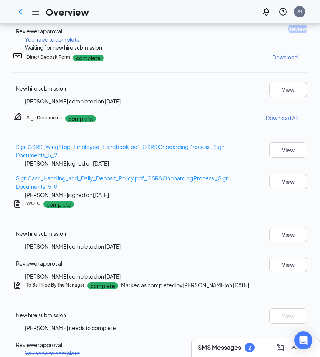
scroll to position [310, 0]
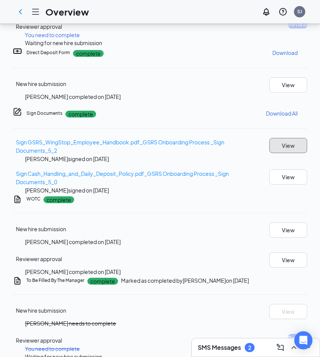
click at [270, 138] on button "View" at bounding box center [289, 145] width 38 height 15
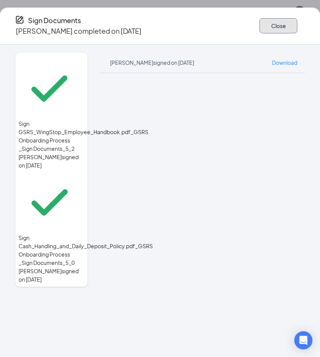
click at [260, 22] on button "Close" at bounding box center [279, 25] width 38 height 15
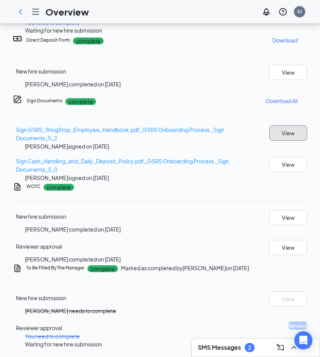
scroll to position [33, 0]
click at [271, 210] on button "View" at bounding box center [289, 217] width 38 height 15
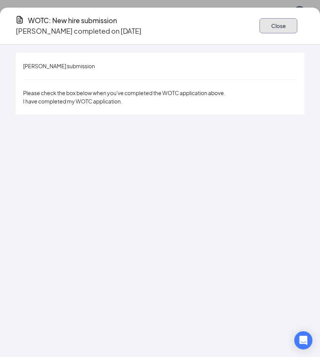
click at [260, 22] on button "Close" at bounding box center [279, 25] width 38 height 15
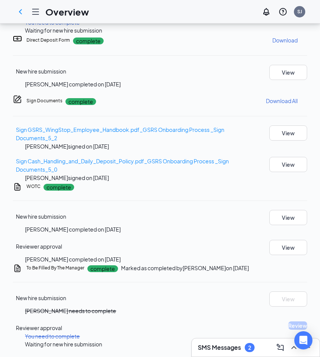
click at [285, 255] on div "[PERSON_NAME] completed on [DATE]" at bounding box center [172, 259] width 295 height 8
click at [280, 240] on button "View" at bounding box center [289, 247] width 38 height 15
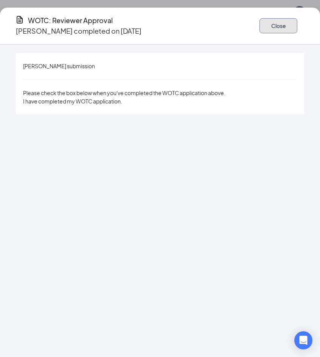
click at [260, 22] on button "Close" at bounding box center [279, 25] width 38 height 15
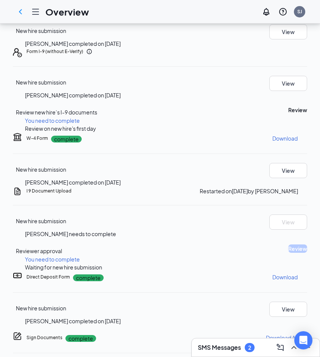
scroll to position [83, 0]
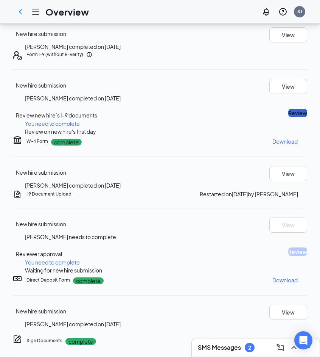
click at [289, 117] on button "Review" at bounding box center [298, 113] width 19 height 8
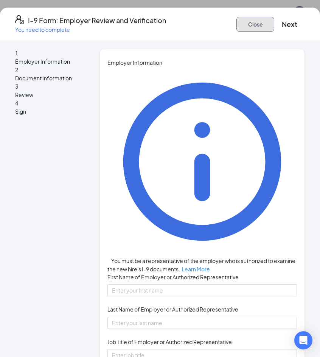
click at [237, 19] on button "Close" at bounding box center [256, 24] width 38 height 15
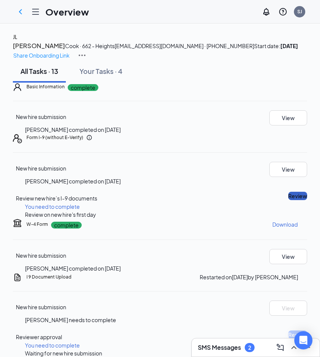
scroll to position [147, 0]
click at [283, 162] on button "View" at bounding box center [289, 169] width 38 height 15
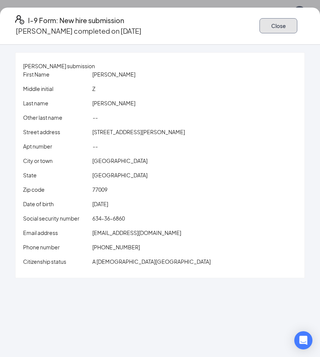
click at [260, 19] on button "Close" at bounding box center [279, 25] width 38 height 15
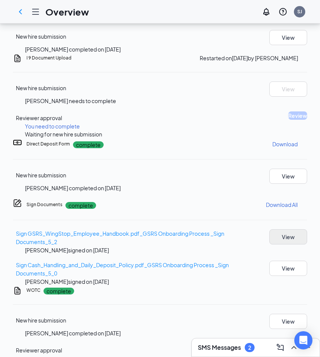
scroll to position [265, 0]
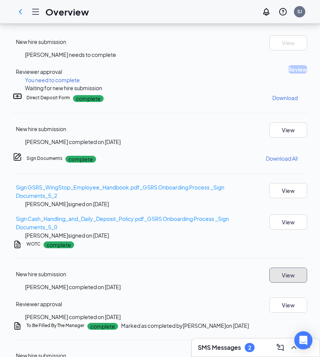
click at [278, 271] on button "View" at bounding box center [289, 274] width 38 height 15
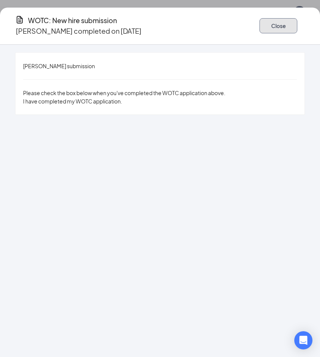
click at [260, 22] on button "Close" at bounding box center [279, 25] width 38 height 15
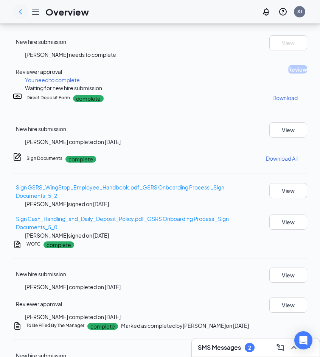
click at [23, 10] on icon "ChevronLeft" at bounding box center [20, 11] width 9 height 9
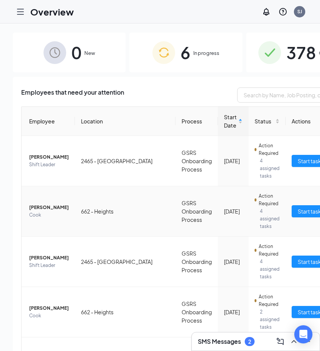
click at [45, 205] on span "[PERSON_NAME]" at bounding box center [49, 208] width 40 height 8
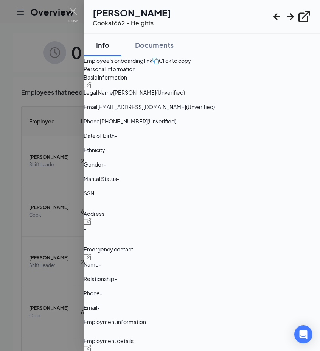
click at [10, 183] on div at bounding box center [160, 175] width 320 height 351
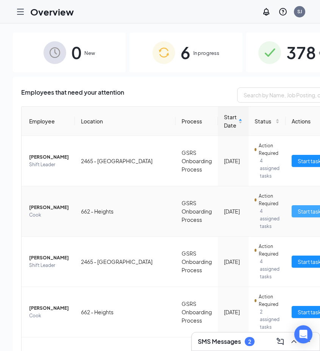
click at [298, 214] on span "Start tasks" at bounding box center [311, 211] width 26 height 8
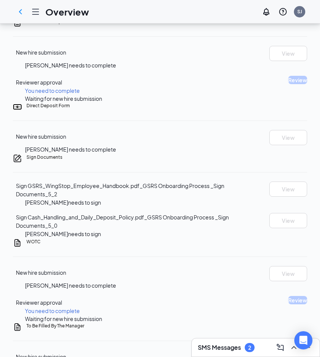
scroll to position [265, 0]
